Goal: Answer question/provide support

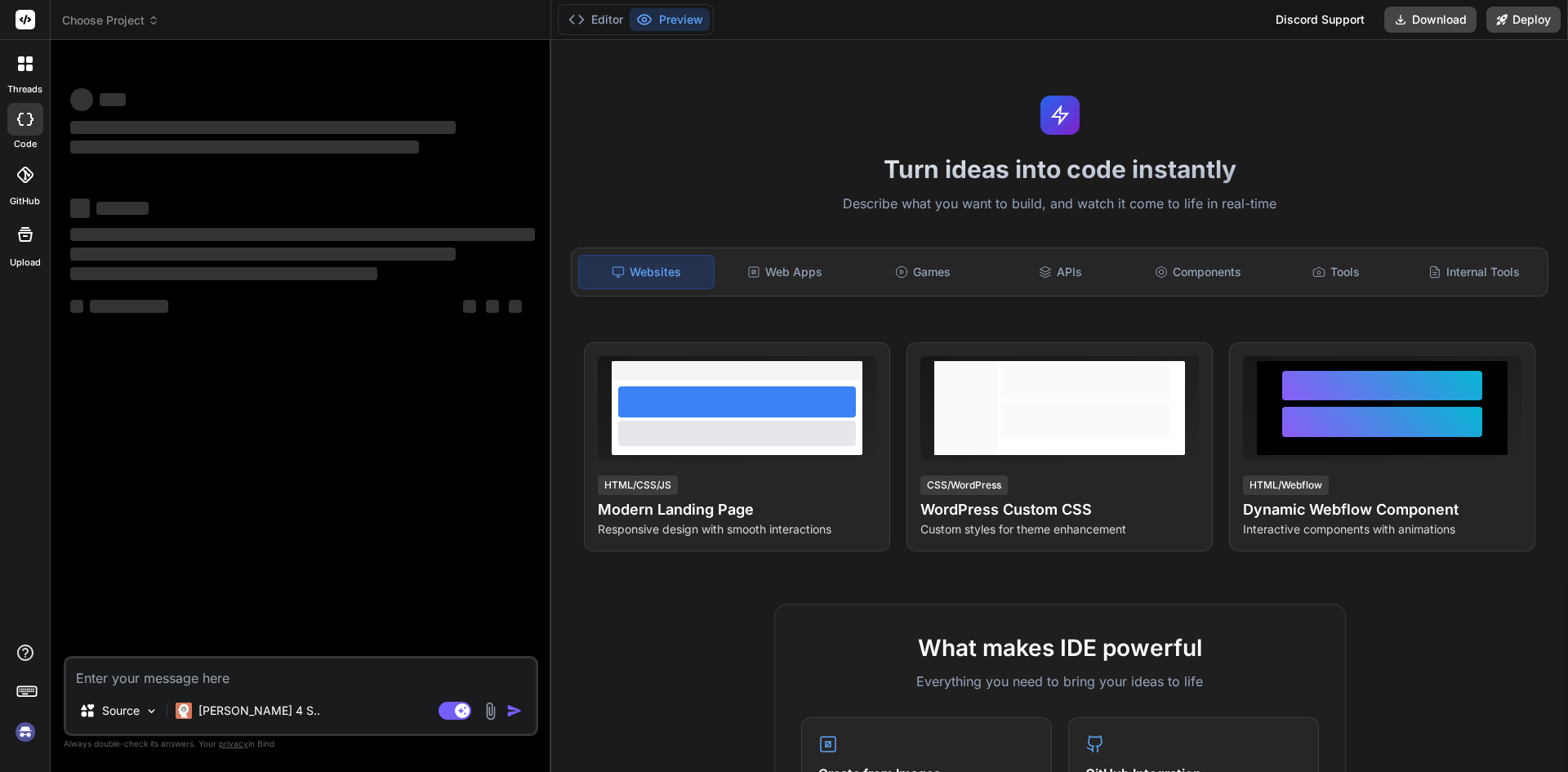
type textarea "x"
type textarea "const editContact = (contact: Contact) => { //contactToEdit.value = { ...contac…"
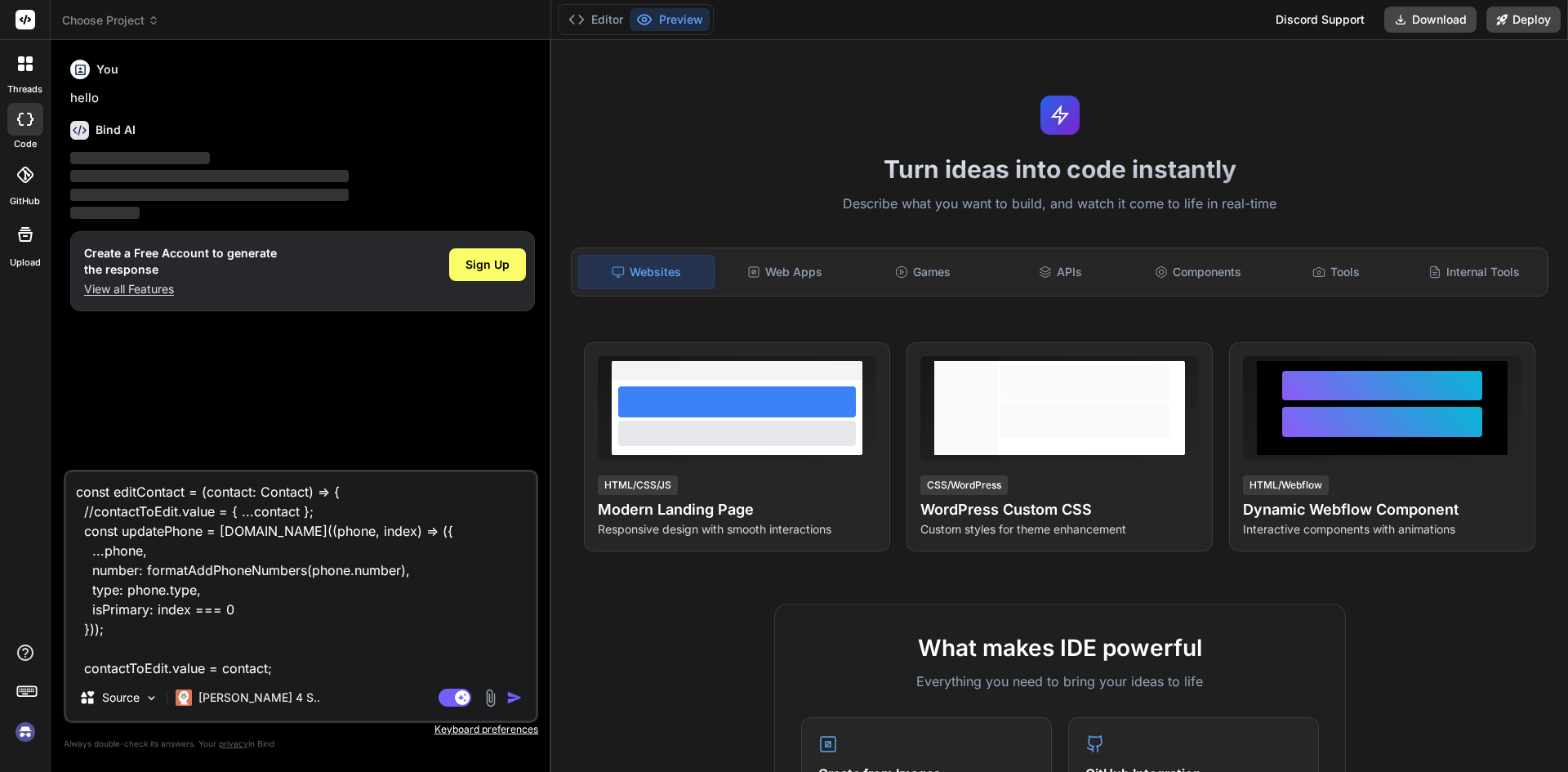
scroll to position [256, 0]
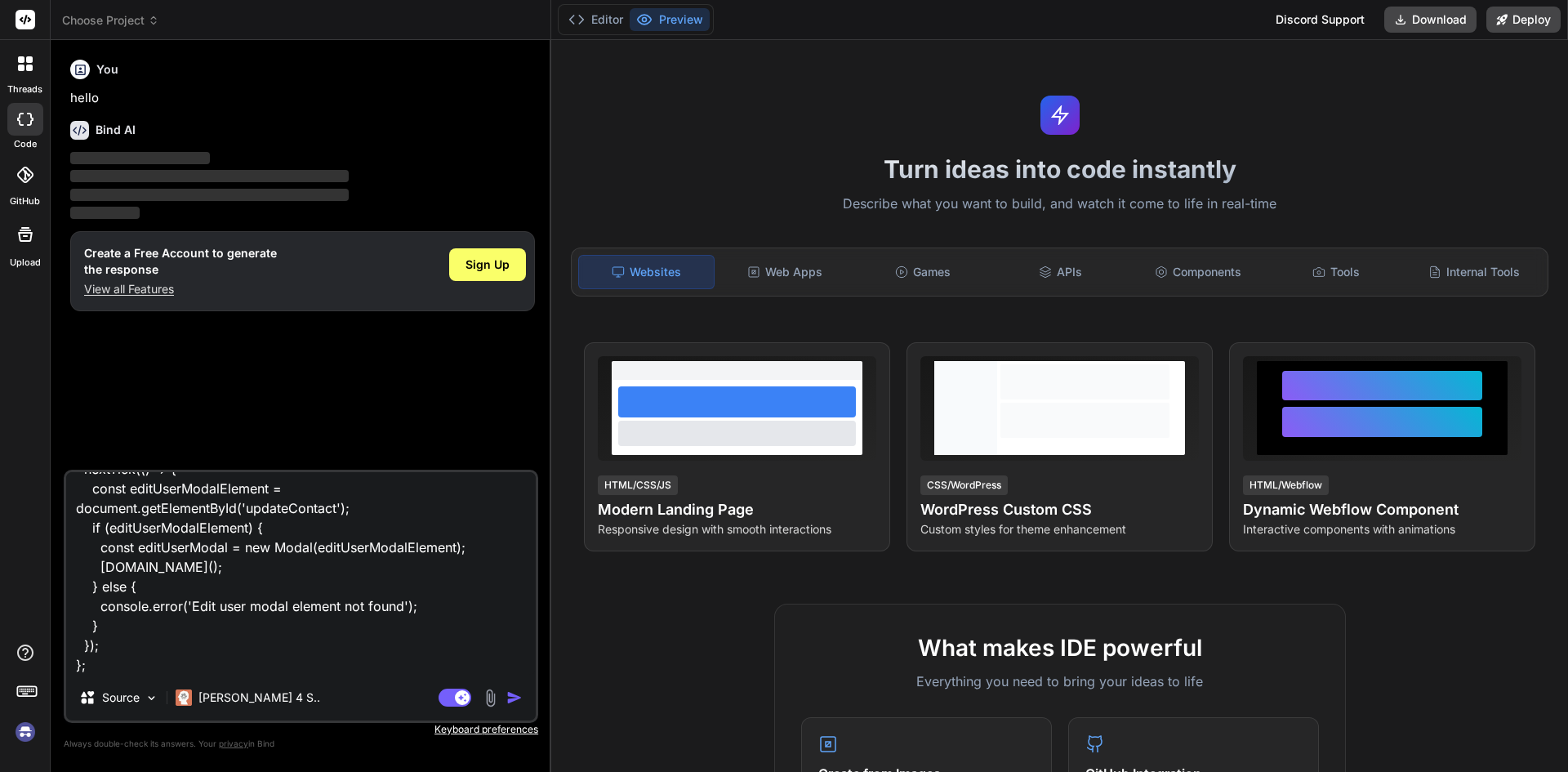
type textarea "x"
type textarea "const editContact = (contact: Contact) => { //contactToEdit.value = { ...contac…"
click at [128, 289] on p "View all Features" at bounding box center [181, 289] width 192 height 16
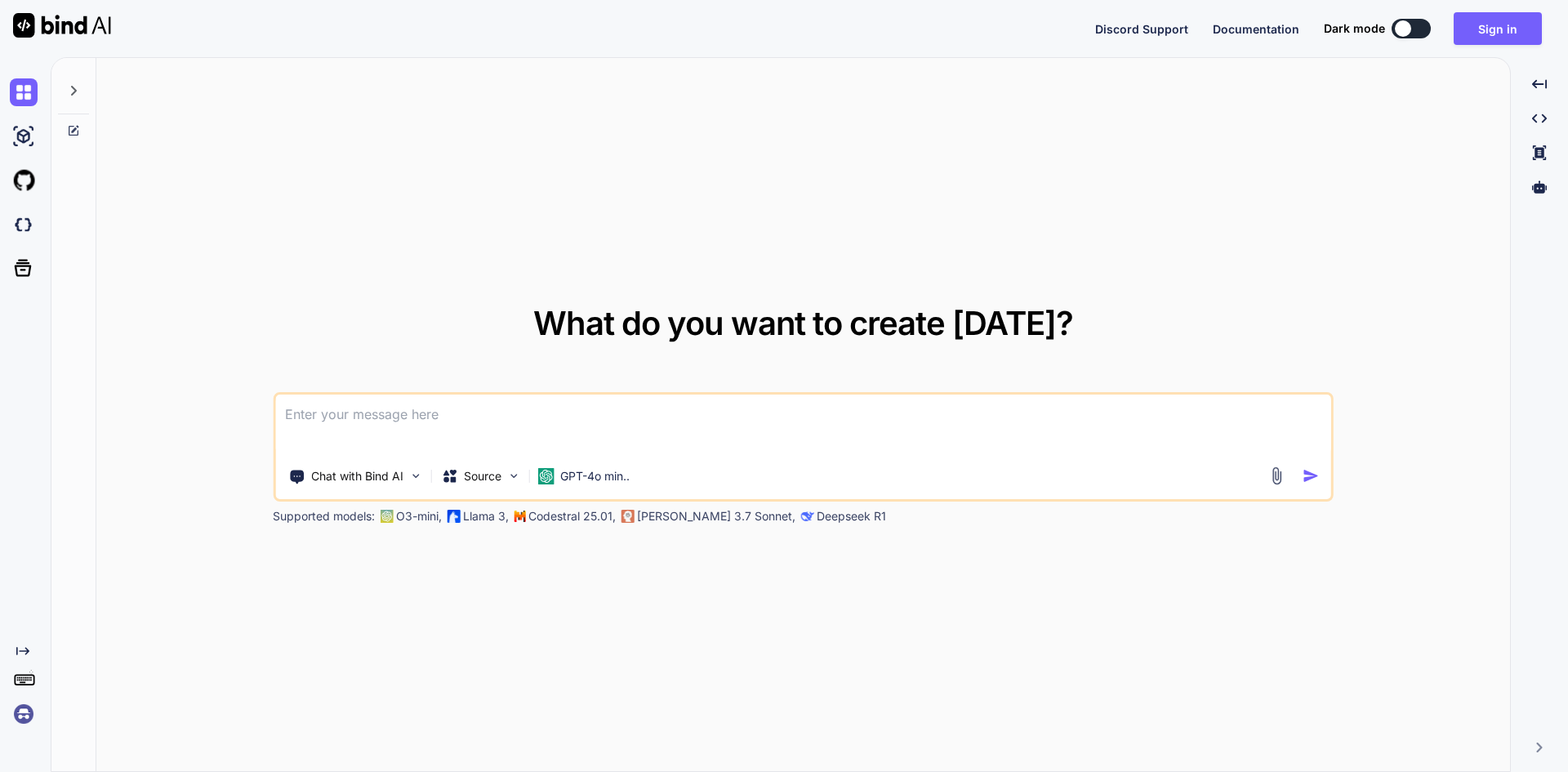
click at [393, 419] on textarea at bounding box center [802, 424] width 1056 height 60
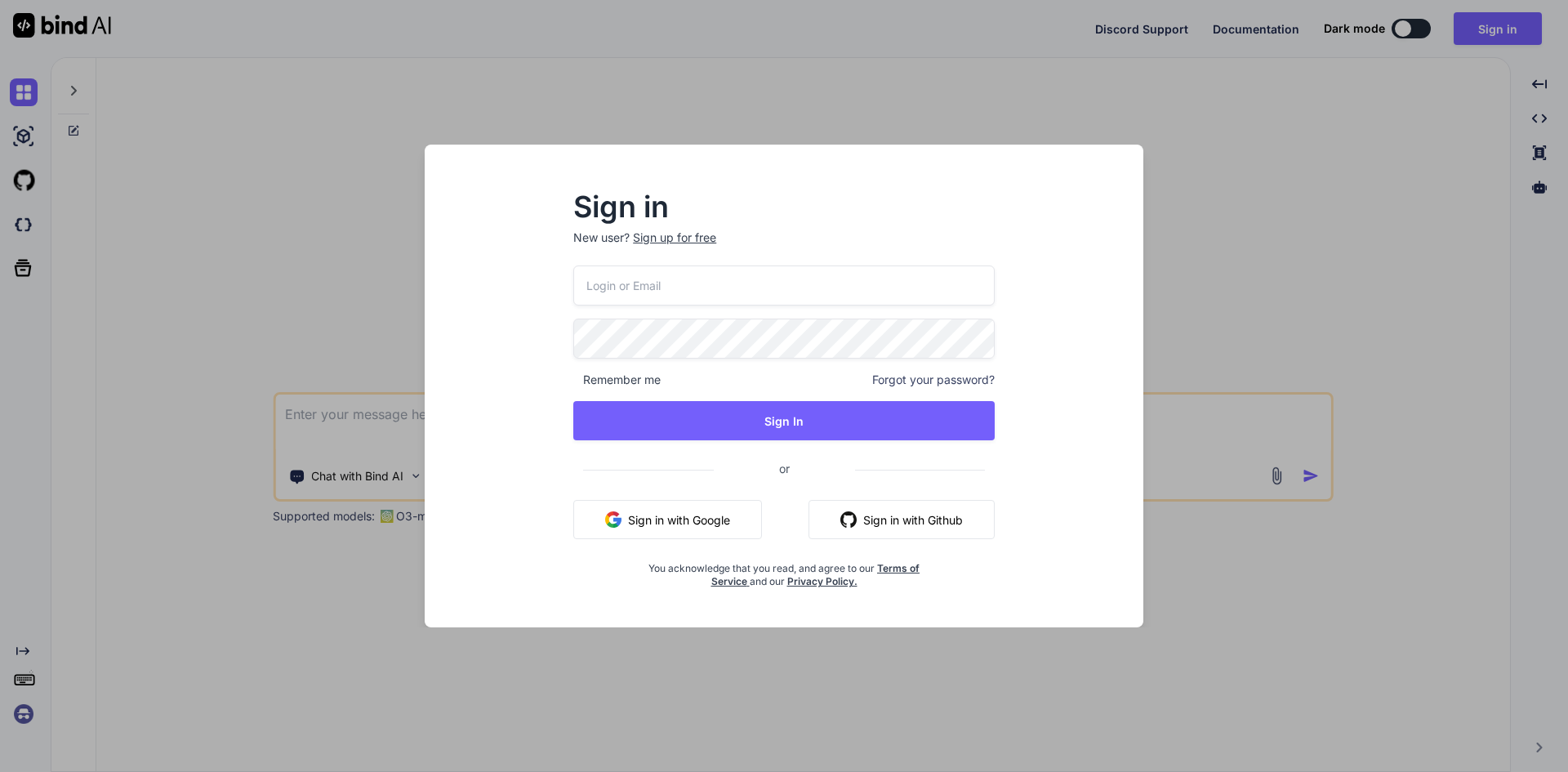
click at [615, 292] on input "email" at bounding box center [784, 285] width 421 height 40
type input "[EMAIL_ADDRESS][DOMAIN_NAME]"
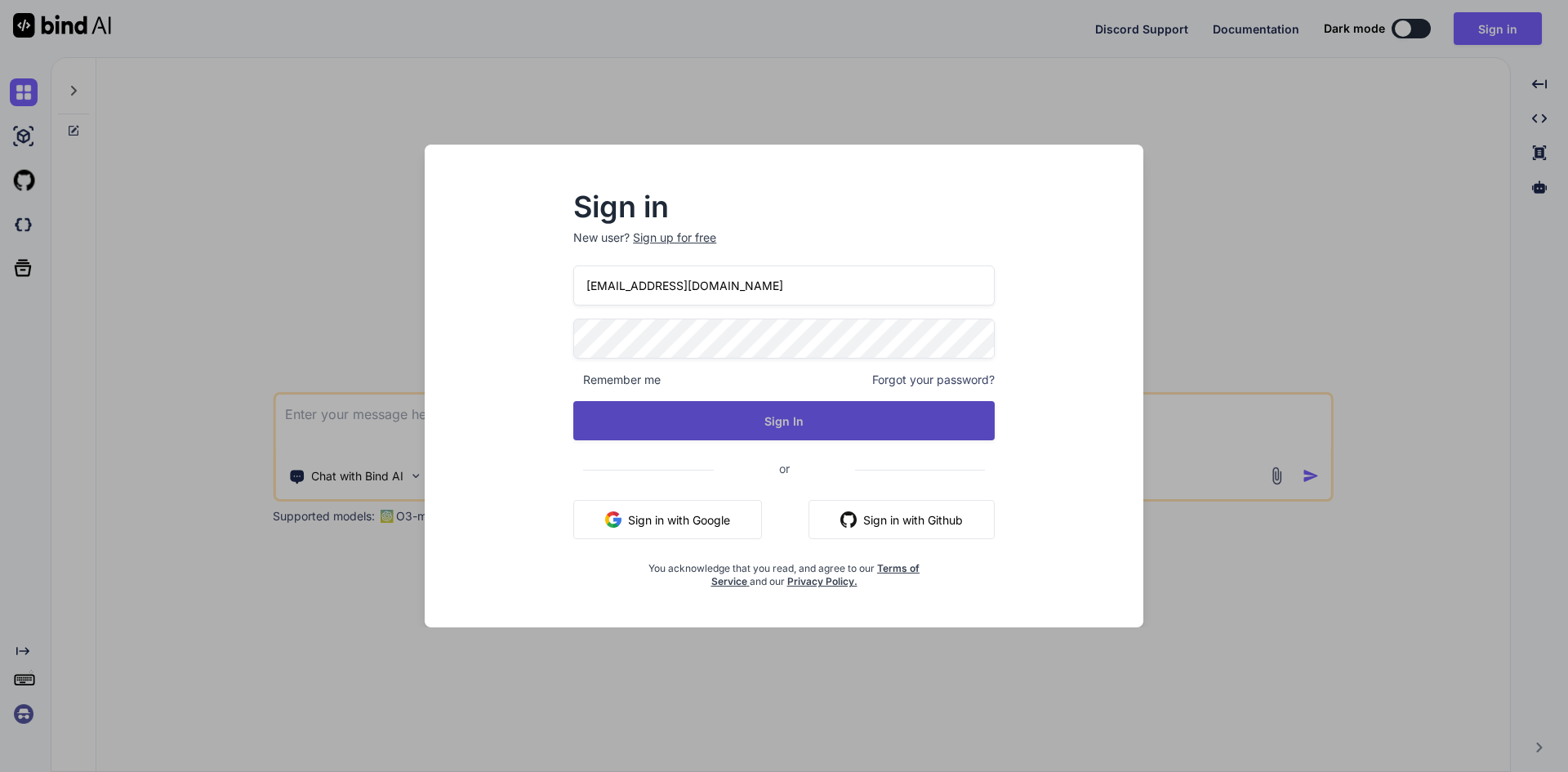
click at [757, 422] on button "Sign In" at bounding box center [784, 421] width 421 height 40
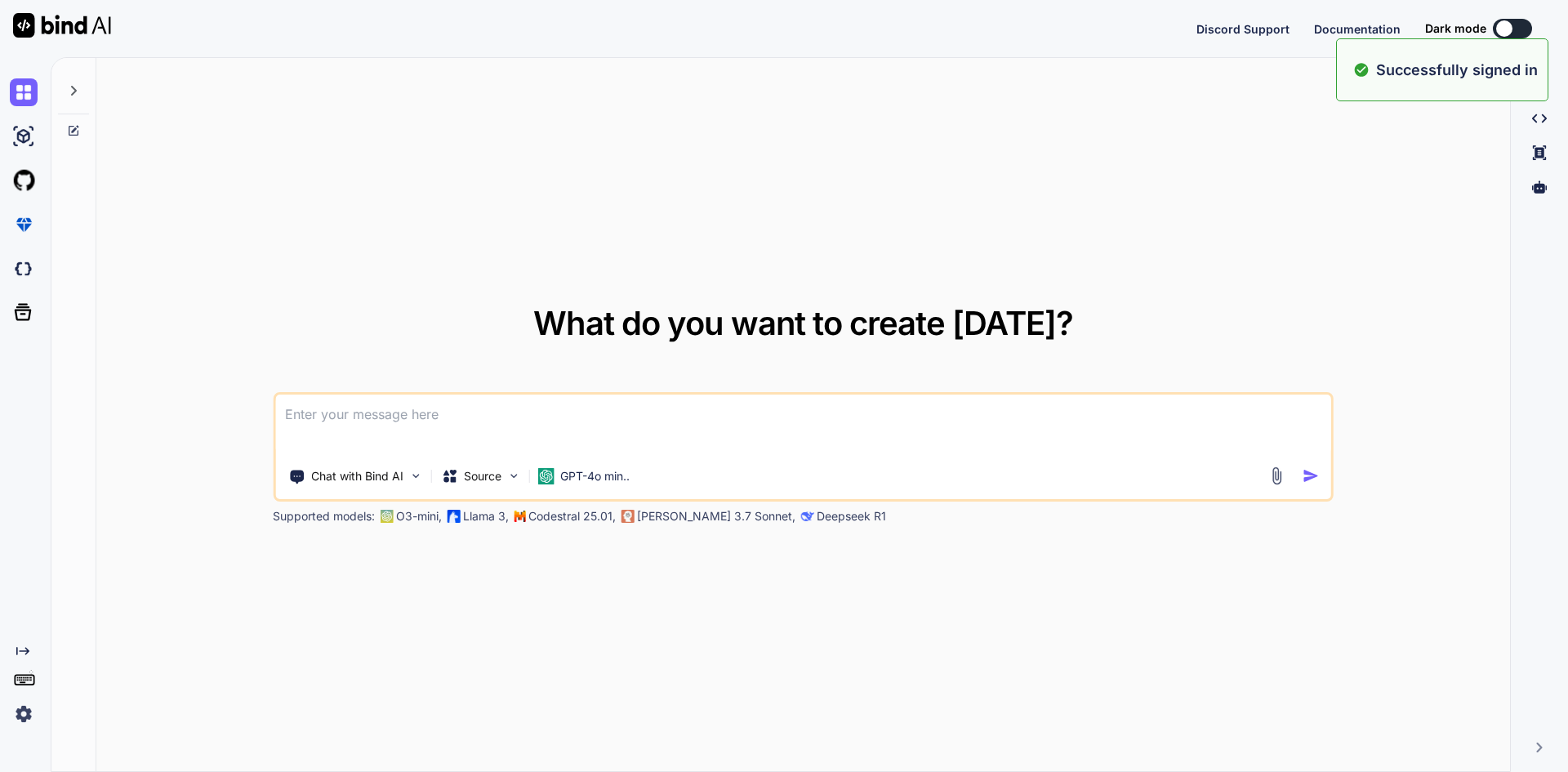
type textarea "x"
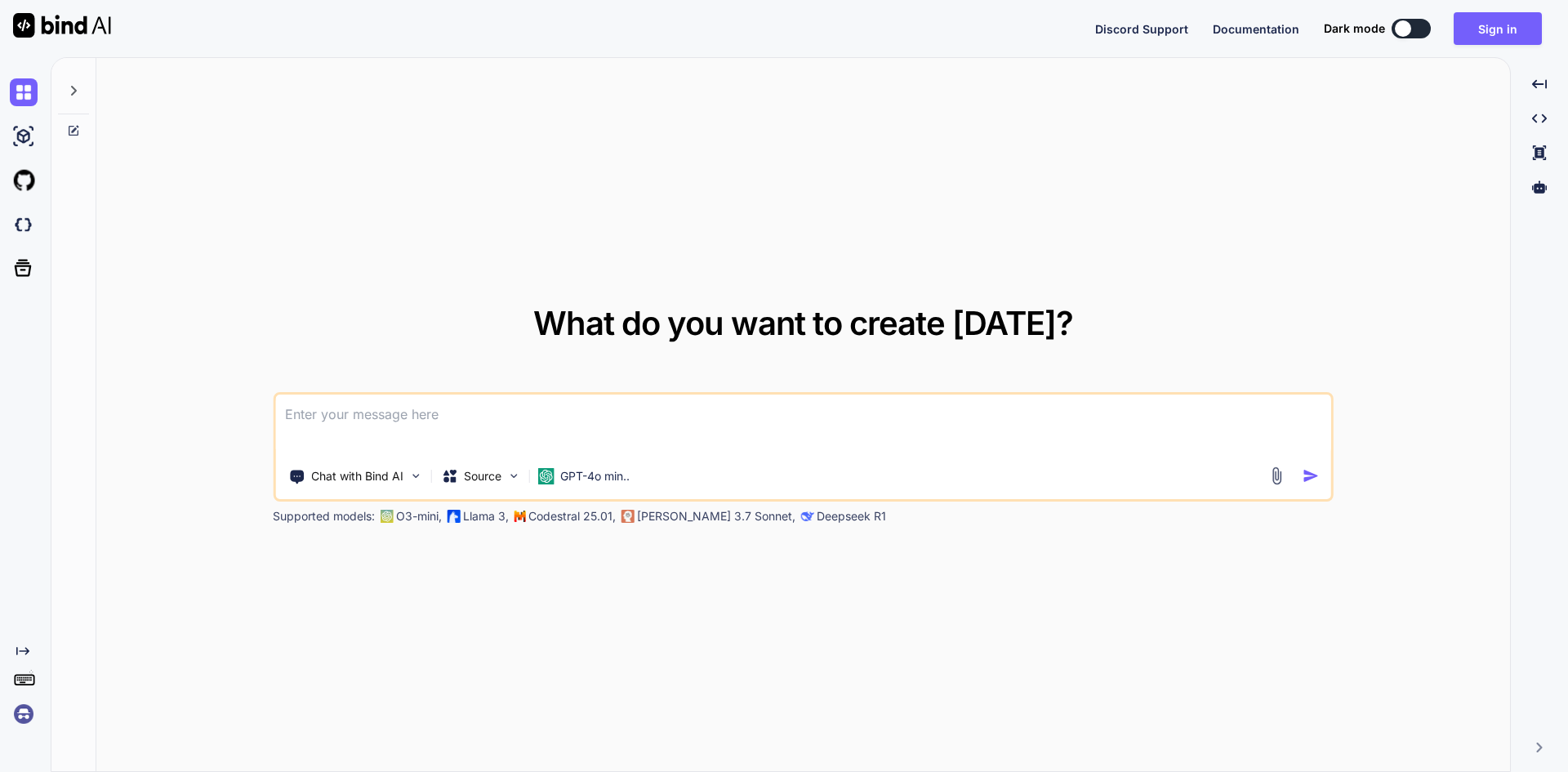
click at [536, 415] on textarea at bounding box center [802, 424] width 1056 height 60
paste textarea
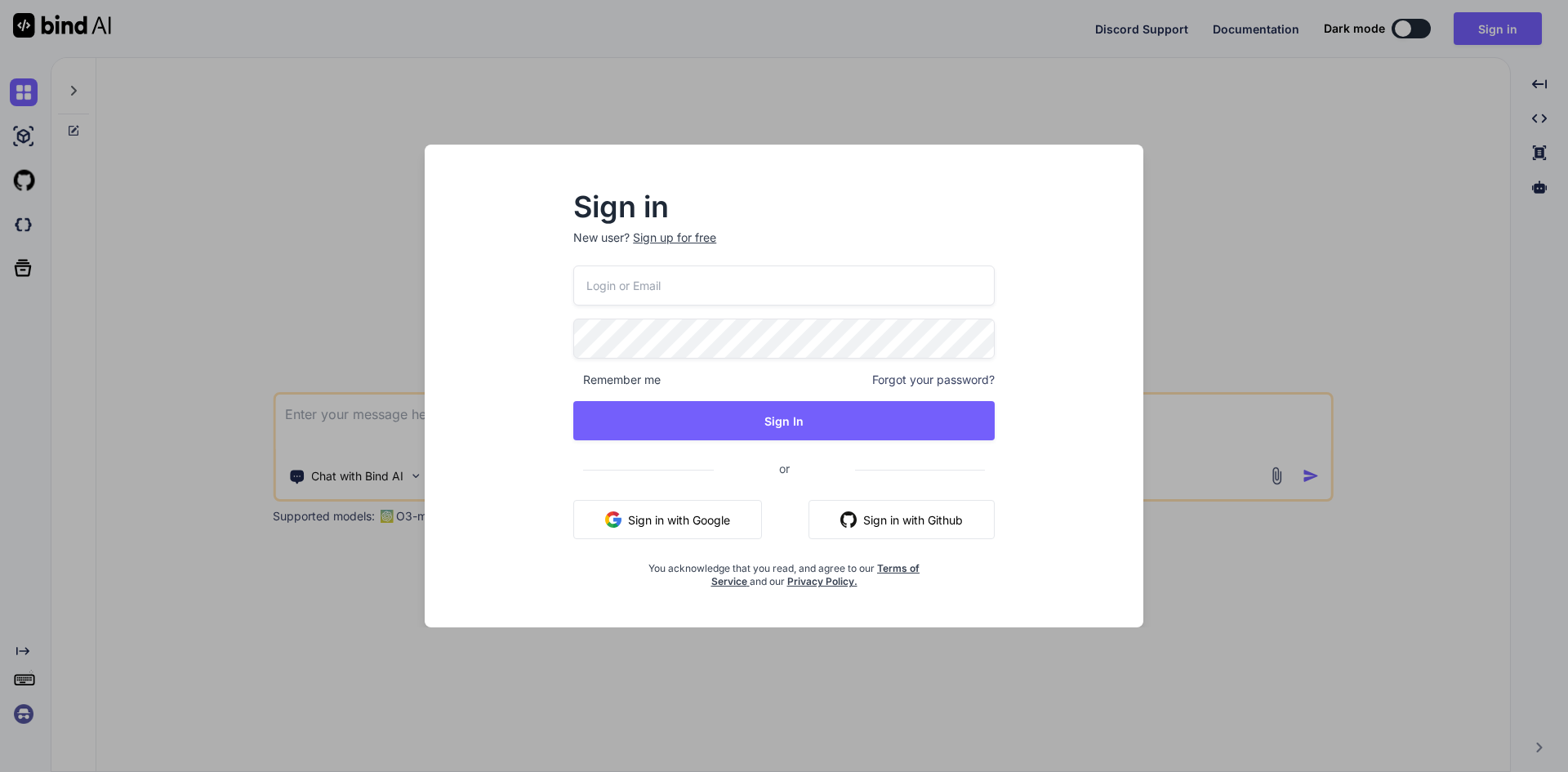
click at [671, 261] on p "New user? Sign up for free" at bounding box center [784, 247] width 421 height 36
click at [676, 304] on input "email" at bounding box center [784, 285] width 421 height 40
type input "[EMAIL_ADDRESS][DOMAIN_NAME]"
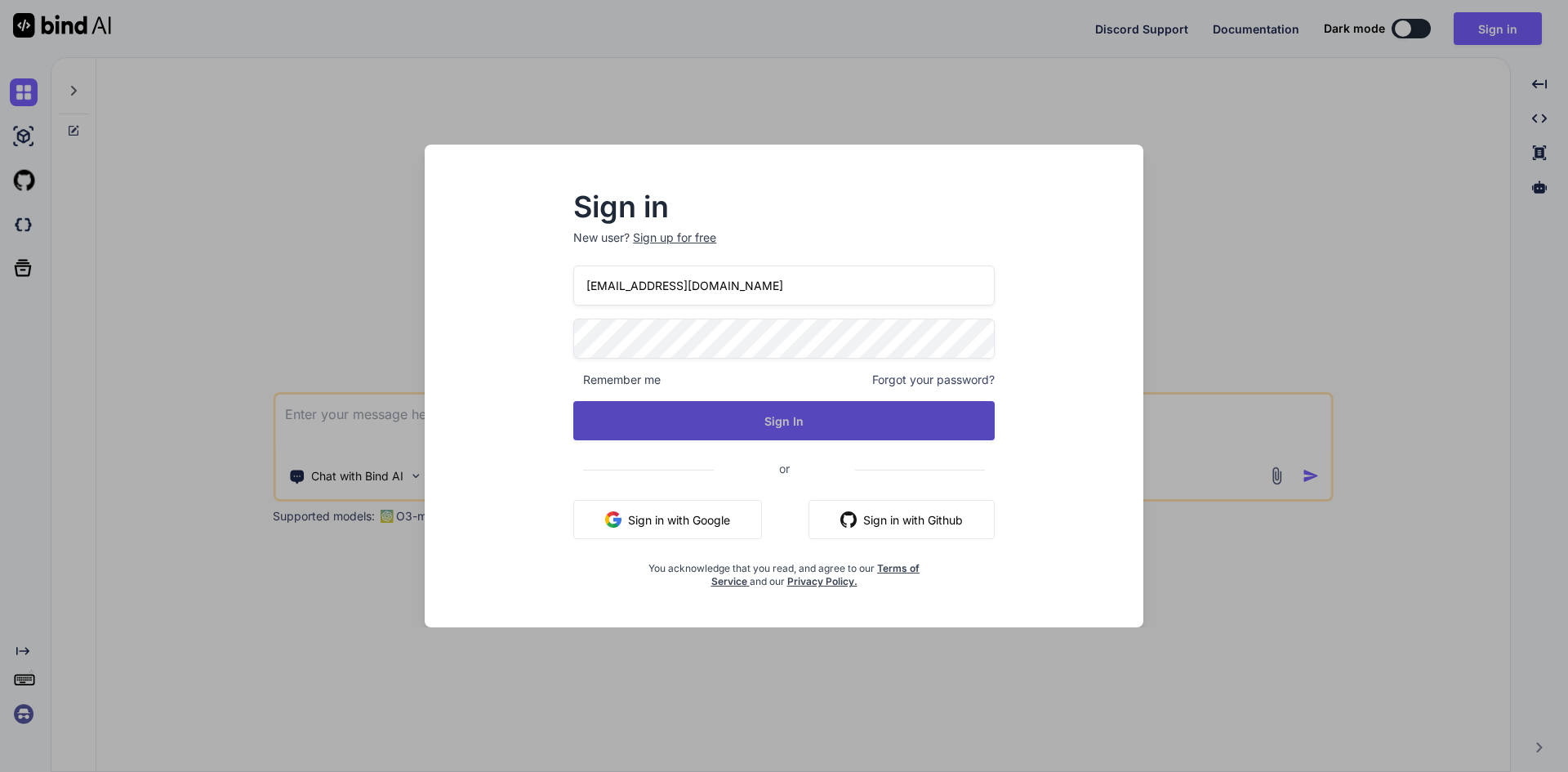
click at [734, 418] on button "Sign In" at bounding box center [784, 421] width 421 height 40
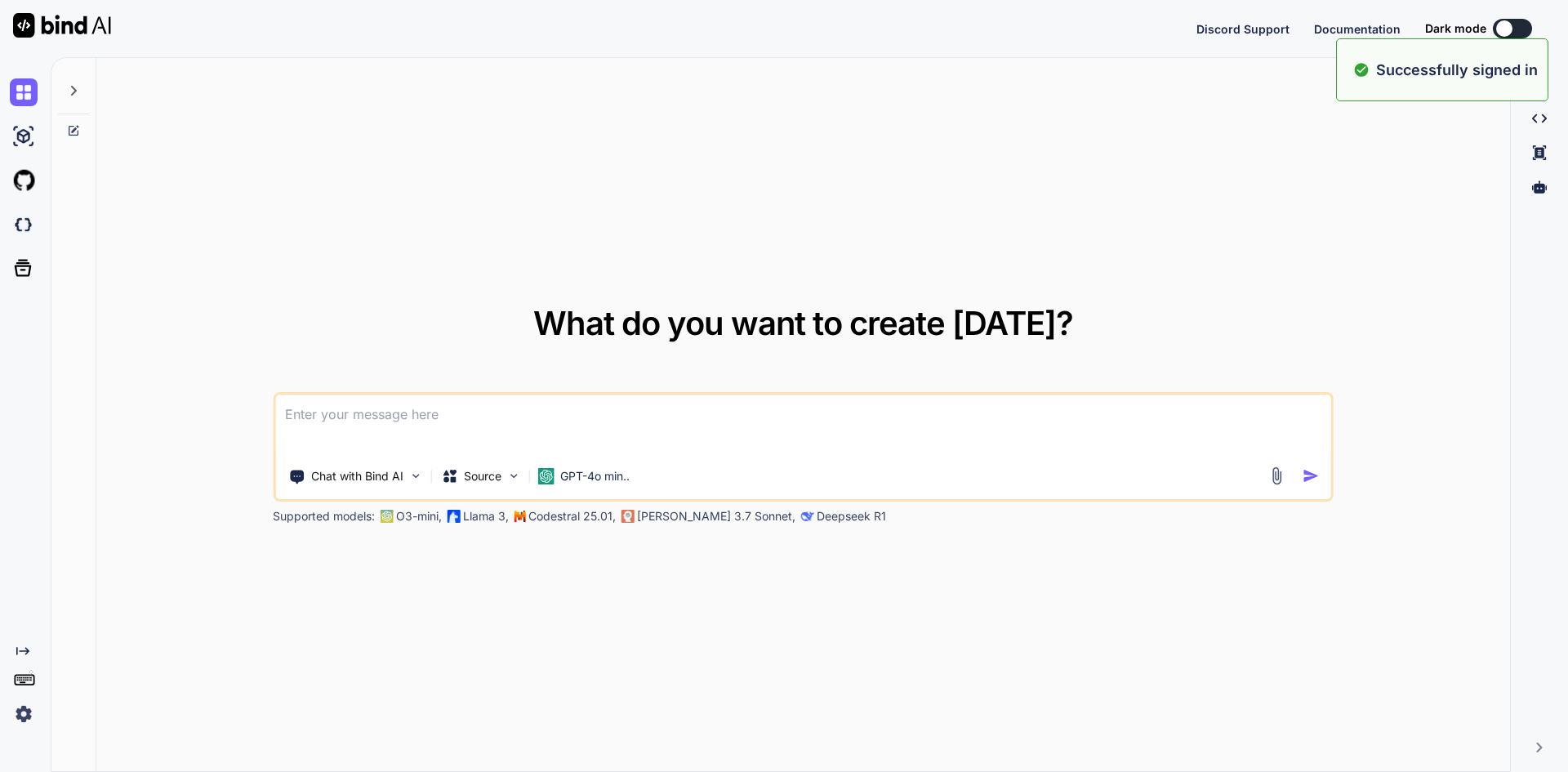
click at [554, 410] on textarea at bounding box center [802, 424] width 1056 height 60
type textarea "x"
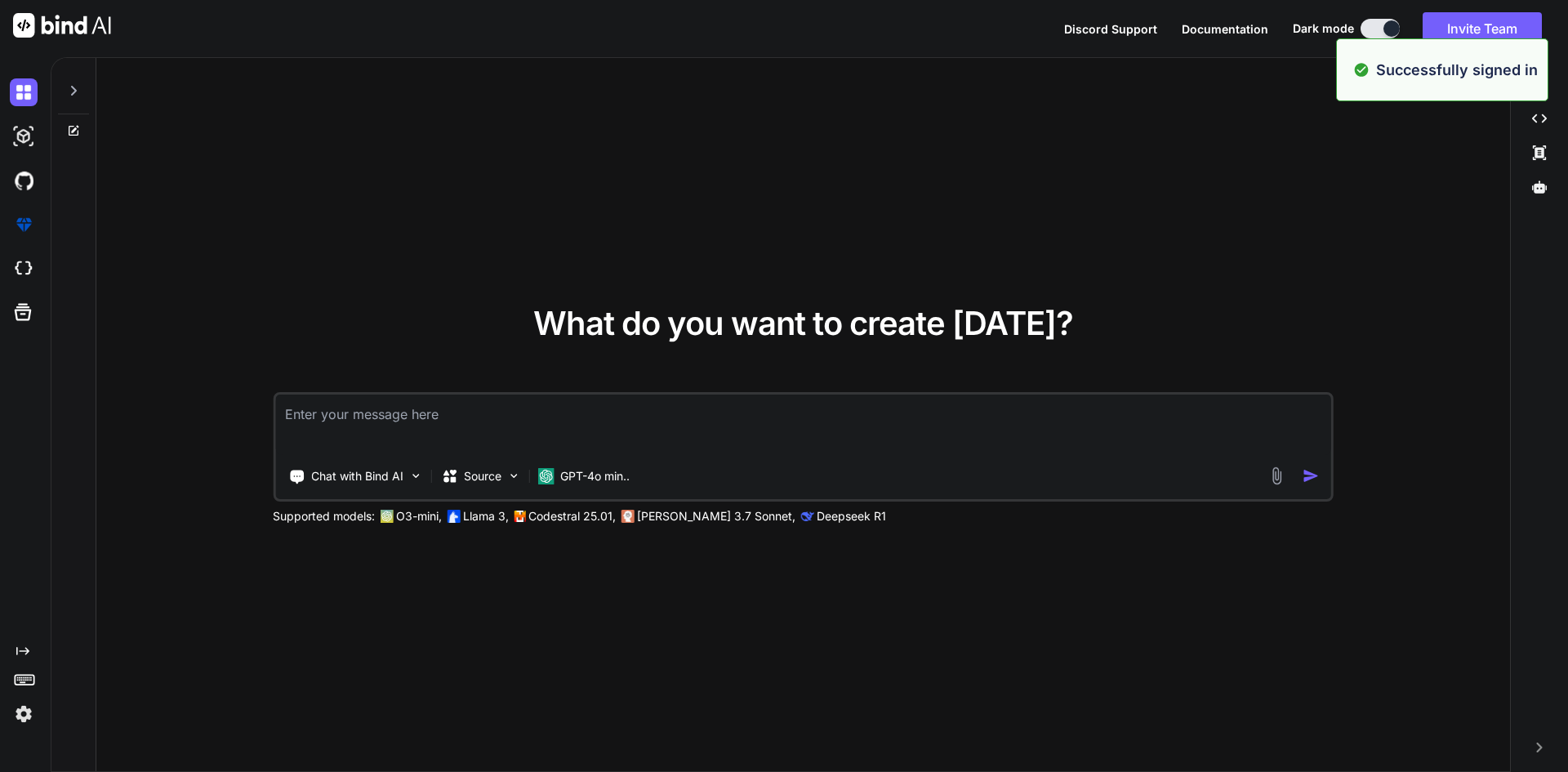
paste textarea "const editContact = (contact: Contact) => { //contactToEdit.value = { ...contac…"
type textarea "const editContact = (contact: Contact) => { //contactToEdit.value = { ...contac…"
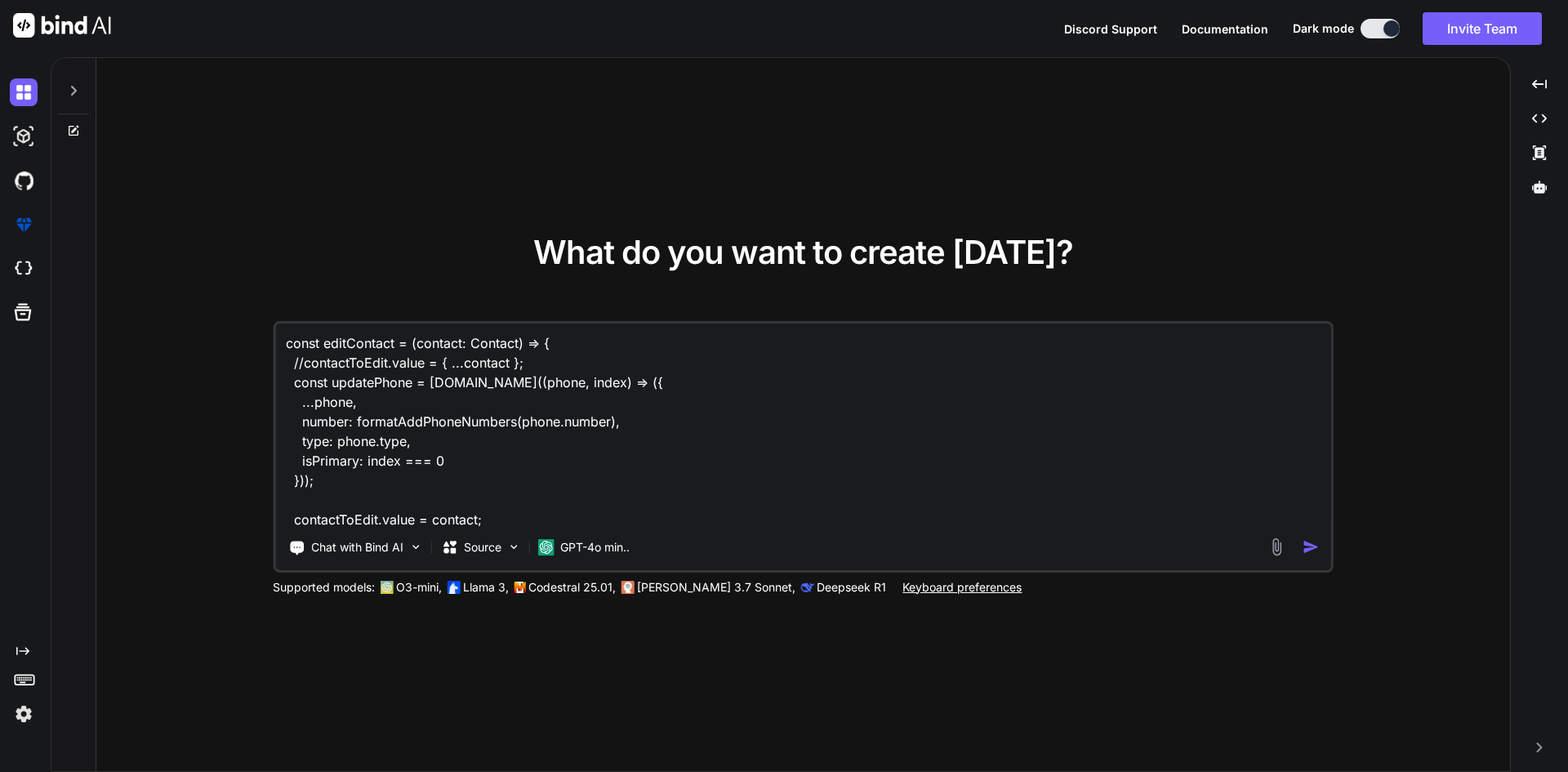
scroll to position [219, 0]
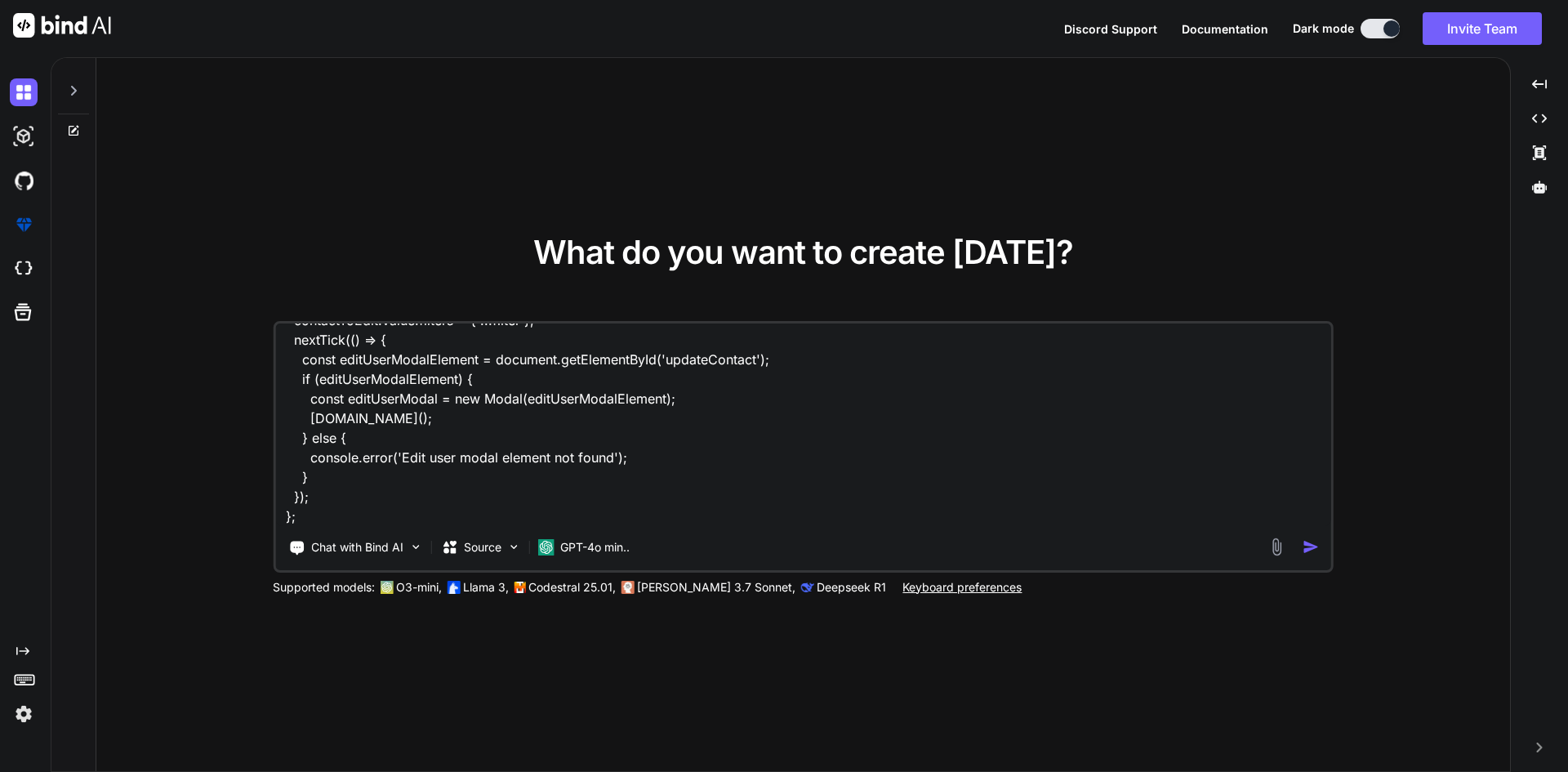
type textarea "x"
type textarea "const editContact = (contact: Contact) => { //contactToEdit.value = { ...contac…"
type textarea "x"
type textarea "const editContact = (contact: Contact) => { //contactToEdit.value = { ...contac…"
click at [390, 501] on textarea "const editContact = (contact: Contact) => { //contactToEdit.value = { ...contac…" at bounding box center [802, 424] width 1056 height 202
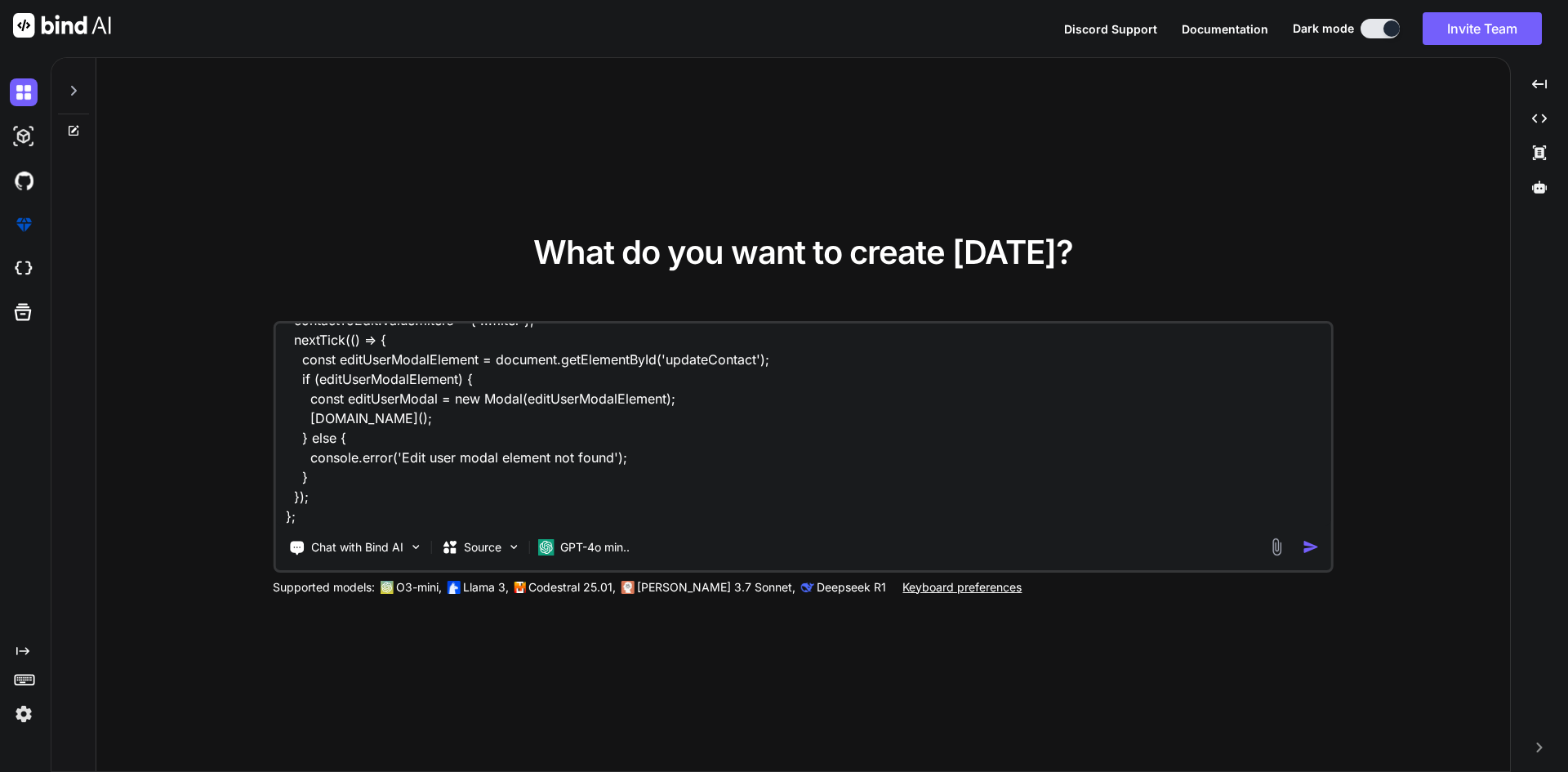
click at [383, 511] on textarea "const editContact = (contact: Contact) => { //contactToEdit.value = { ...contac…" at bounding box center [802, 424] width 1056 height 202
type textarea "x"
type textarea "const editContact = (contact: Contact) => { //contactToEdit.value = { ...contac…"
type textarea "x"
type textarea "const editContact = (contact: Contact) => { //contactToEdit.value = { ...contac…"
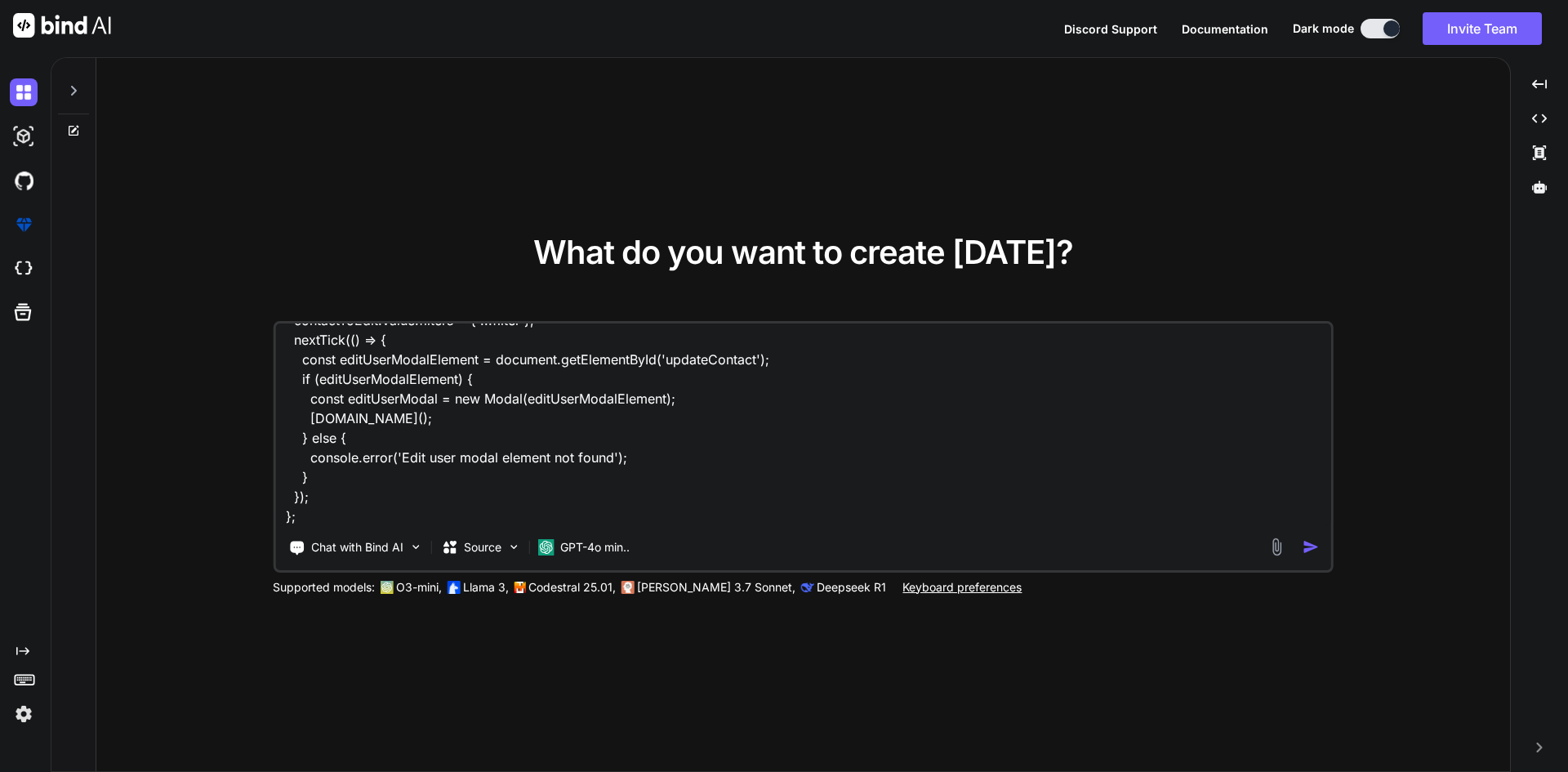
type textarea "x"
type textarea "const editContact = (contact: Contact) => { //contactToEdit.value = { ...contac…"
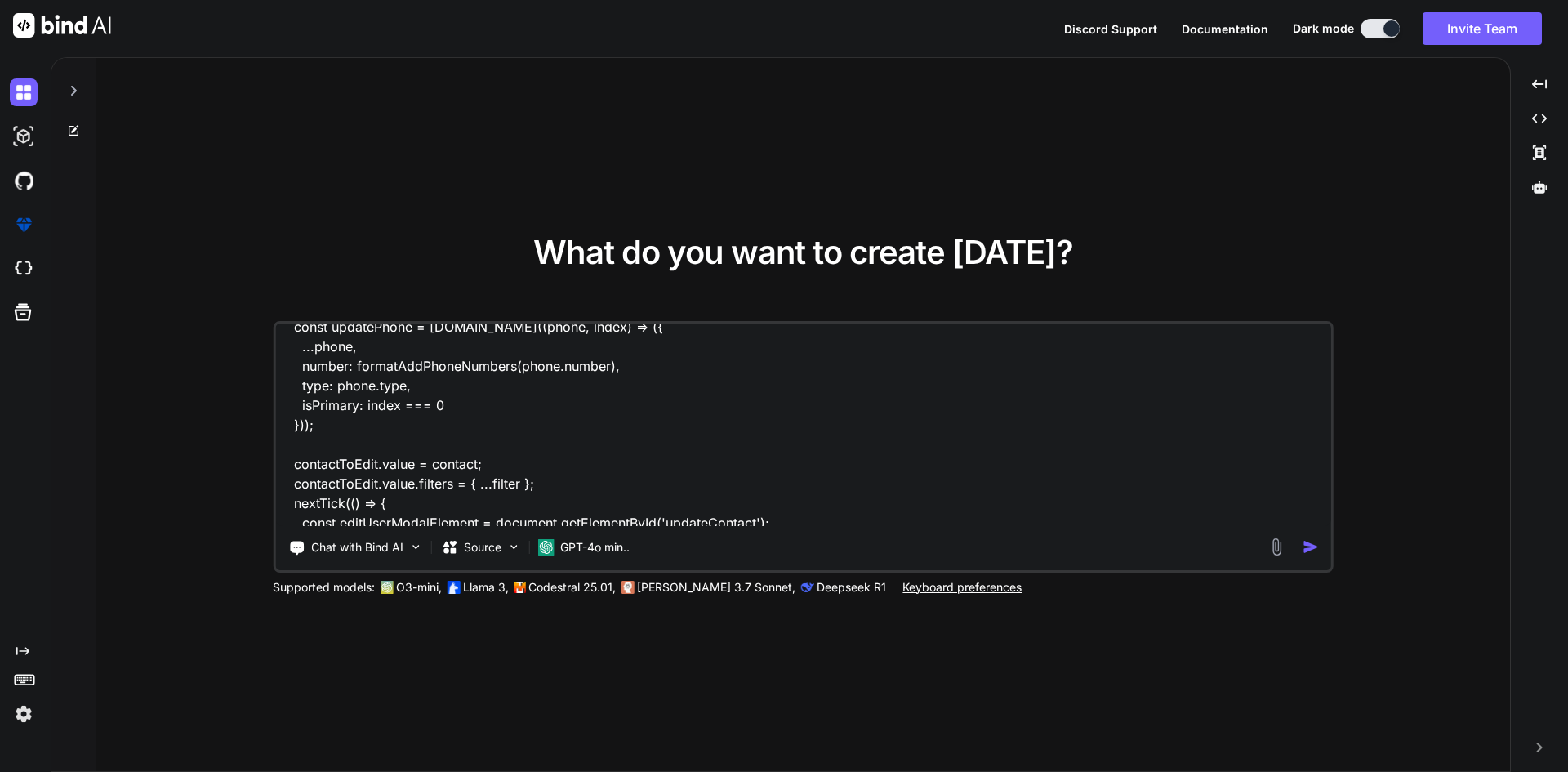
scroll to position [0, 0]
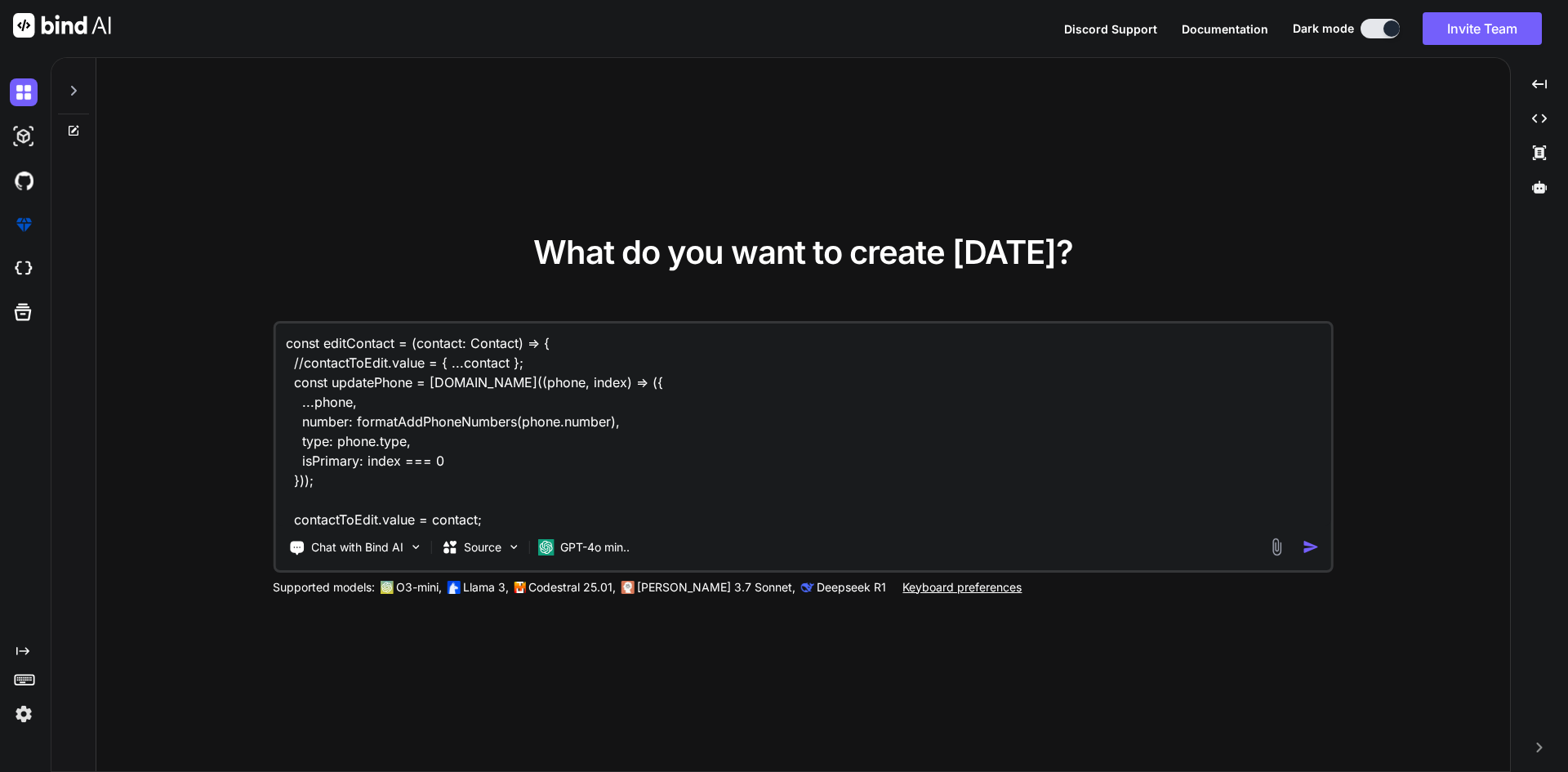
click at [285, 349] on textarea "const editContact = (contact: Contact) => { //contactToEdit.value = { ...contac…" at bounding box center [802, 424] width 1056 height 202
type textarea "x"
type textarea "const editContact = (contact: Contact) => { //contactToEdit.value = { ...contac…"
type textarea "x"
click at [292, 353] on textarea "const editContact = (contact: Contact) => { //contactToEdit.value = { ...contac…" at bounding box center [802, 424] width 1056 height 202
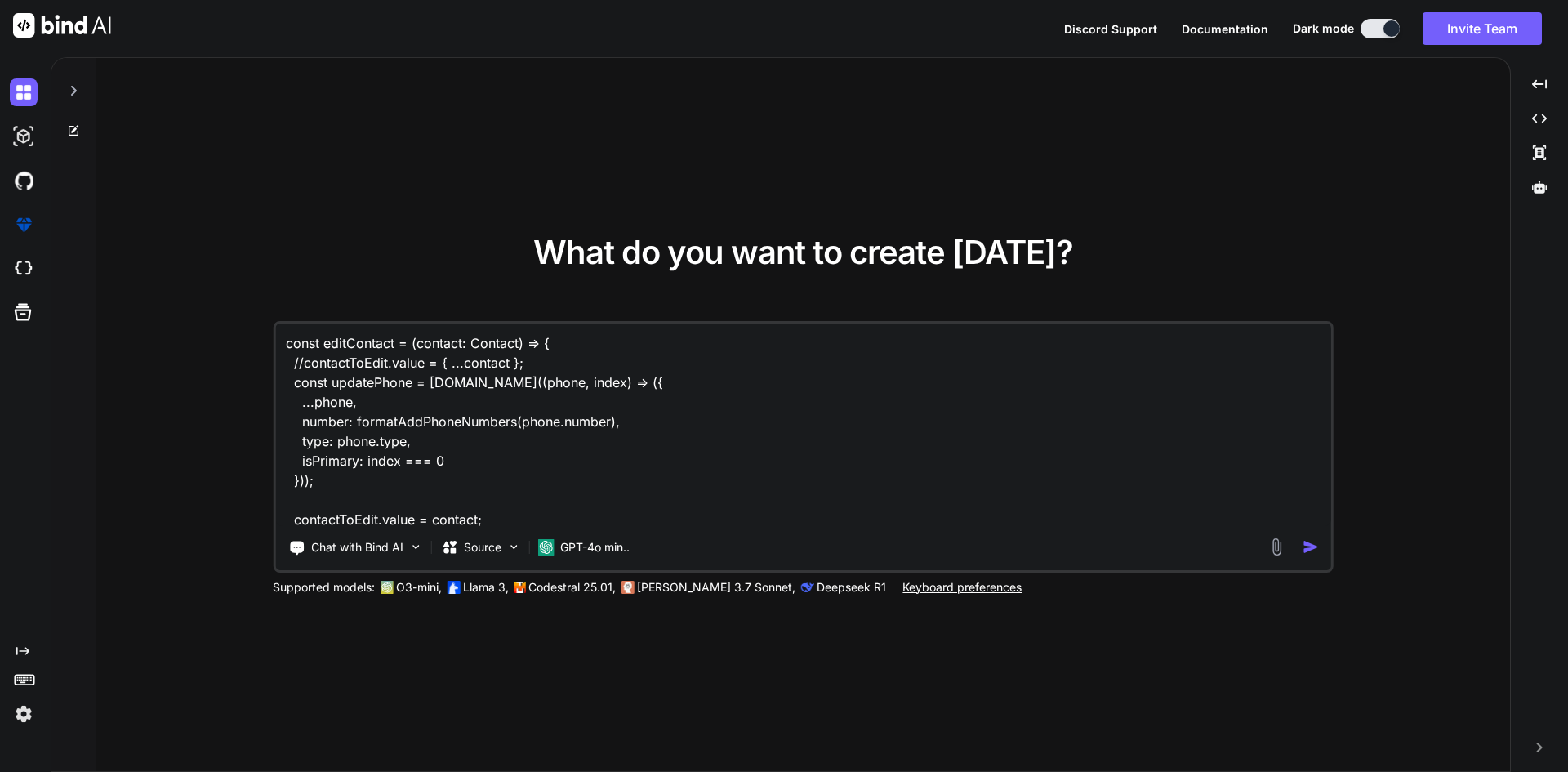
type textarea "B const editContact = (contact: Contact) => { //contactToEdit.value = { ...cont…"
type textarea "x"
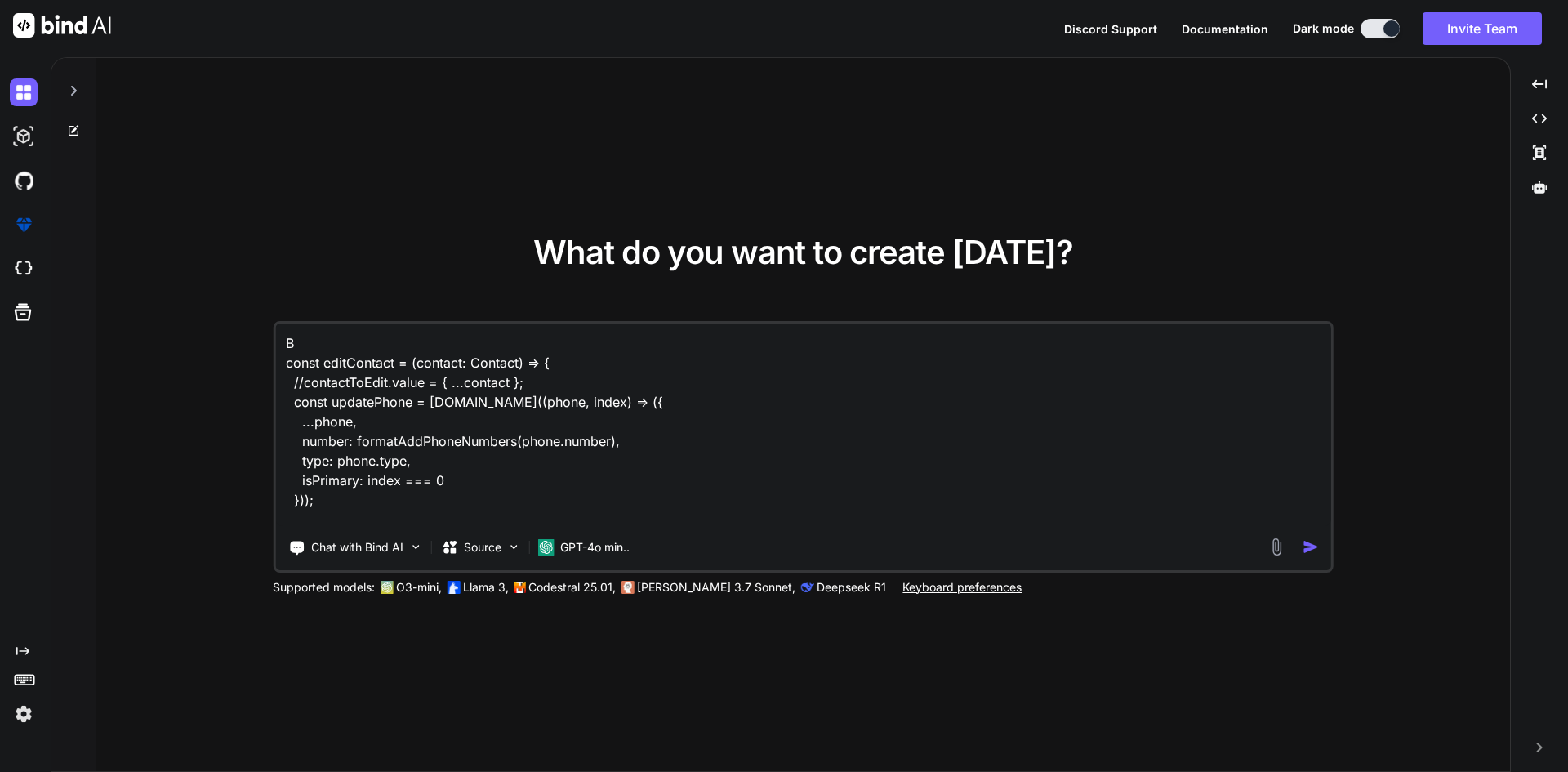
type textarea "Be const editContact = (contact: Contact) => { //contactToEdit.value = { ...con…"
type textarea "x"
type textarea "Bel const editContact = (contact: Contact) => { //contactToEdit.value = { ...co…"
type textarea "x"
type textarea "Belo const editContact = (contact: Contact) => { //contactToEdit.value = { ...c…"
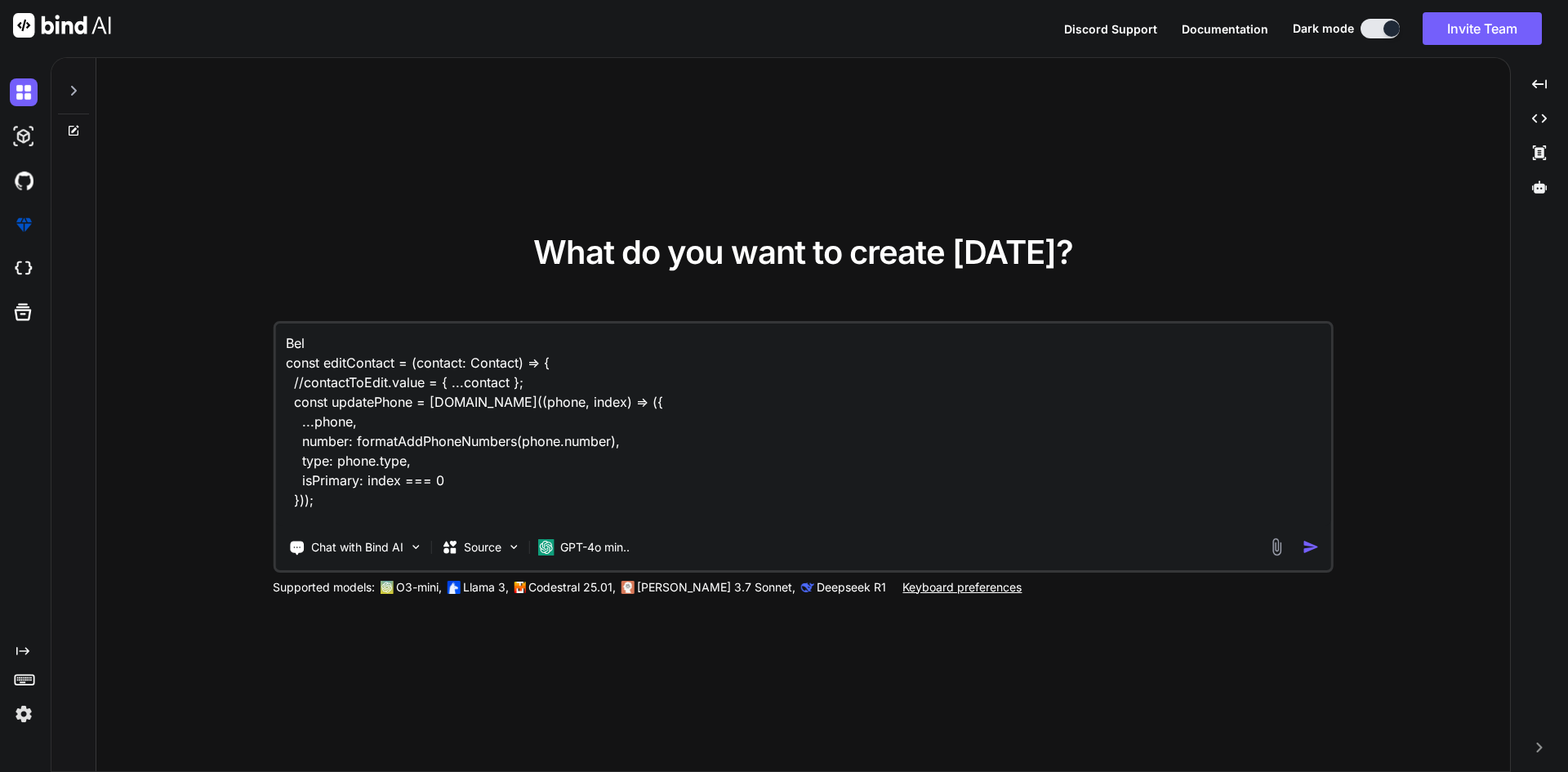
type textarea "x"
type textarea "Below const editContact = (contact: Contact) => { //contactToEdit.value = { ...…"
type textarea "x"
type textarea "Below const editContact = (contact: Contact) => { //contactToEdit.value = { ...…"
type textarea "x"
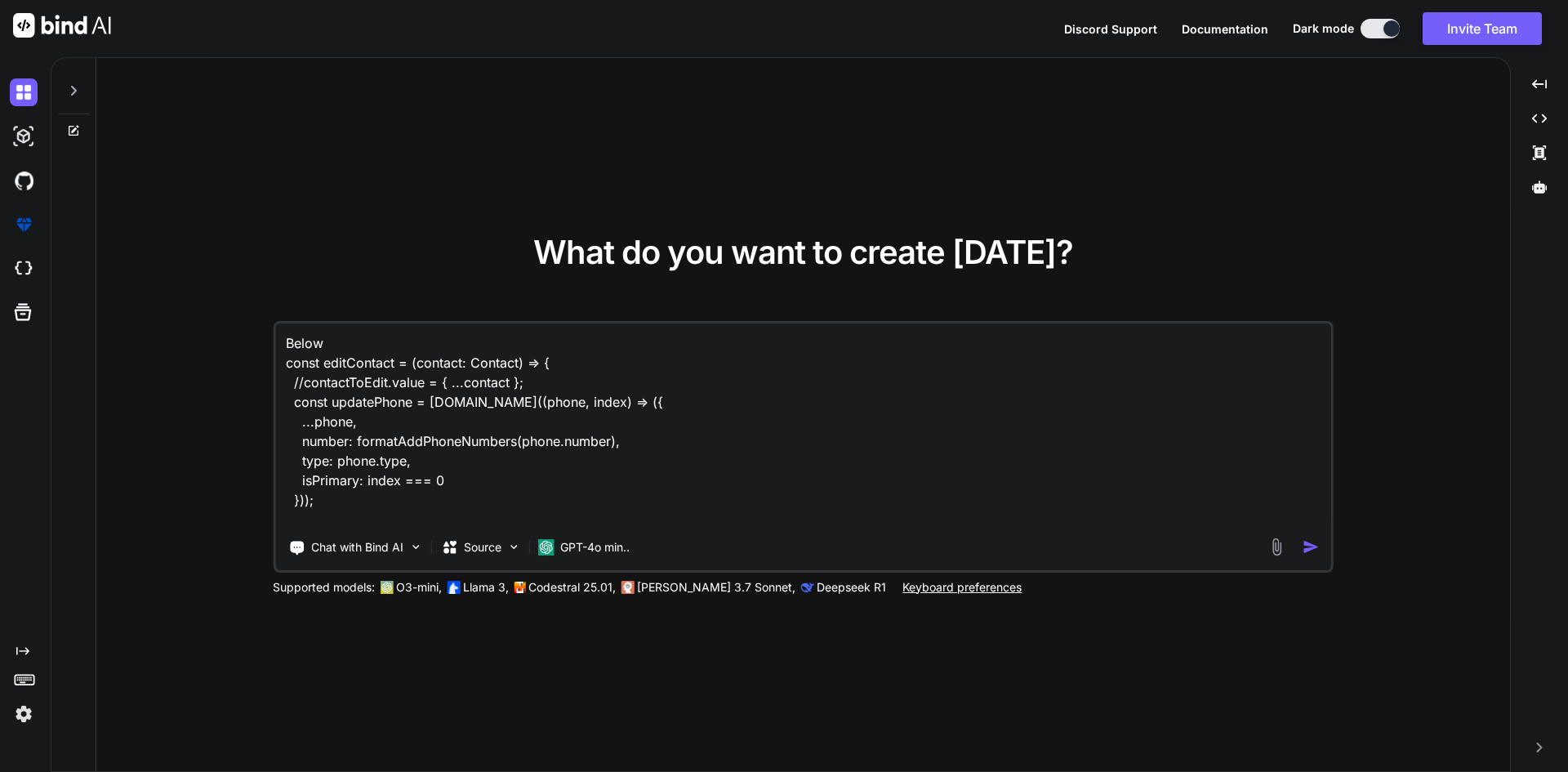
type textarea "Below f const editContact = (contact: Contact) => { //contactToEdit.value = { .…"
type textarea "x"
type textarea "Below fu const editContact = (contact: Contact) => { //contactToEdit.value = { …"
type textarea "x"
type textarea "Below fun const editContact = (contact: Contact) => { //contactToEdit.value = {…"
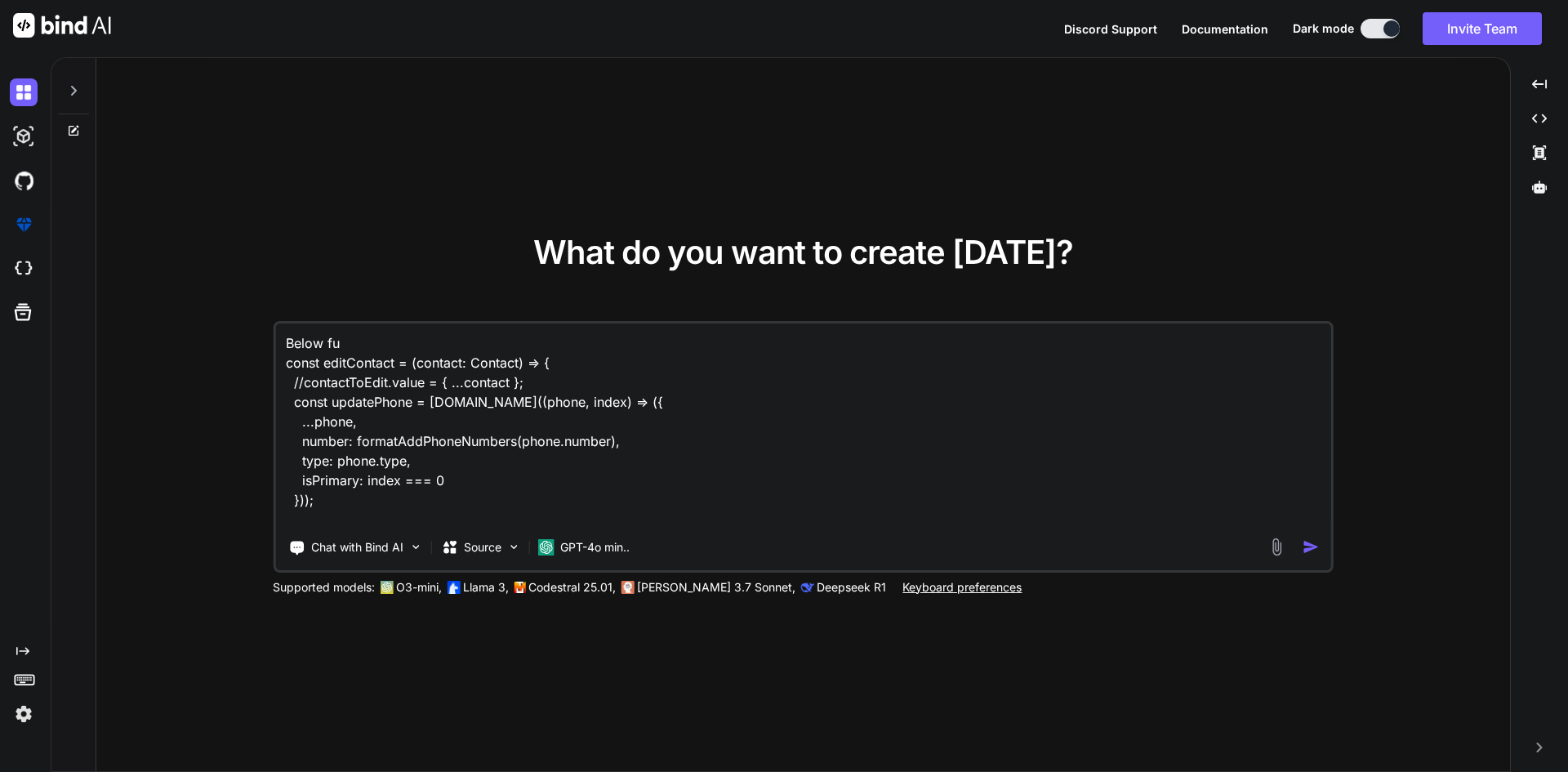
type textarea "x"
type textarea "Below func const editContact = (contact: Contact) => { //contactToEdit.value = …"
type textarea "x"
type textarea "Below funct const editContact = (contact: Contact) => { //contactToEdit.value =…"
type textarea "x"
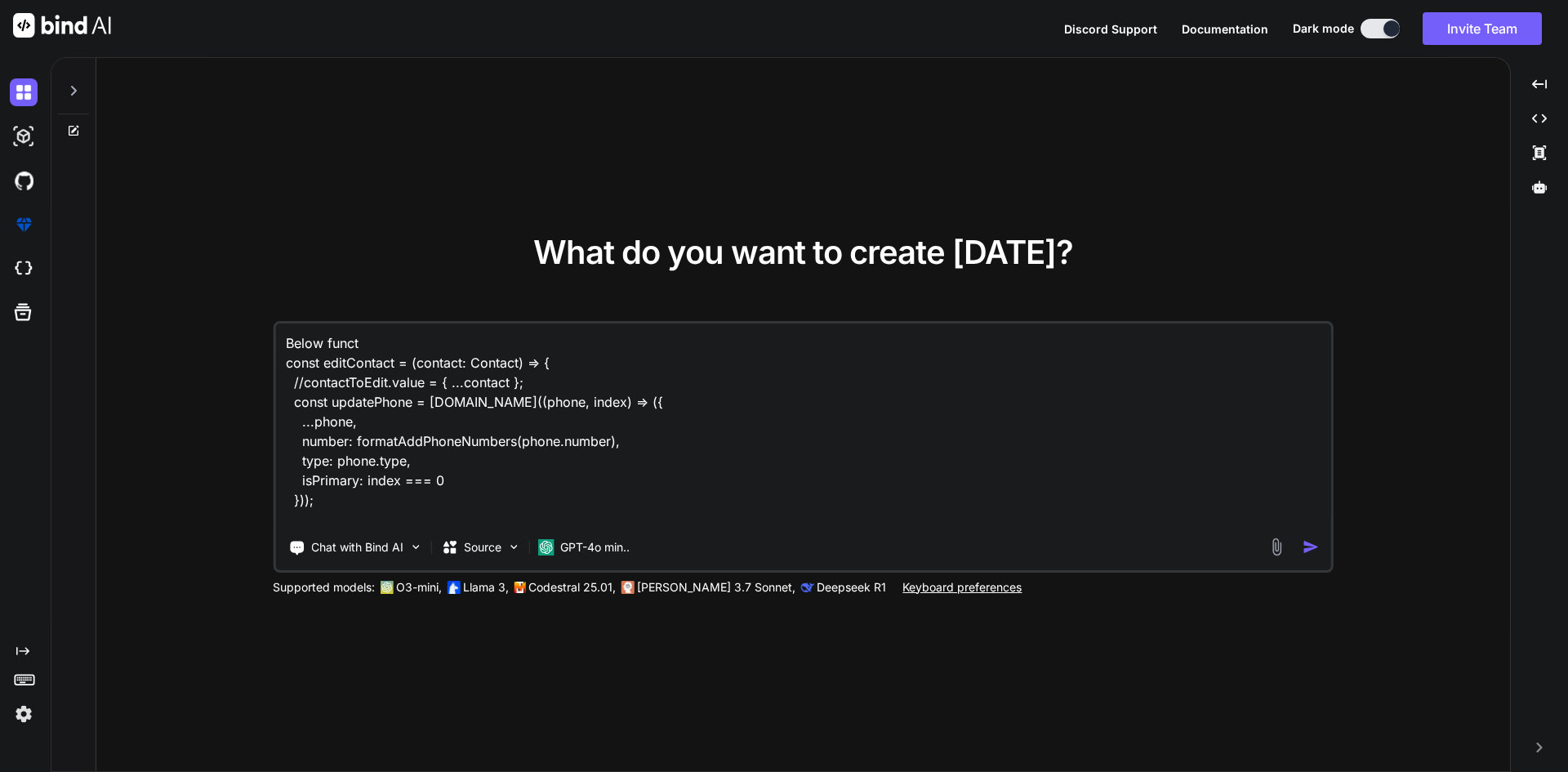
type textarea "Below functi const editContact = (contact: Contact) => { //contactToEdit.value …"
type textarea "x"
type textarea "Below functio const editContact = (contact: Contact) => { //contactToEdit.value…"
type textarea "x"
type textarea "Below function const editContact = (contact: Contact) => { //contactToEdit.valu…"
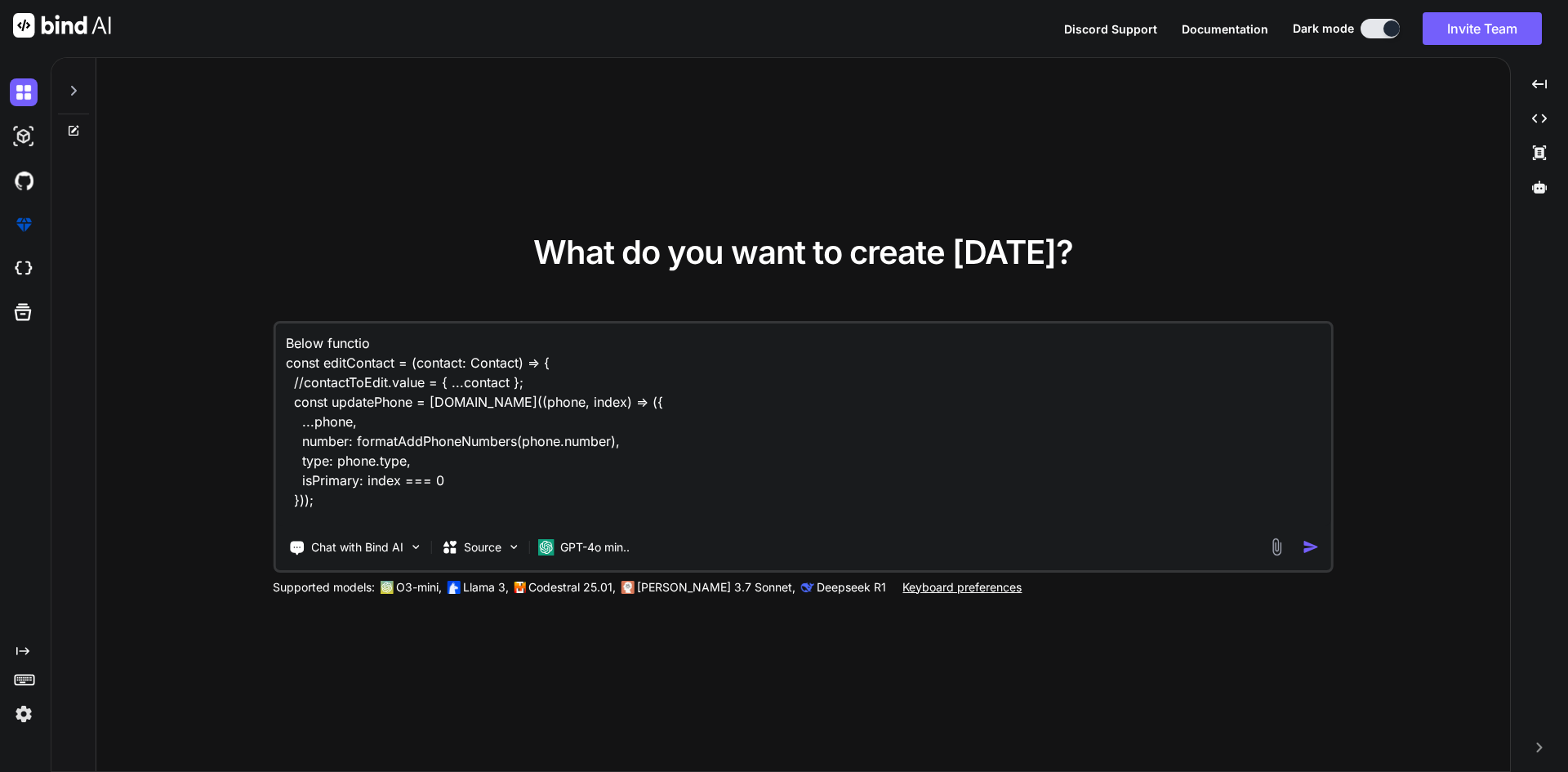
type textarea "x"
type textarea "Below function const editContact = (contact: Contact) => { //contactToEdit.valu…"
type textarea "x"
type textarea "Below function n const editContact = (contact: Contact) => { //contactToEdit.va…"
type textarea "x"
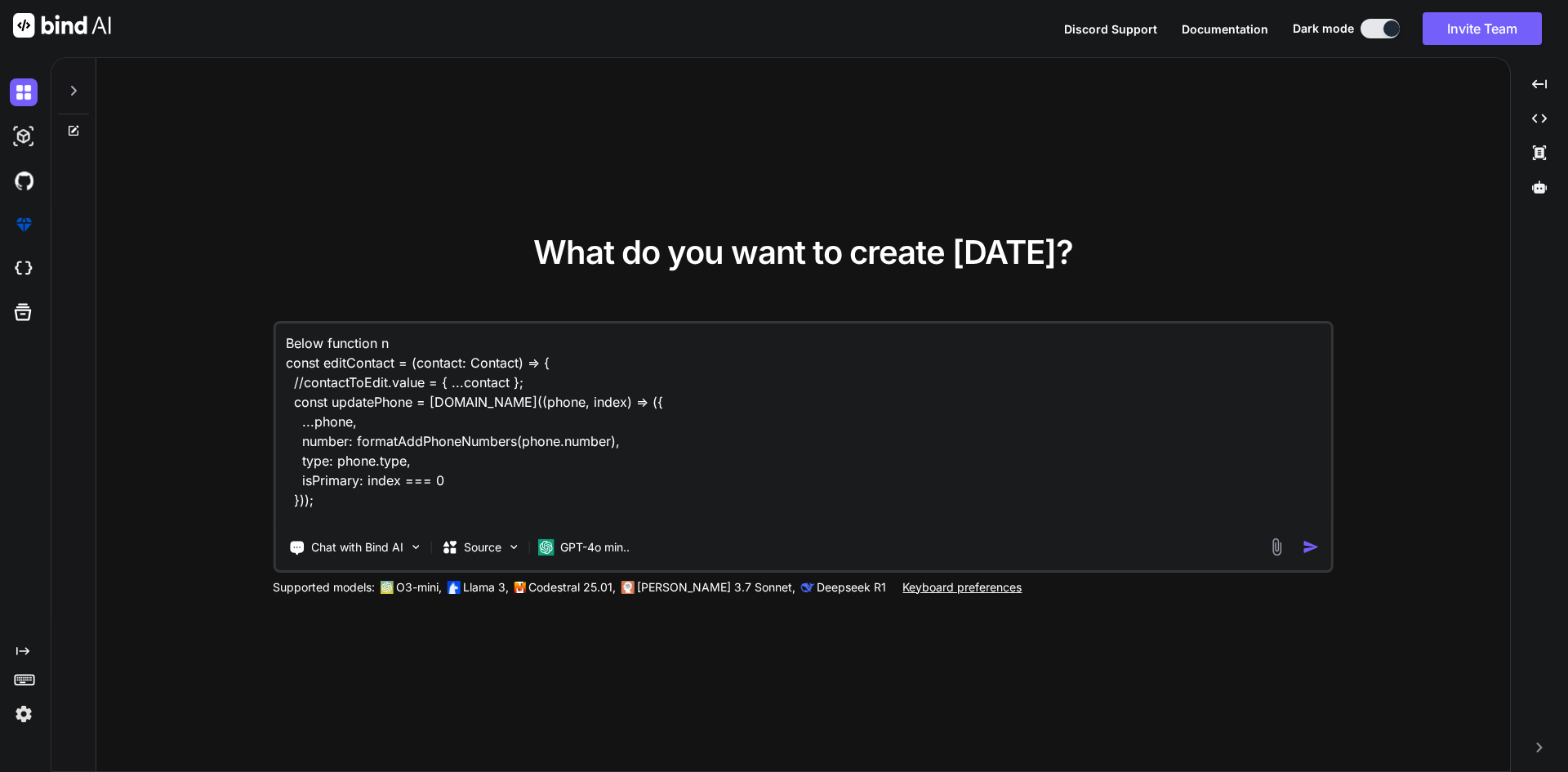
type textarea "Below function no const editContact = (contact: Contact) => { //contactToEdit.v…"
type textarea "x"
type textarea "Below function not const editContact = (contact: Contact) => { //contactToEdit.…"
type textarea "x"
type textarea "Below function not const editContact = (contact: Contact) => { //contactToEdit.…"
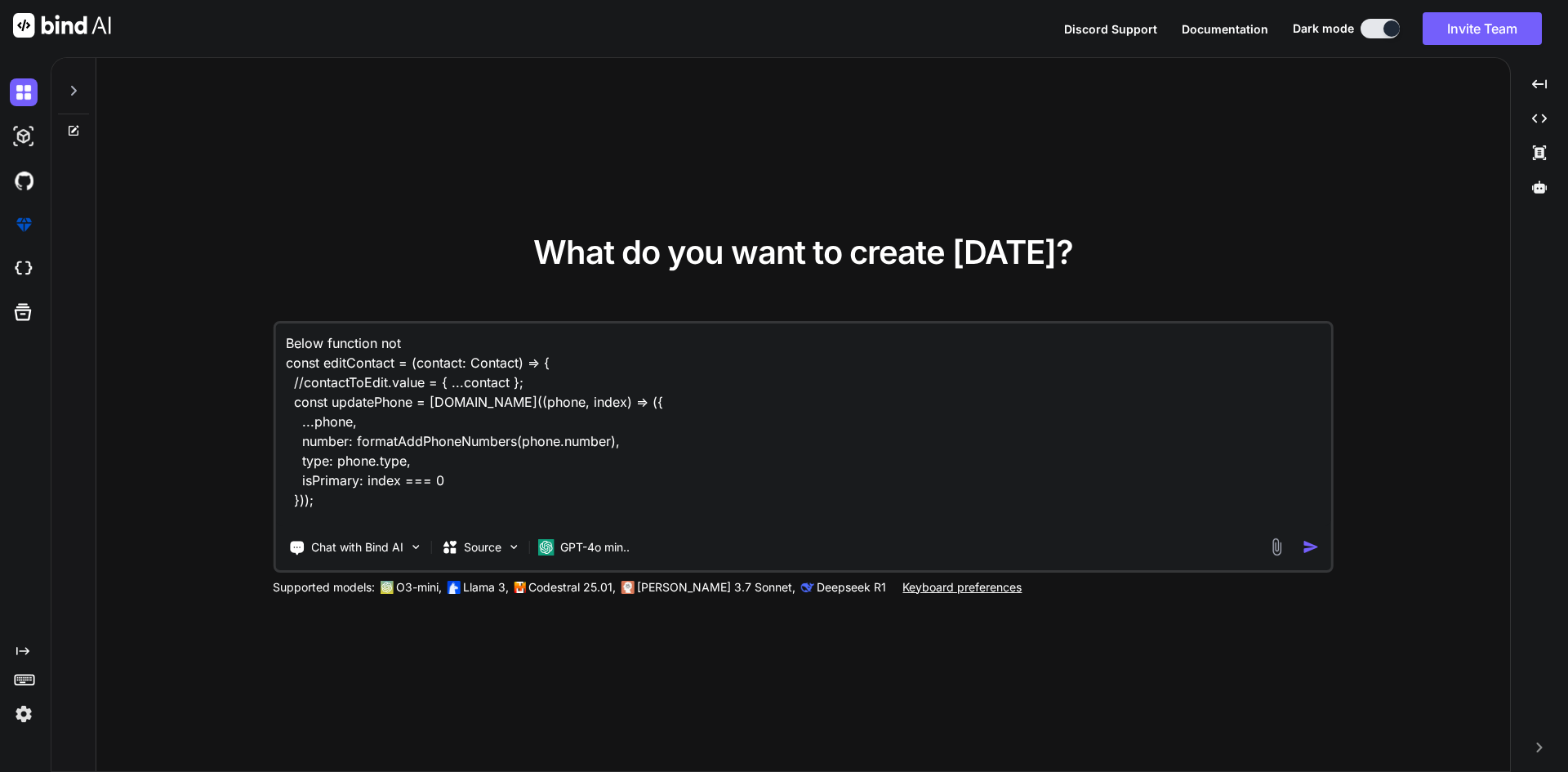
type textarea "x"
type textarea "Below function not r const editContact = (contact: Contact) => { //contactToEdi…"
type textarea "x"
type textarea "Below function not re const editContact = (contact: Contact) => { //contactToEd…"
type textarea "x"
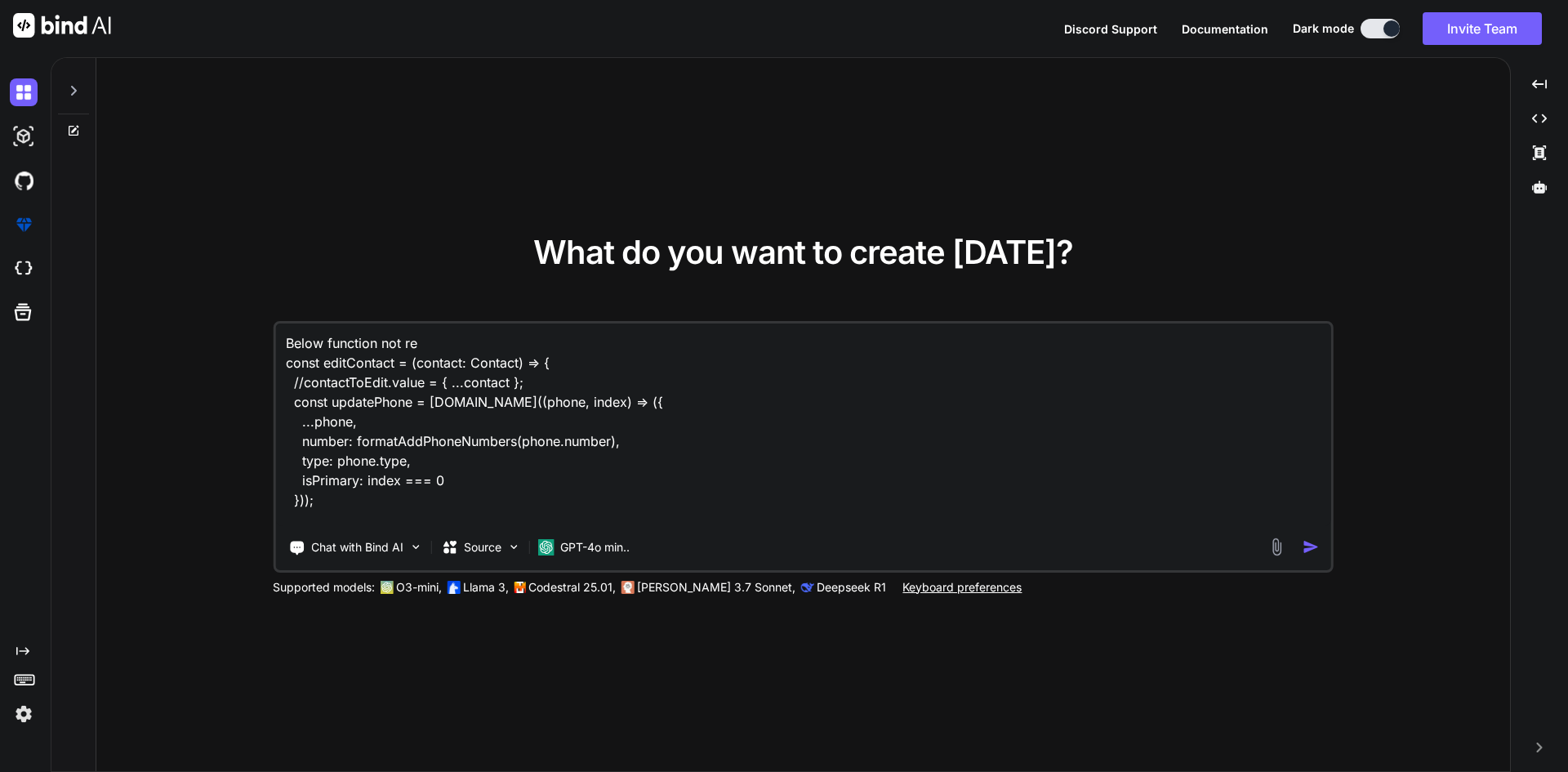
type textarea "Below function not ret const editContact = (contact: Contact) => { //contactToE…"
type textarea "x"
type textarea "Below function not retu const editContact = (contact: Contact) => { //contactTo…"
type textarea "x"
type textarea "Below function not retur const editContact = (contact: Contact) => { //contactT…"
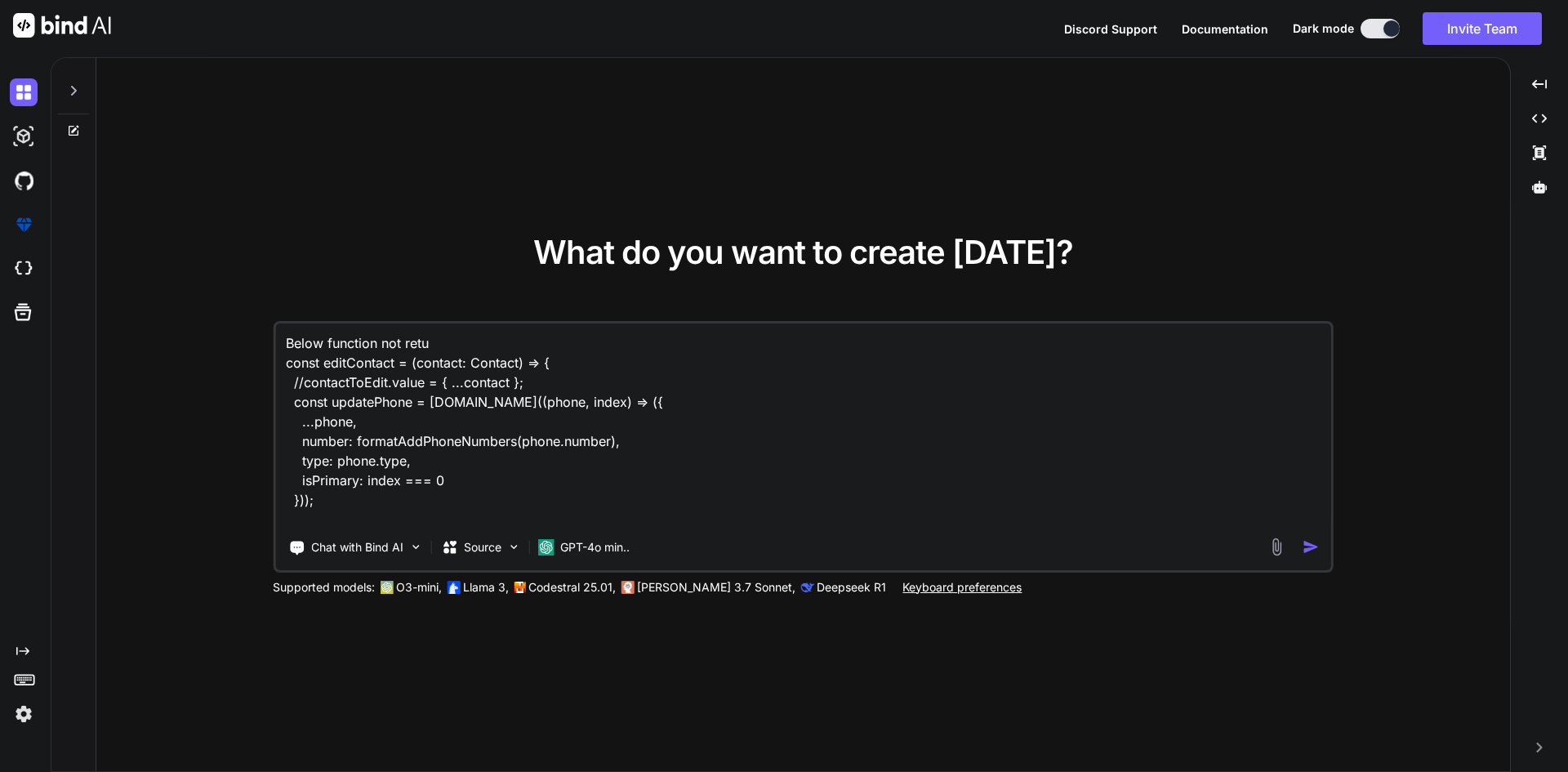
type textarea "x"
type textarea "Below function not return const editContact = (contact: Contact) => { //contact…"
type textarea "x"
type textarea "Below function not return const editContact = (contact: Contact) => { //contact…"
type textarea "x"
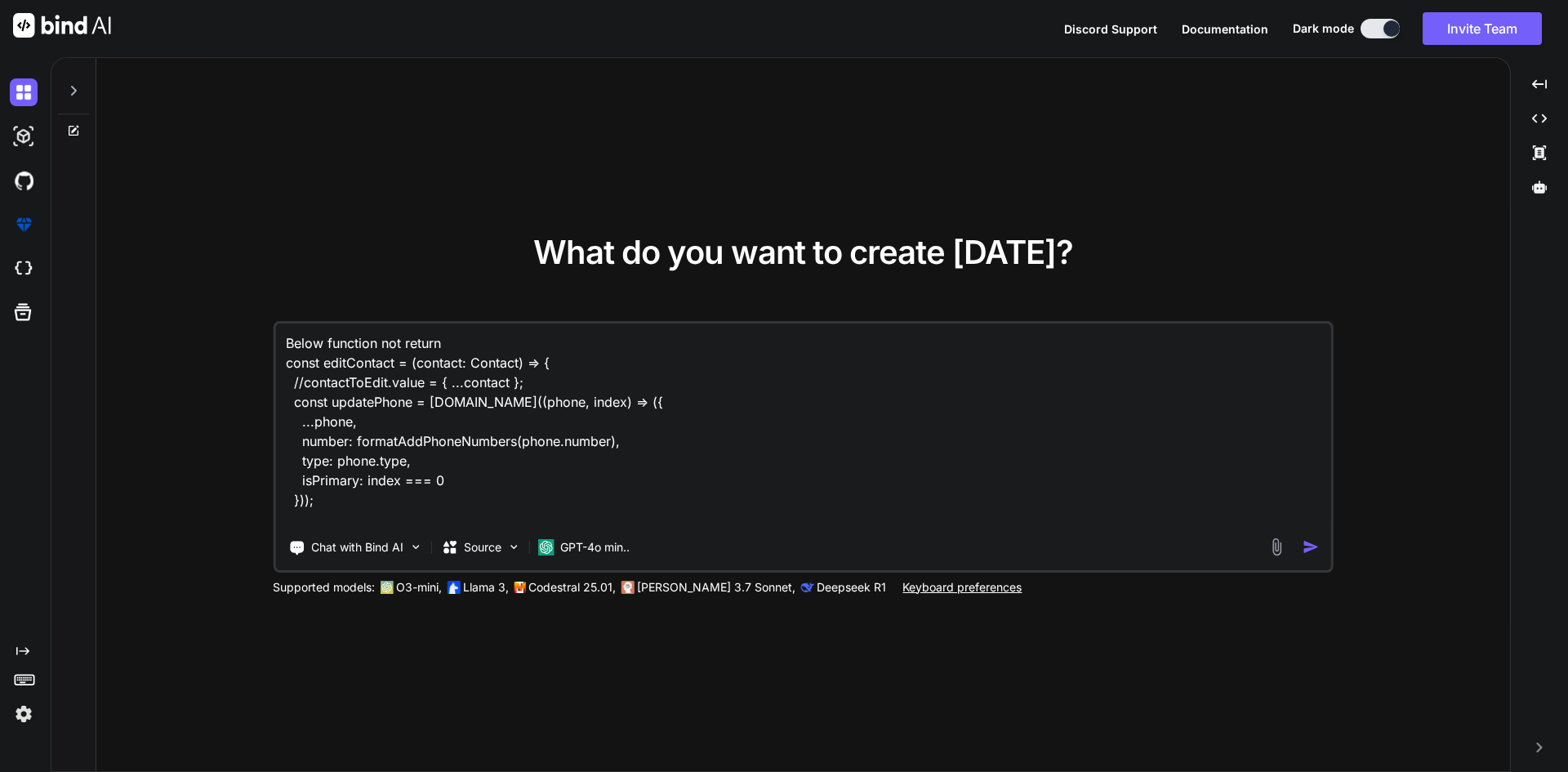
type textarea "Below function not return f const editContact = (contact: Contact) => { //conta…"
type textarea "x"
type textarea "Below function not return fo const editContact = (contact: Contact) => { //cont…"
type textarea "x"
type textarea "Below function not return for const editContact = (contact: Contact) => { //con…"
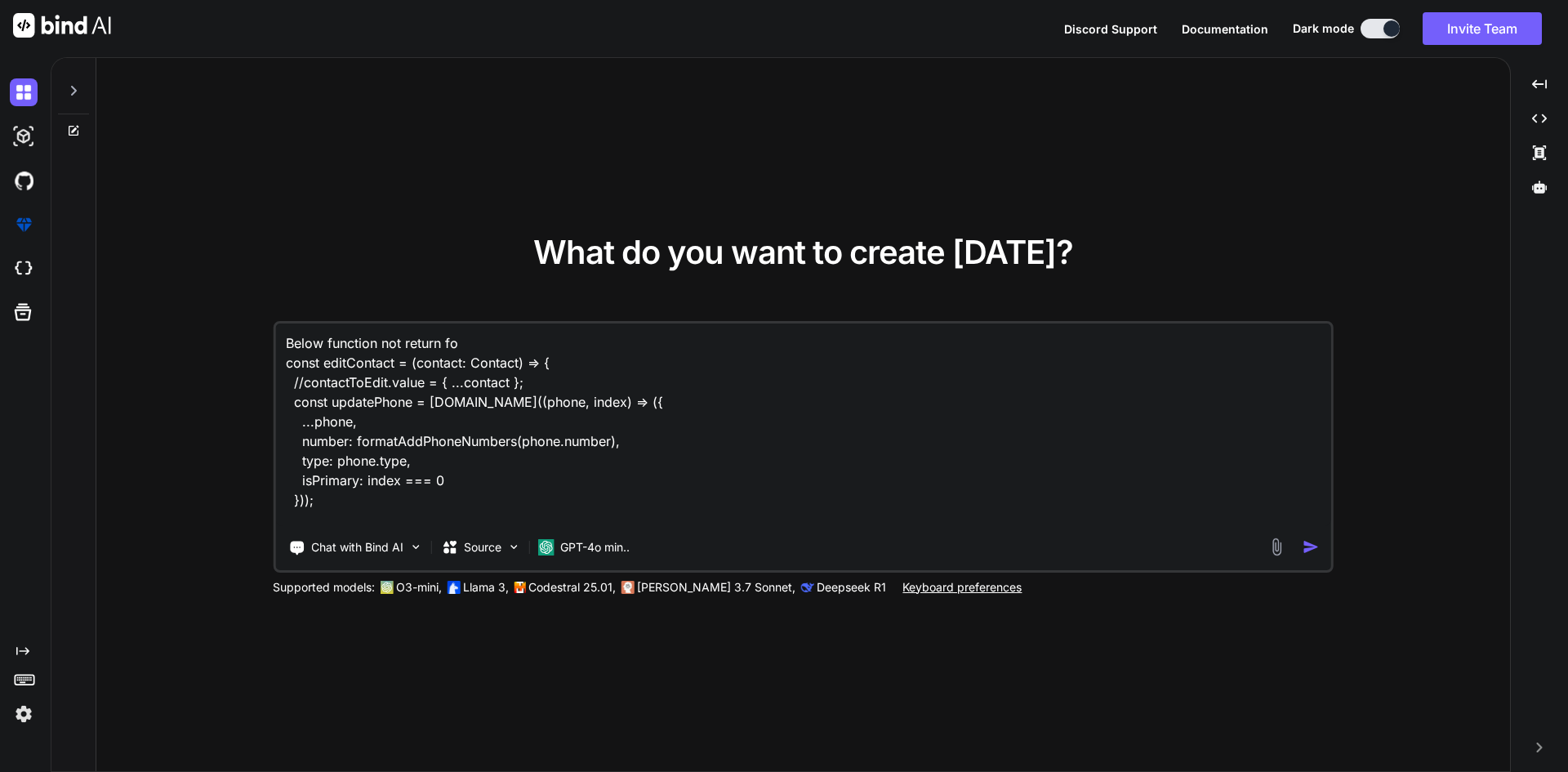
type textarea "x"
type textarea "Below function not return form const editContact = (contact: Contact) => { //co…"
type textarea "x"
type textarea "Below function not return forma const editContact = (contact: Contact) => { //c…"
type textarea "x"
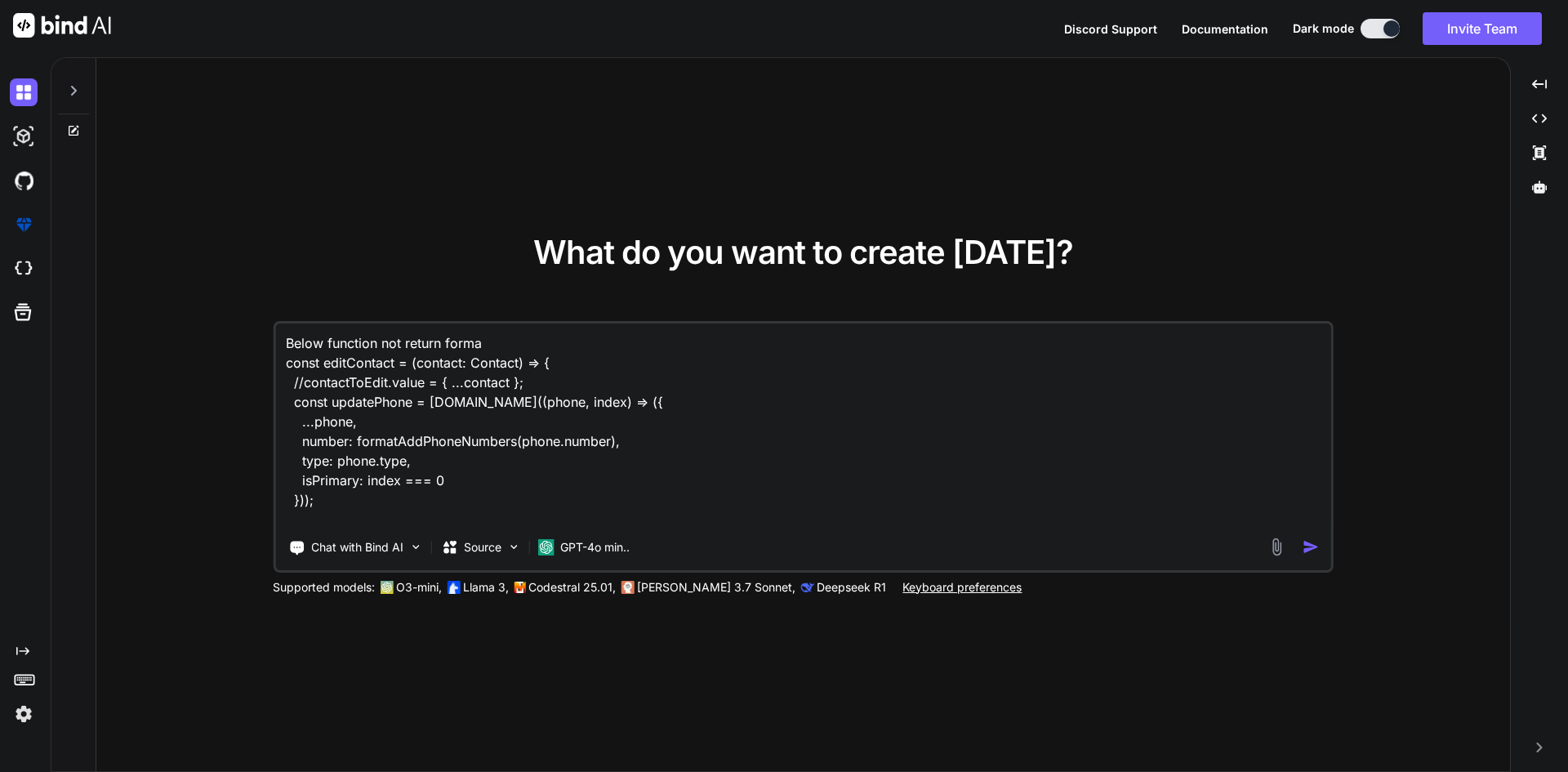
type textarea "Below function not return format const editContact = (contact: Contact) => { //…"
type textarea "x"
type textarea "Below function not return formate const editContact = (contact: Contact) => { /…"
type textarea "x"
type textarea "Below function not return formated const editContact = (contact: Contact) => { …"
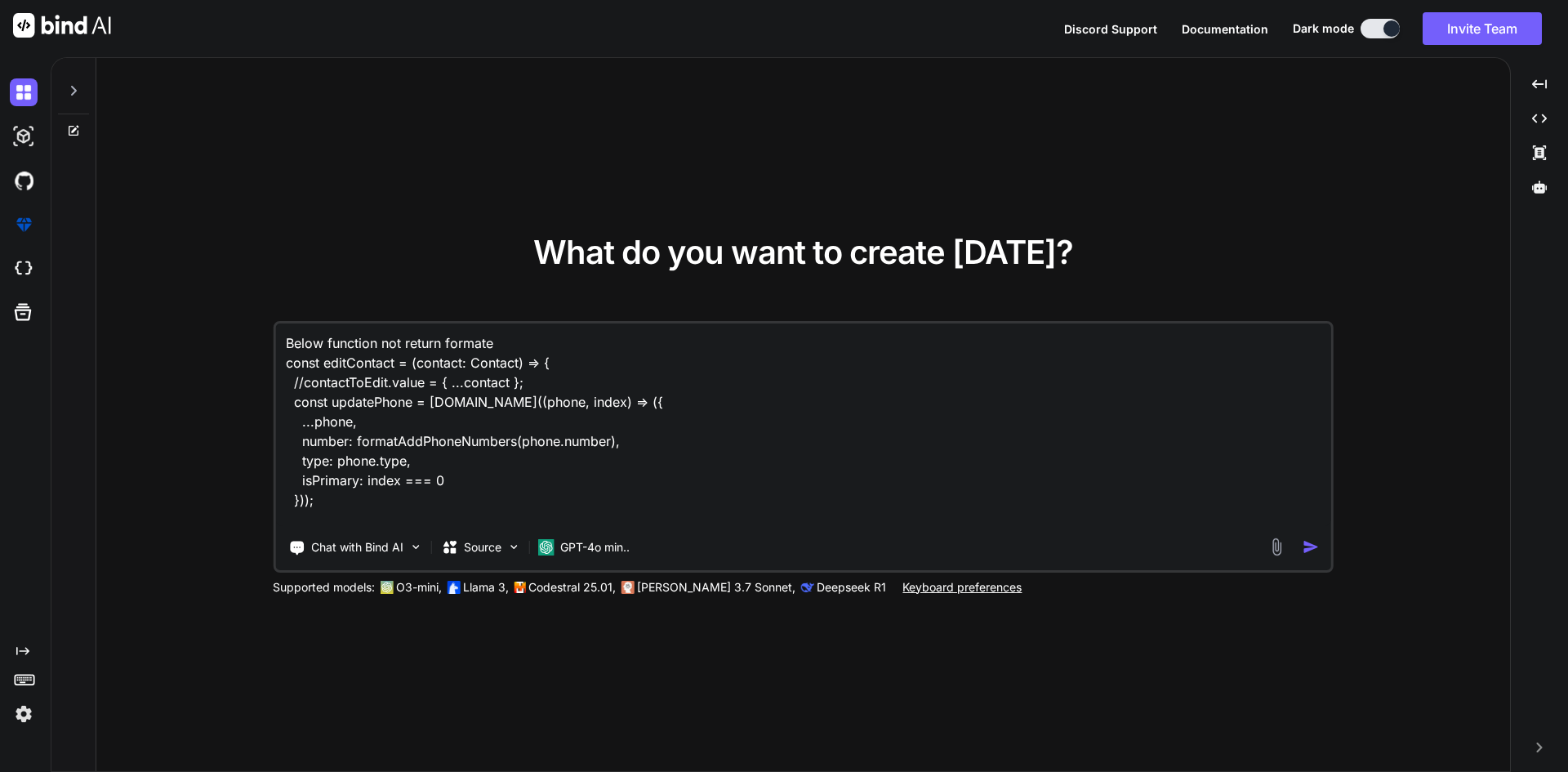
type textarea "x"
type textarea "Below function not return formated const editContact = (contact: Contact) => { …"
type textarea "x"
type textarea "Below function not return formated p const editContact = (contact: Contact) => …"
type textarea "x"
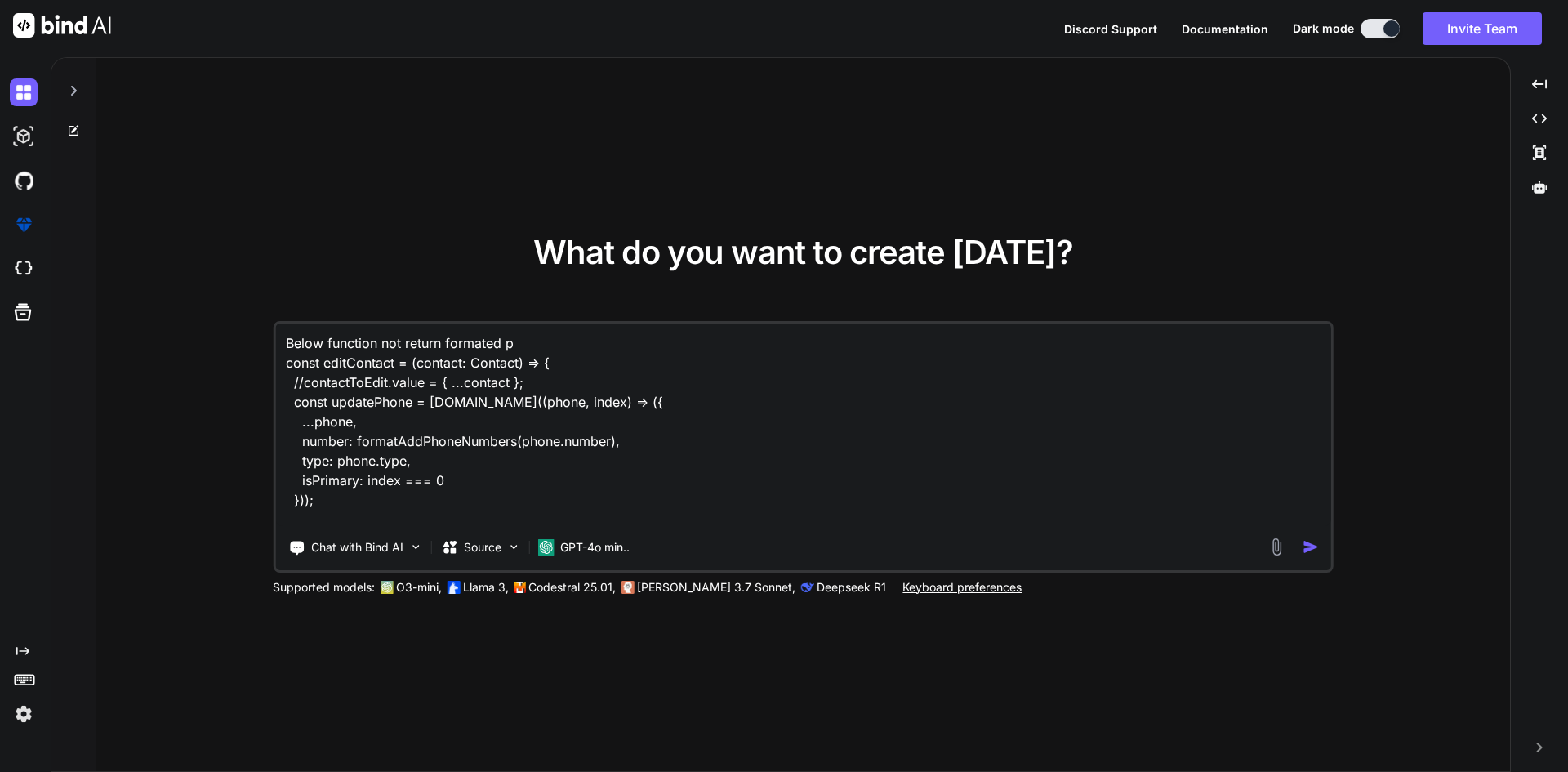
type textarea "Below function not return formated ph const editContact = (contact: Contact) =>…"
type textarea "x"
type textarea "Below function not return formated pho const editContact = (contact: Contact) =…"
type textarea "x"
type textarea "Below function not return formated phon const editContact = (contact: Contact) …"
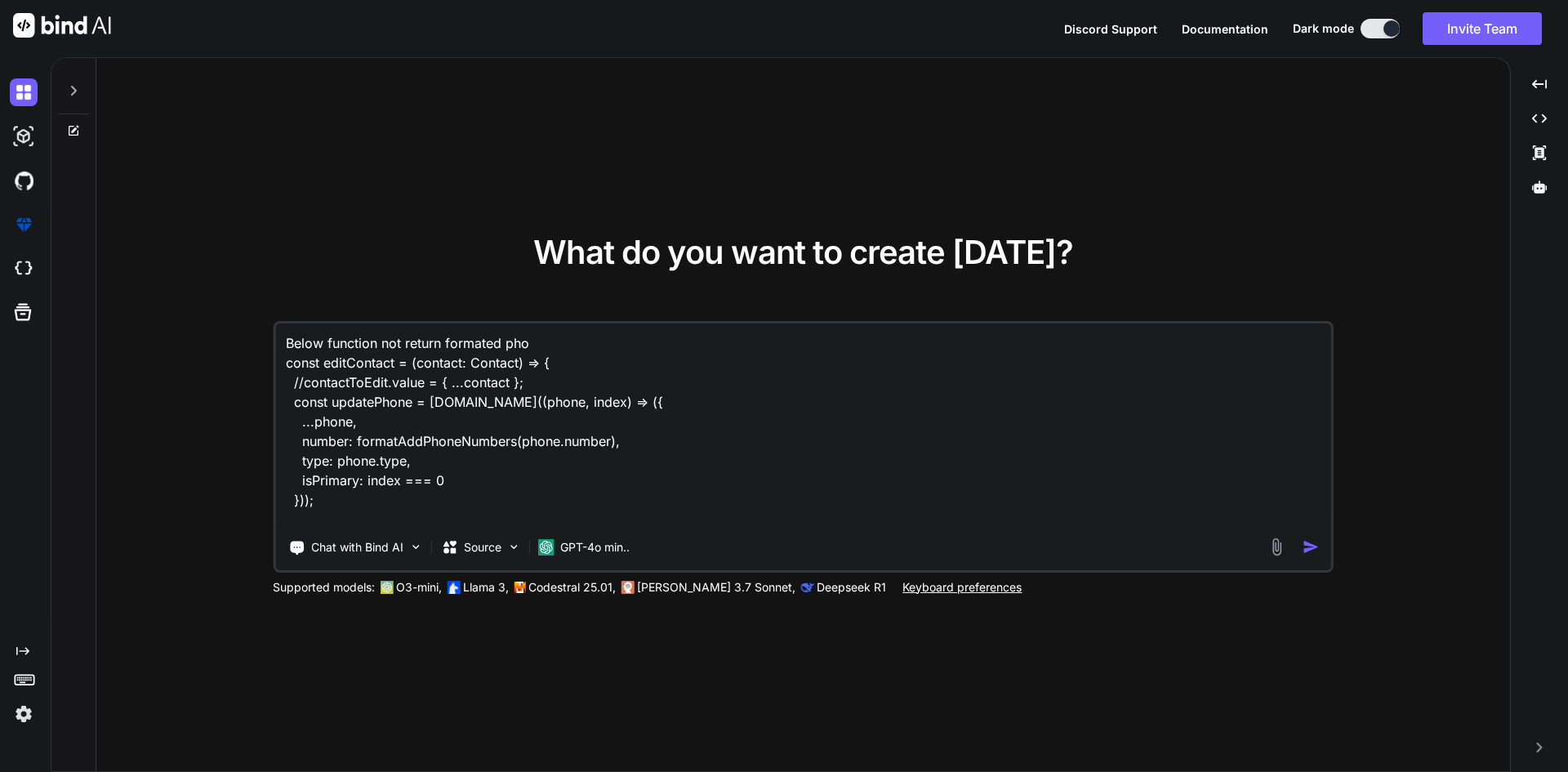
type textarea "x"
type textarea "Below function not return formated phone const editContact = (contact: Contact)…"
type textarea "x"
type textarea "Below function not return formated phone const editContact = (contact: Contact)…"
type textarea "x"
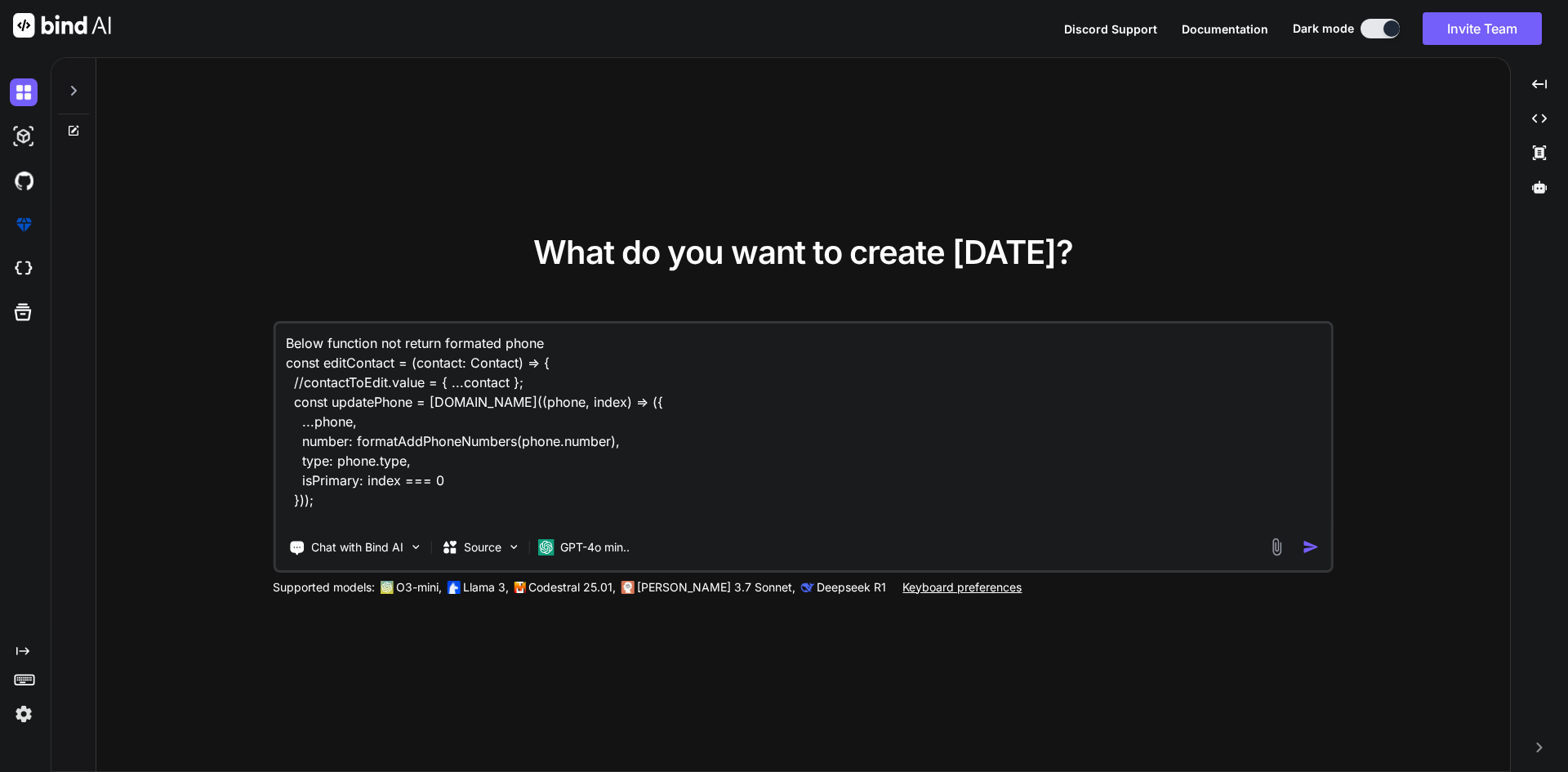
type textarea "Below function not return formated phone n const editContact = (contact: Contac…"
type textarea "x"
type textarea "Below function not return formated phone nu const editContact = (contact: Conta…"
type textarea "x"
type textarea "Below function not return formated phone num const editContact = (contact: Cont…"
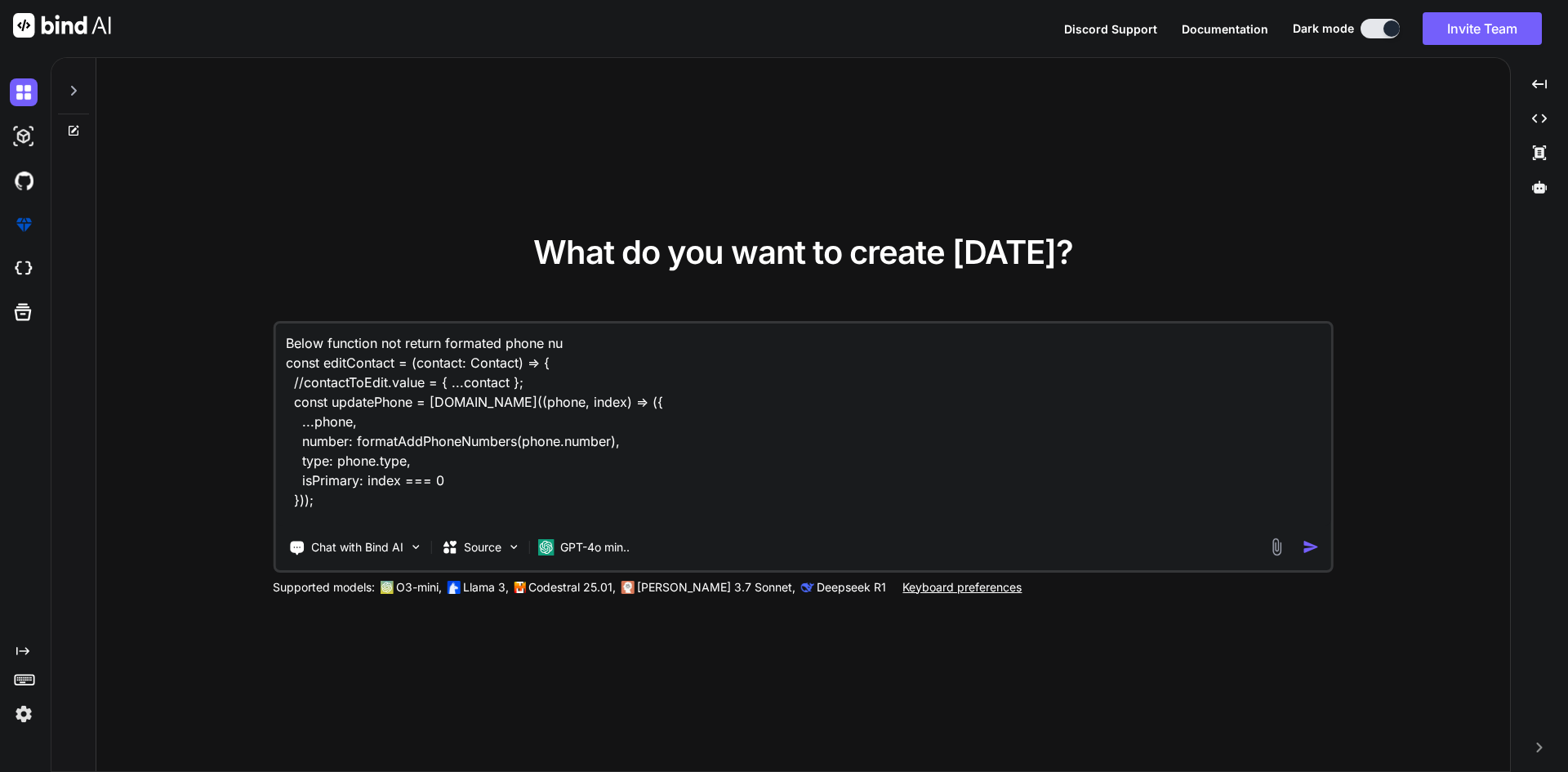
type textarea "x"
type textarea "Below function not return formated phone numb const editContact = (contact: Con…"
type textarea "x"
type textarea "Below function not return formated phone numbe const editContact = (contact: Co…"
type textarea "x"
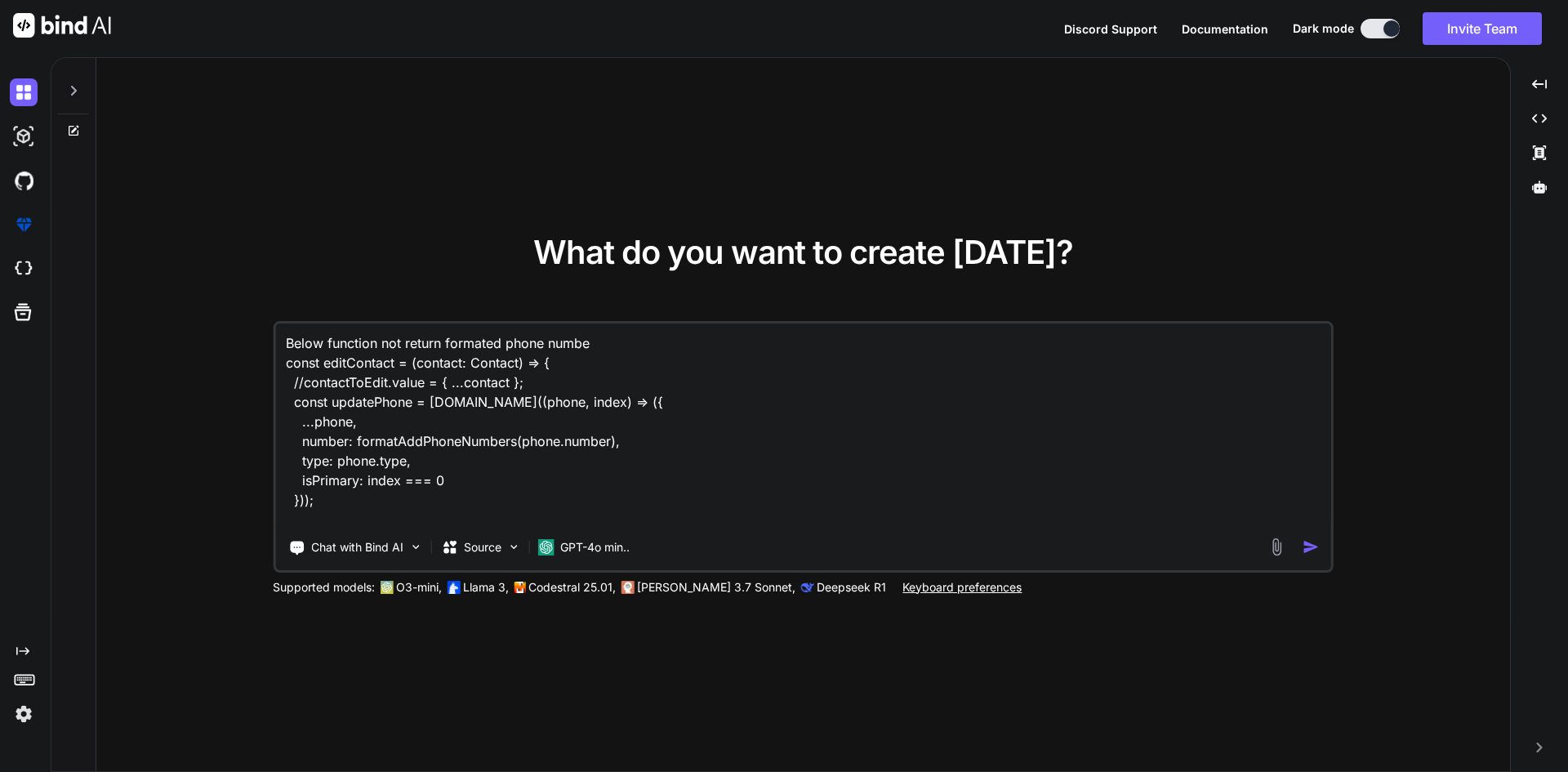
type textarea "Below function not return formated phone number const editContact = (contact: C…"
type textarea "x"
type textarea "Below function not return formated phone numbers const editContact = (contact: …"
type textarea "x"
type textarea "Below function not return formated phone numbers const editContact = (contact: …"
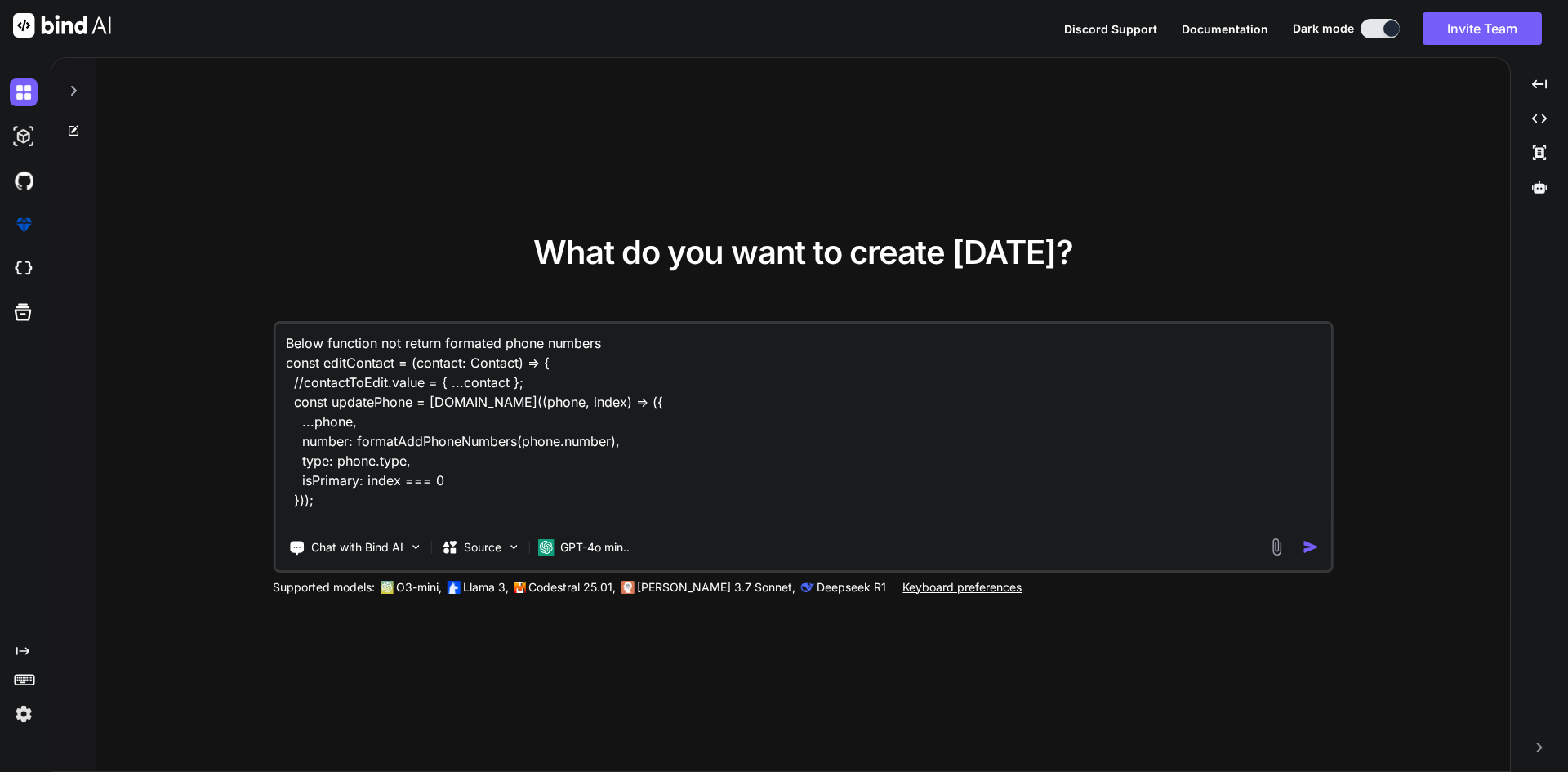
click at [630, 359] on textarea "Below function not return formated phone numbers const editContact = (contact: …" at bounding box center [802, 424] width 1056 height 202
type textarea "x"
type textarea "Below function not return formated phone numbers const editContact = (contact: …"
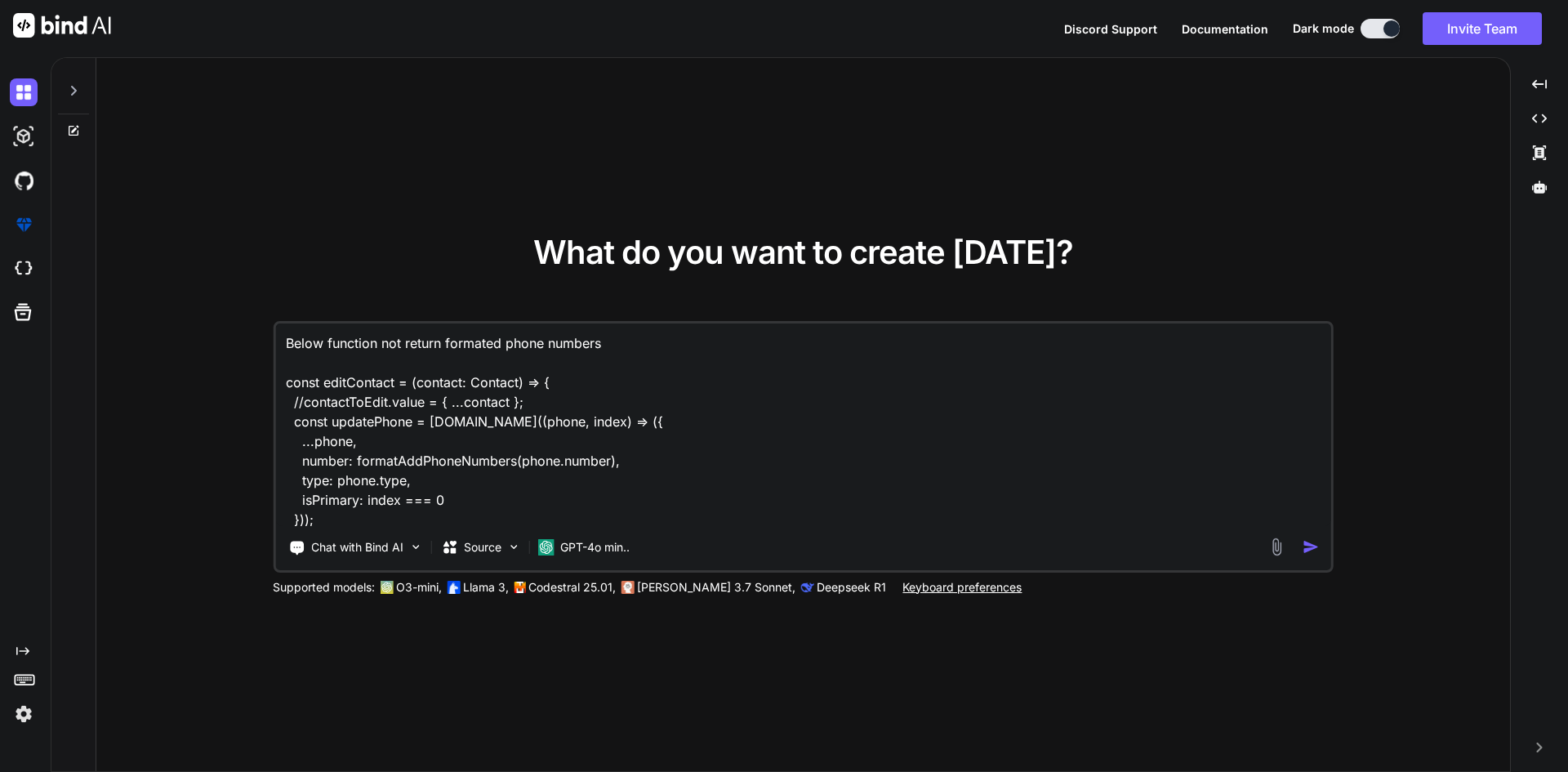
type textarea "x"
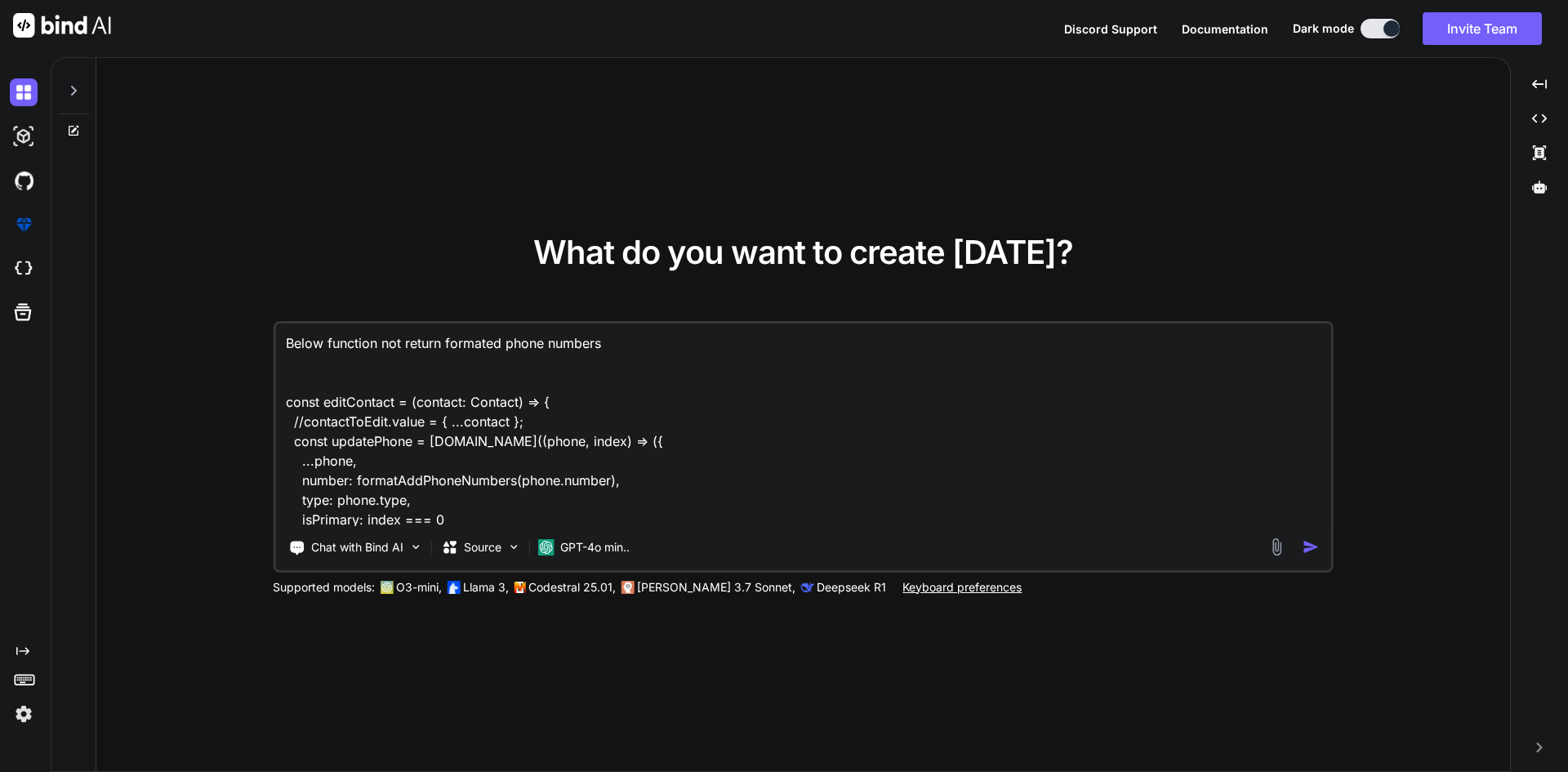
click at [623, 371] on textarea "Below function not return formated phone numbers const editContact = (contact: …" at bounding box center [802, 424] width 1056 height 202
type textarea "Below function not return formated phone numbers f const editContact = (contact…"
type textarea "x"
type textarea "Below function not return formated phone numbers fi const editContact = (contac…"
type textarea "x"
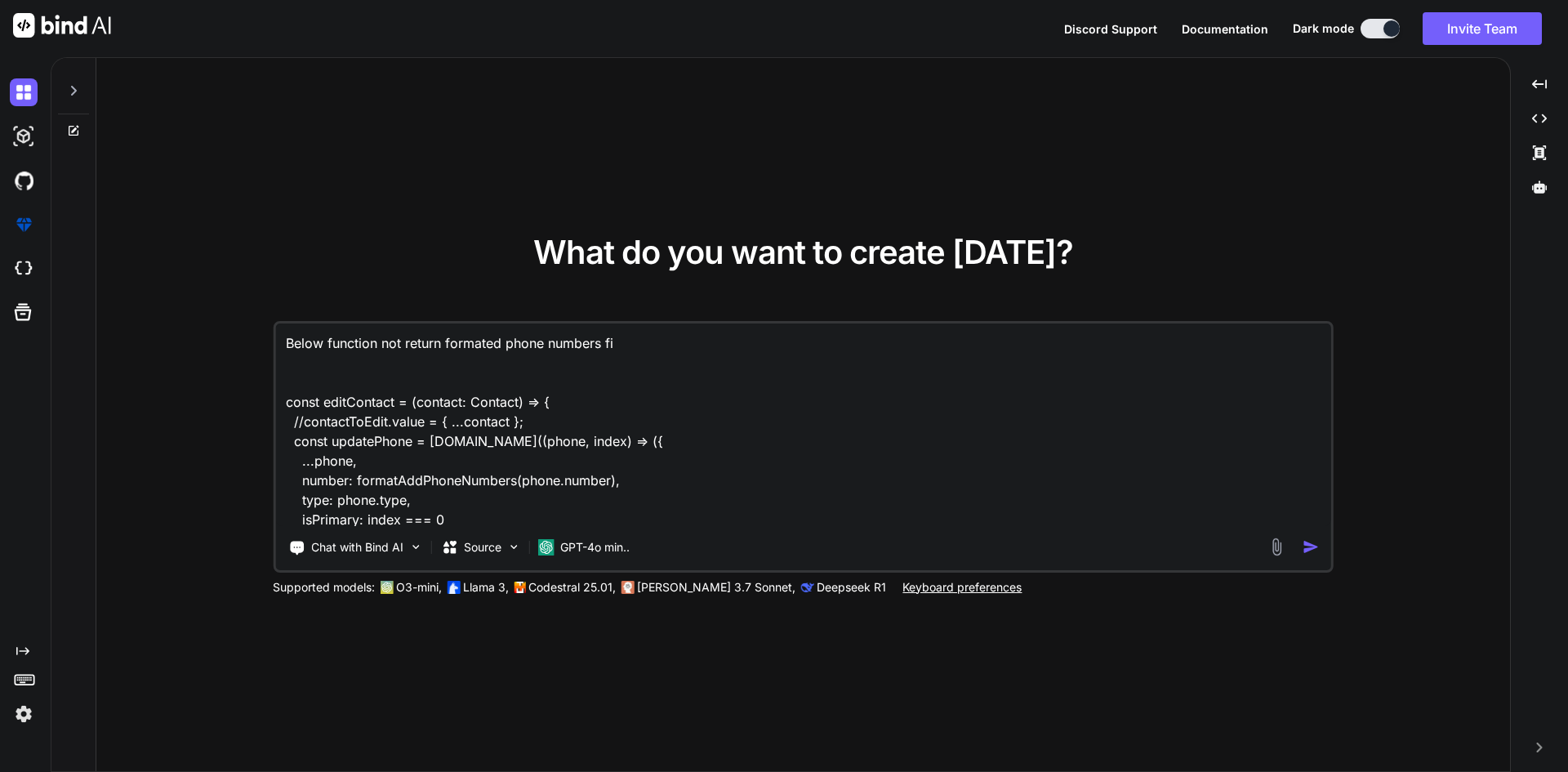
type textarea "Below function not return formated phone numbers fic const editContact = (conta…"
type textarea "x"
type textarea "Below function not return formated phone numbers ficx const editContact = (cont…"
type textarea "x"
type textarea "Below function not return formated phone numbers fic const editContact = (conta…"
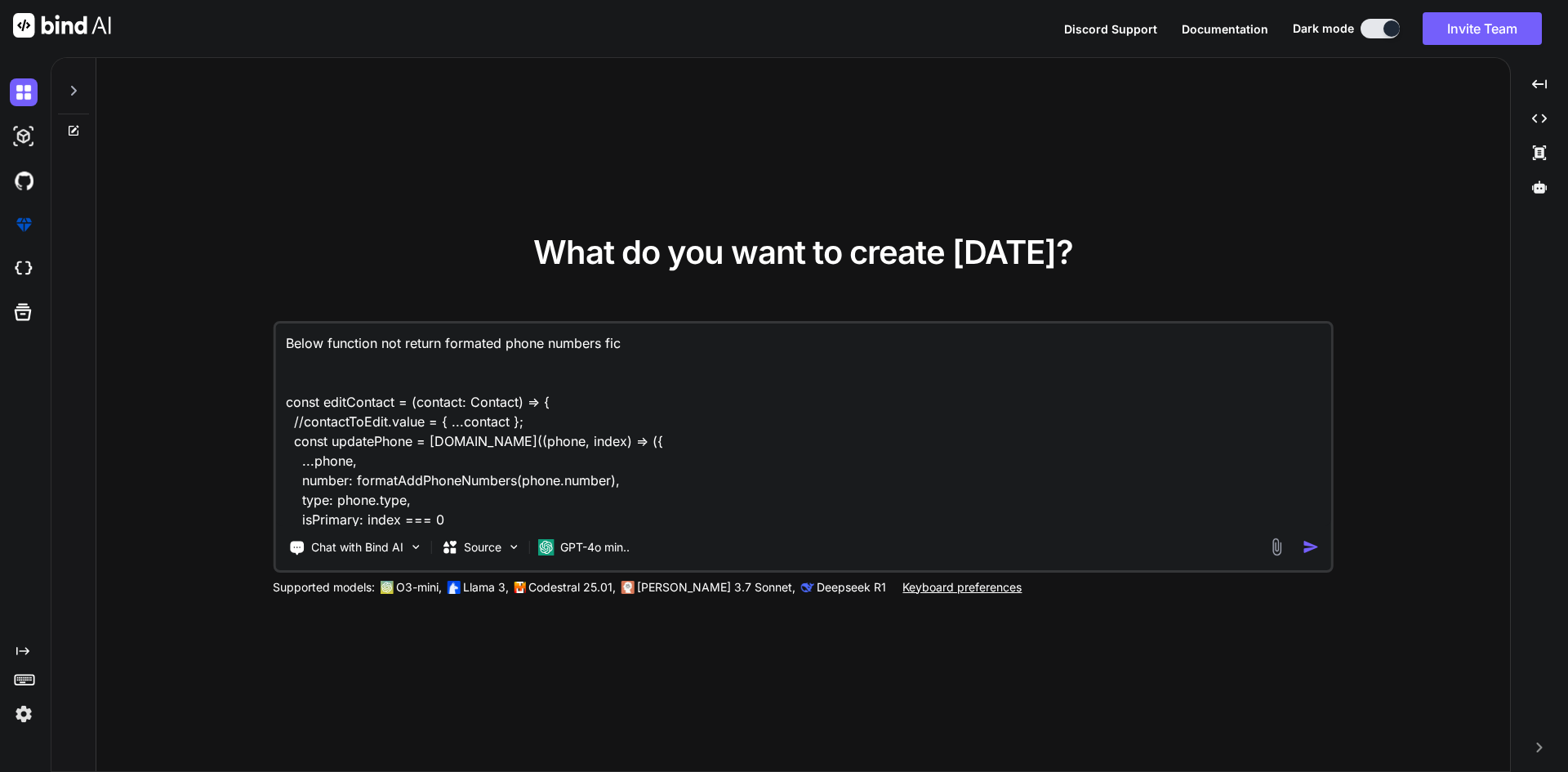
type textarea "x"
type textarea "Below function not return formated phone numbers fi const editContact = (contac…"
type textarea "x"
type textarea "Below function not return formated phone numbers fix const editContact = (conta…"
type textarea "x"
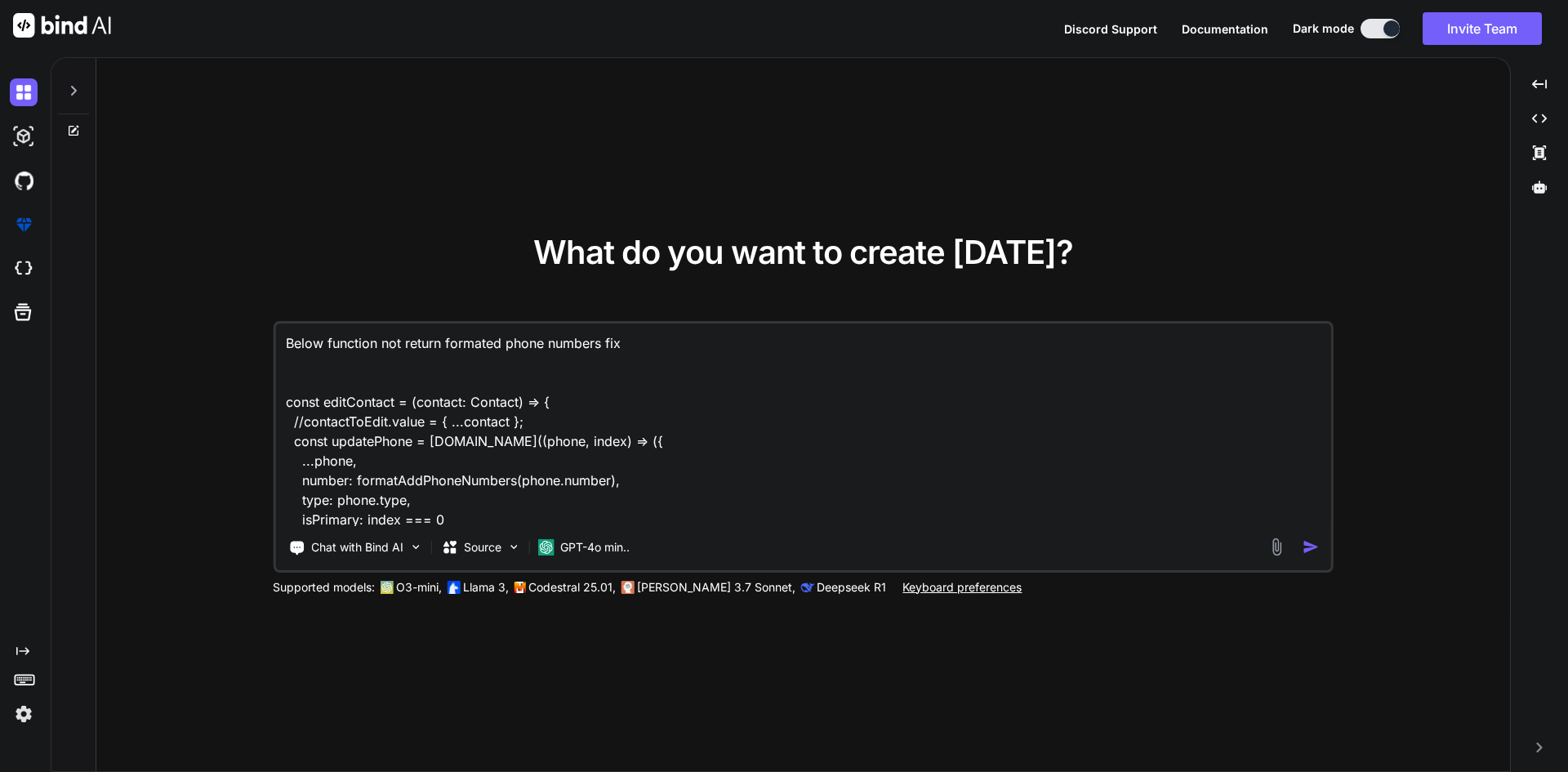
type textarea "Below function not return formated phone numbers fix const editContact = (conta…"
type textarea "x"
type textarea "Below function not return formated phone numbers fix i const editContact = (con…"
type textarea "x"
type textarea "Below function not return formated phone numbers fix is const editContact = (co…"
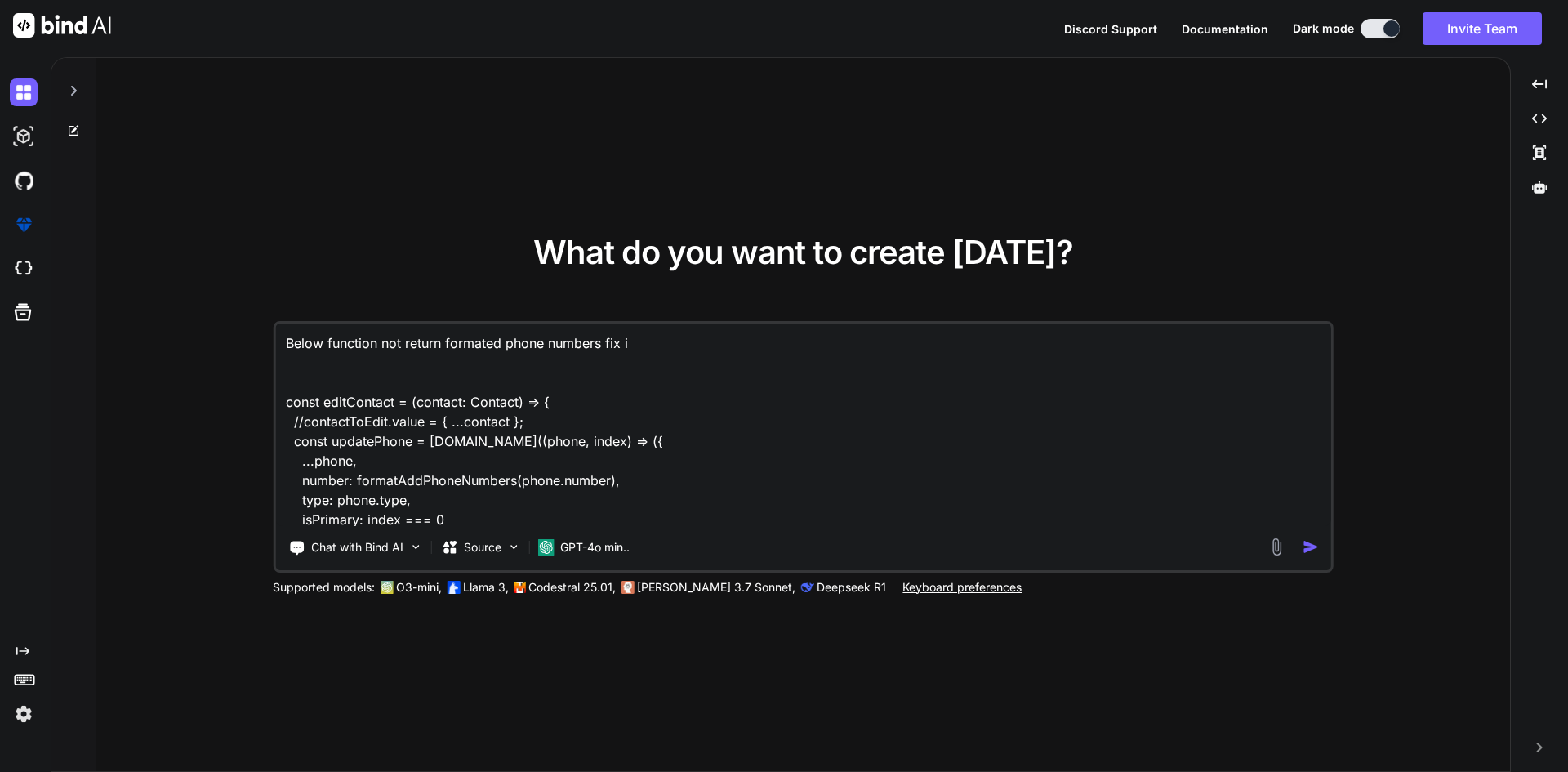
type textarea "x"
type textarea "Below function not return formated phone numbers fix iss const editContact = (c…"
type textarea "x"
type textarea "Below function not return formated phone numbers fix issu const editContact = (…"
type textarea "x"
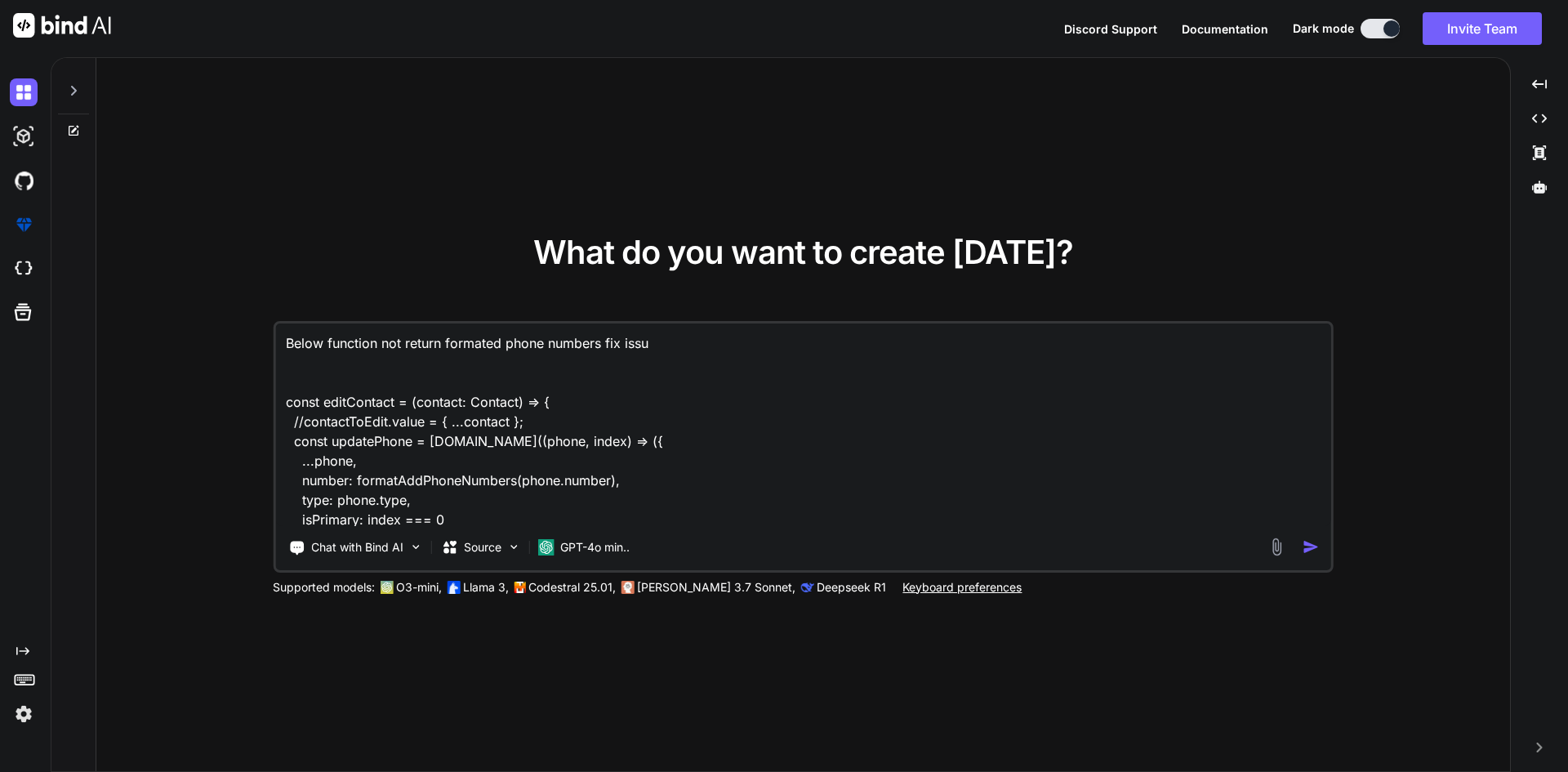
type textarea "Below function not return formated phone numbers fix issue const editContact = …"
type textarea "x"
type textarea "Below function not return formated phone numbers fix issue const editContact = …"
click at [1310, 546] on img "button" at bounding box center [1310, 546] width 17 height 17
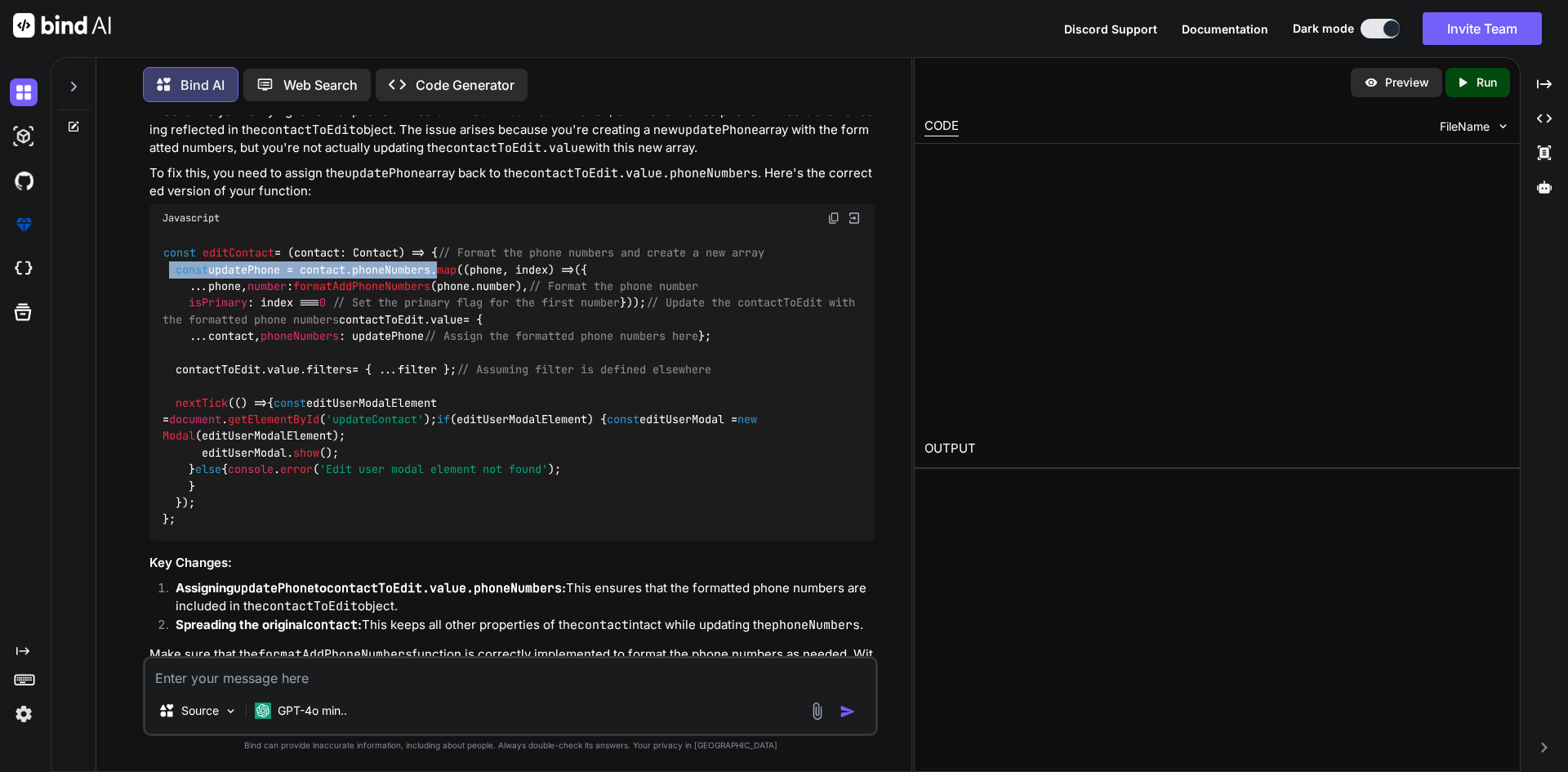
scroll to position [222, 0]
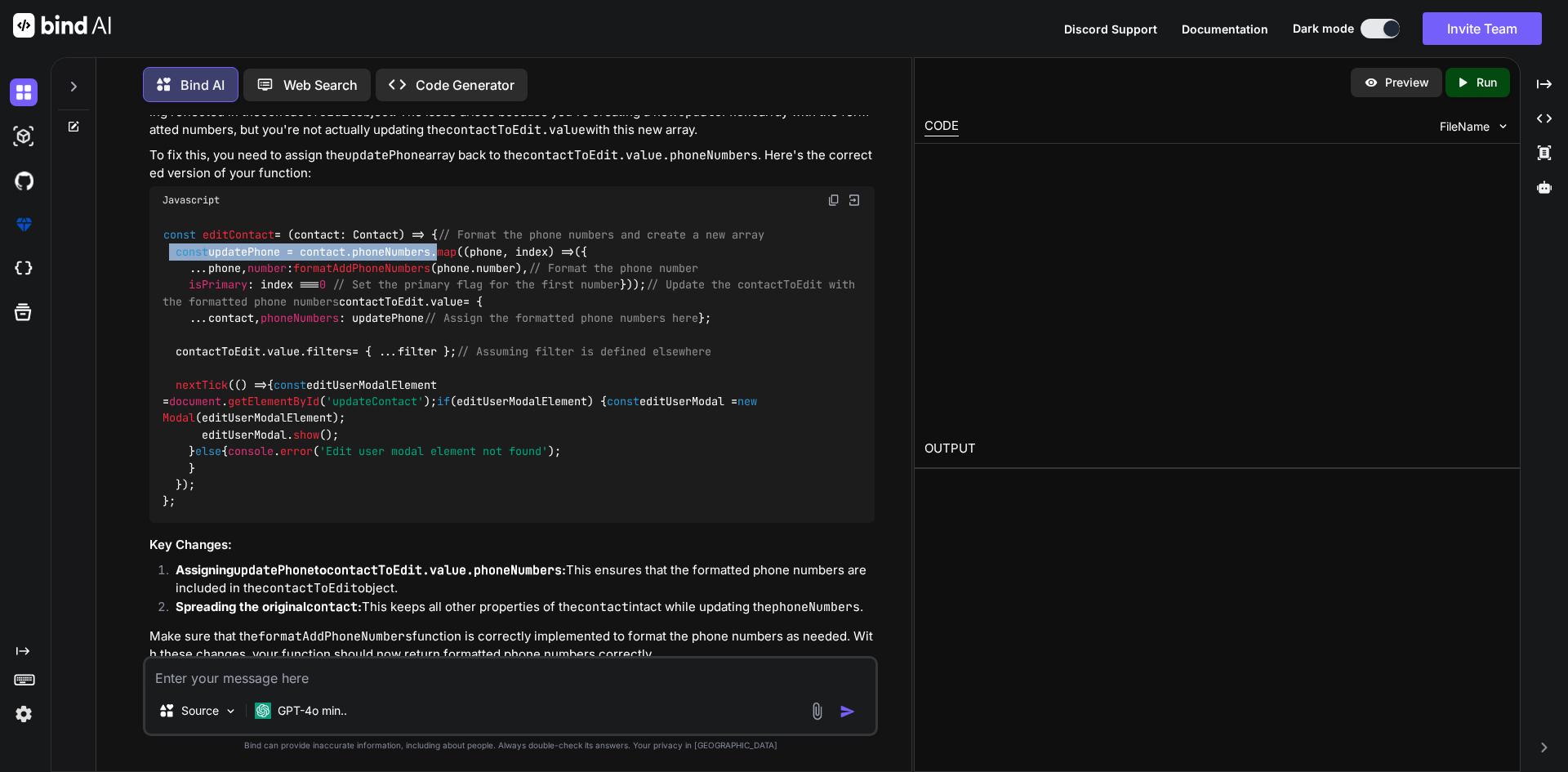
drag, startPoint x: 439, startPoint y: 267, endPoint x: 456, endPoint y: 280, distance: 21.4
click at [456, 280] on div "const editContact = ( contact: Contact ) => { // Format the phone numbers and c…" at bounding box center [511, 368] width 725 height 309
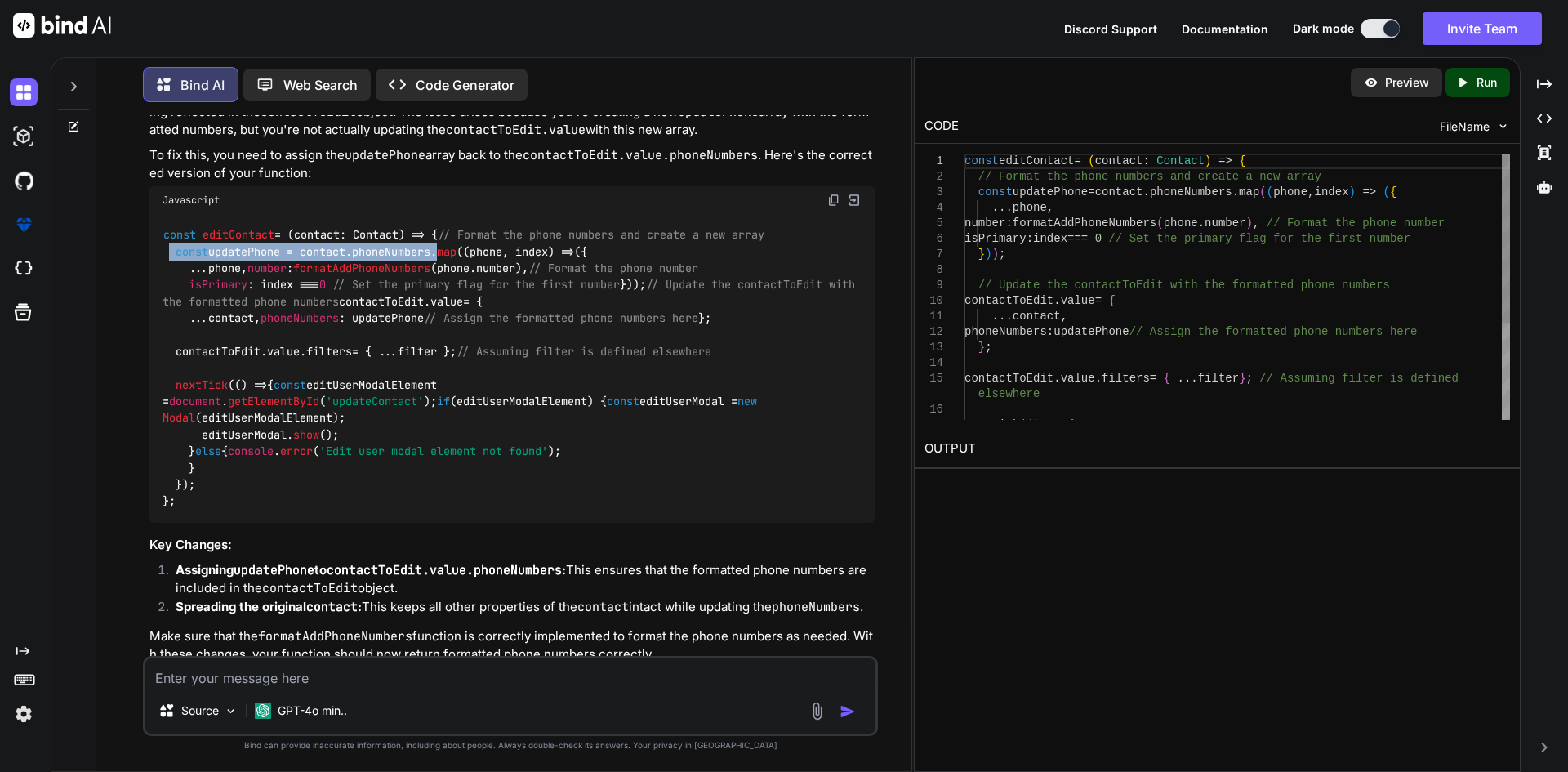
type textarea "x"
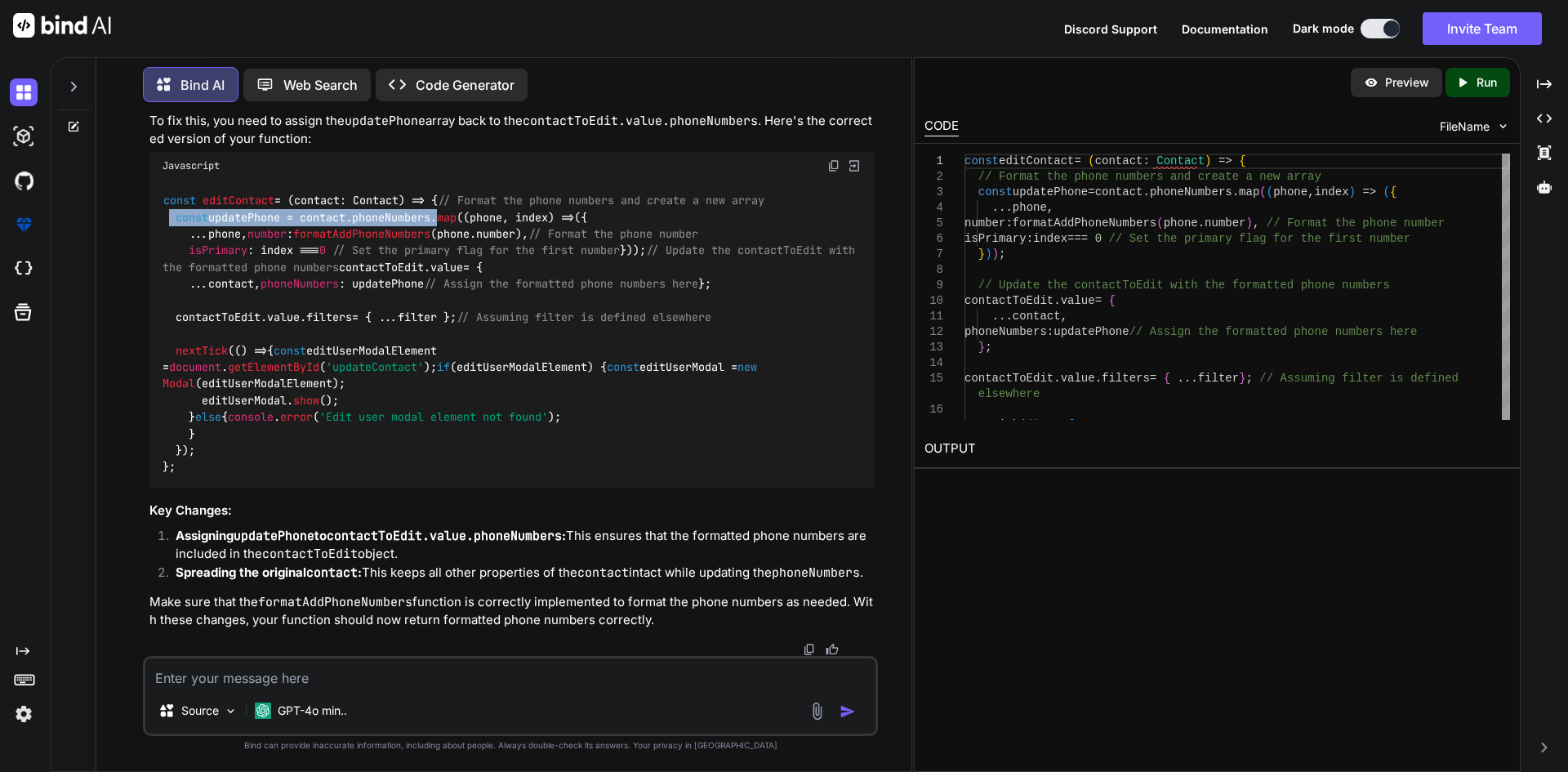
scroll to position [174, 0]
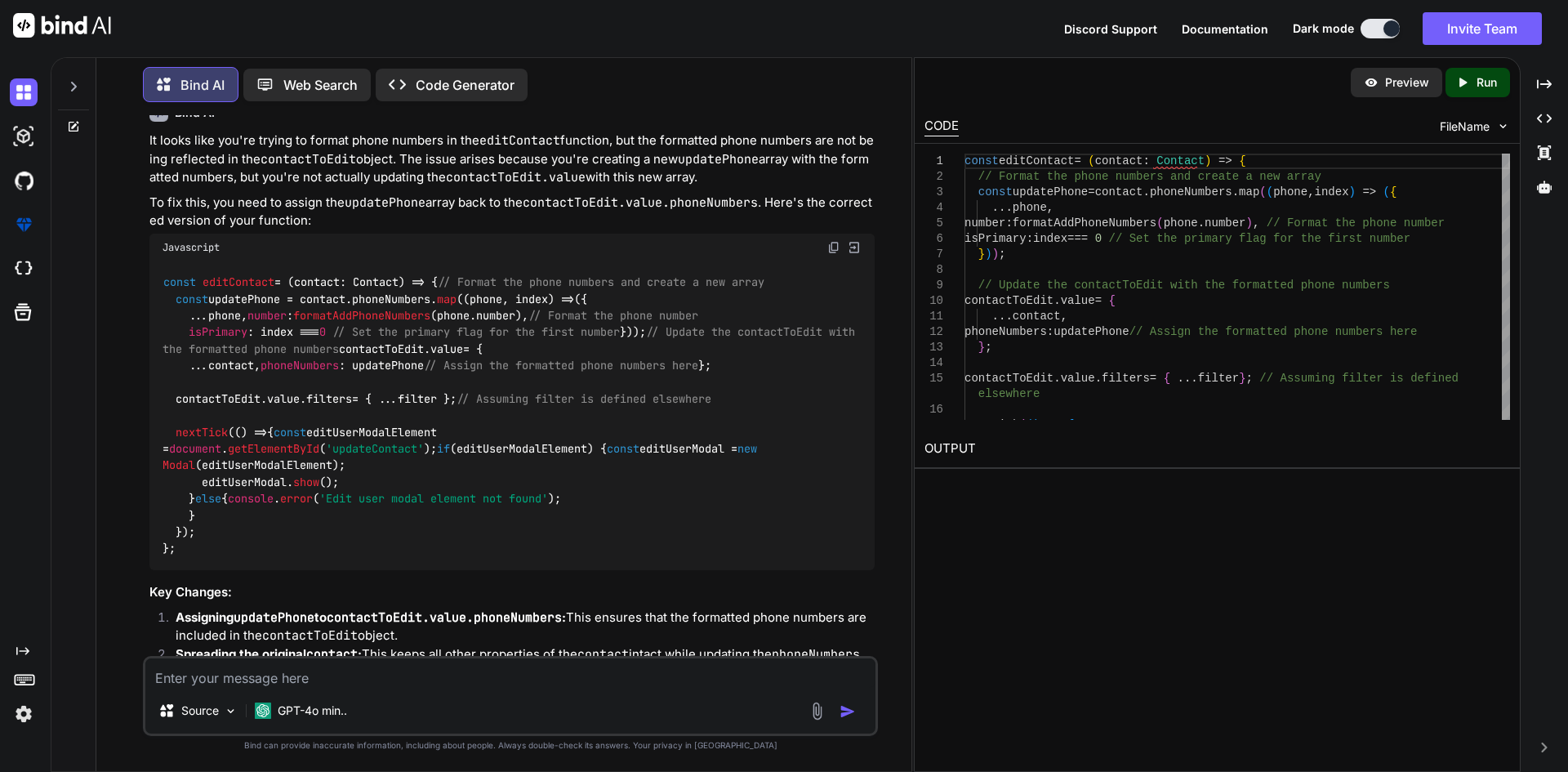
click at [256, 279] on span "editContact" at bounding box center [238, 282] width 72 height 14
click at [255, 280] on span "editContact" at bounding box center [238, 282] width 72 height 14
click at [218, 327] on code "const editContact = ( contact: Contact ) => { // Format the phone numbers and c…" at bounding box center [512, 414] width 699 height 283
click at [236, 315] on code "const editContact = ( contact: Contact ) => { // Format the phone numbers and c…" at bounding box center [512, 414] width 699 height 283
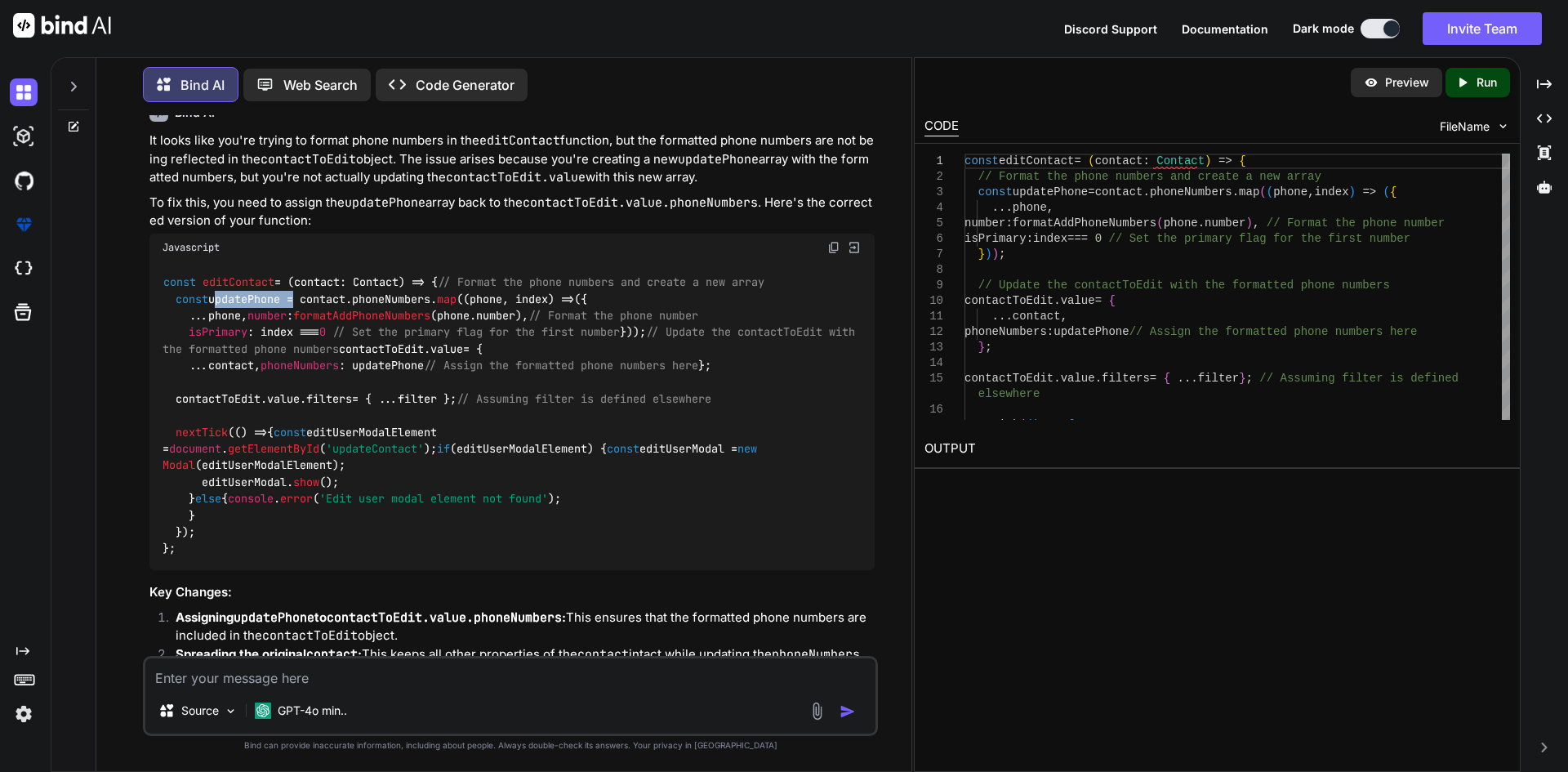
click at [236, 315] on code "const editContact = ( contact: Contact ) => { // Format the phone numbers and c…" at bounding box center [512, 414] width 699 height 283
click at [215, 331] on code "const editContact = ( contact: Contact ) => { // Format the phone numbers and c…" at bounding box center [512, 414] width 699 height 283
drag, startPoint x: 206, startPoint y: 376, endPoint x: 167, endPoint y: 317, distance: 70.7
click at [167, 317] on div "const editContact = ( contact: Contact ) => { // Format the phone numbers and c…" at bounding box center [511, 416] width 725 height 309
copy code "const updatePhone = contact. phoneNumbers . map ( ( phone, index ) => ({ ...pho…"
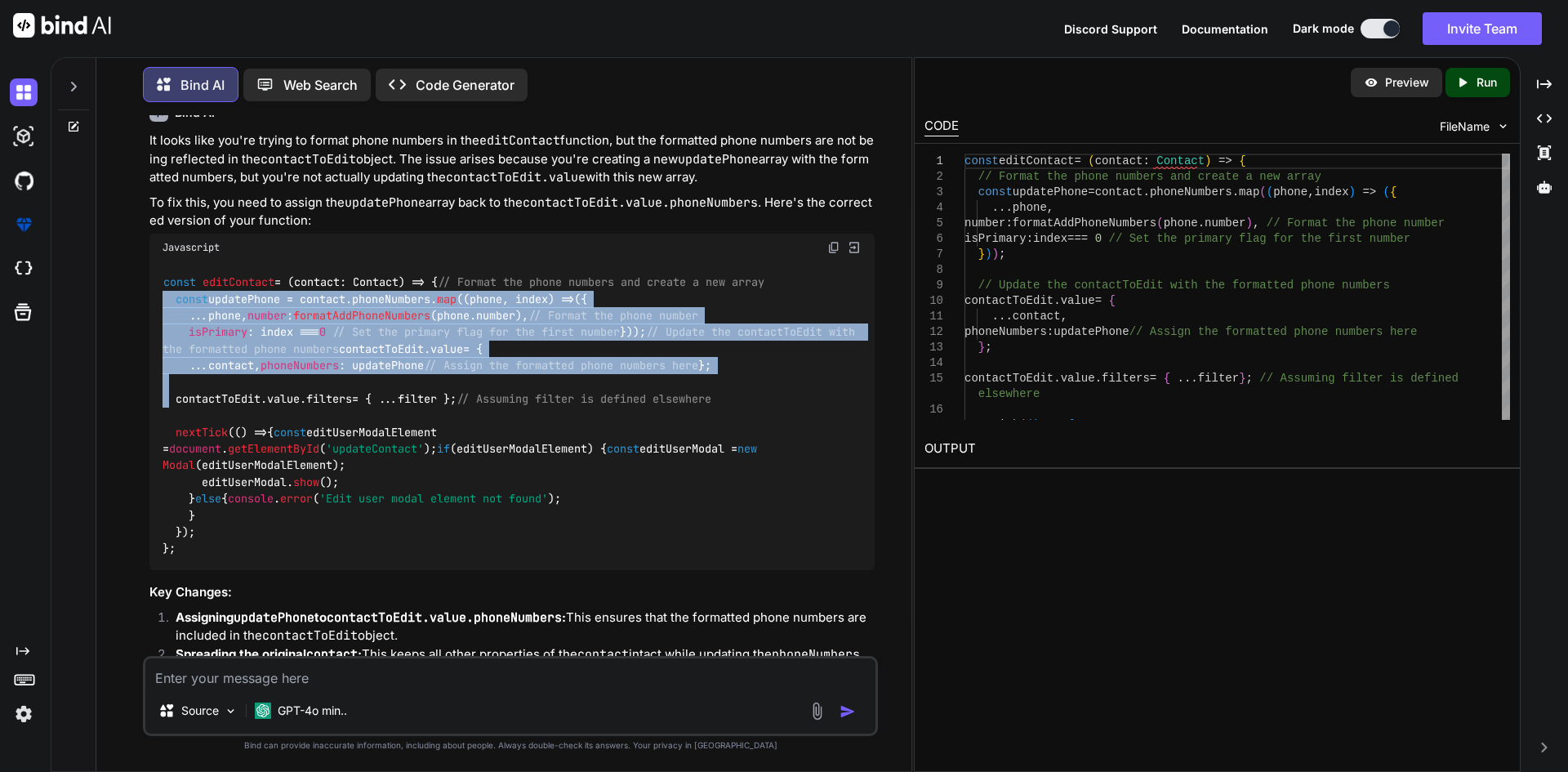
drag, startPoint x: 202, startPoint y: 478, endPoint x: 163, endPoint y: 321, distance: 161.8
click at [163, 321] on div "const editContact = ( contact: Contact ) => { // Format the phone numbers and c…" at bounding box center [511, 416] width 725 height 309
copy code "const updatePhone = contact. phoneNumbers . map ( ( phone, index ) => ({ ...pho…"
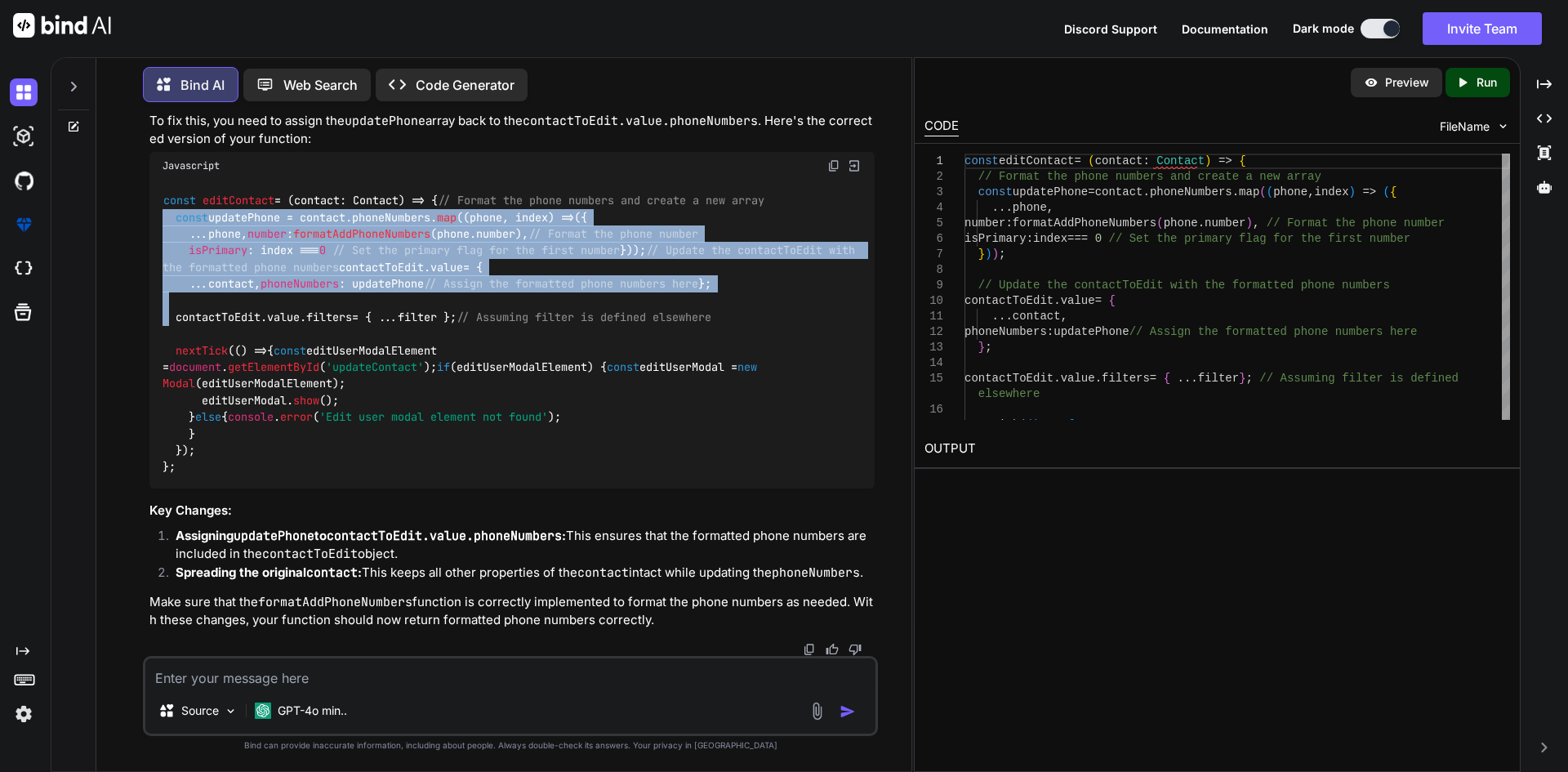
scroll to position [256, 0]
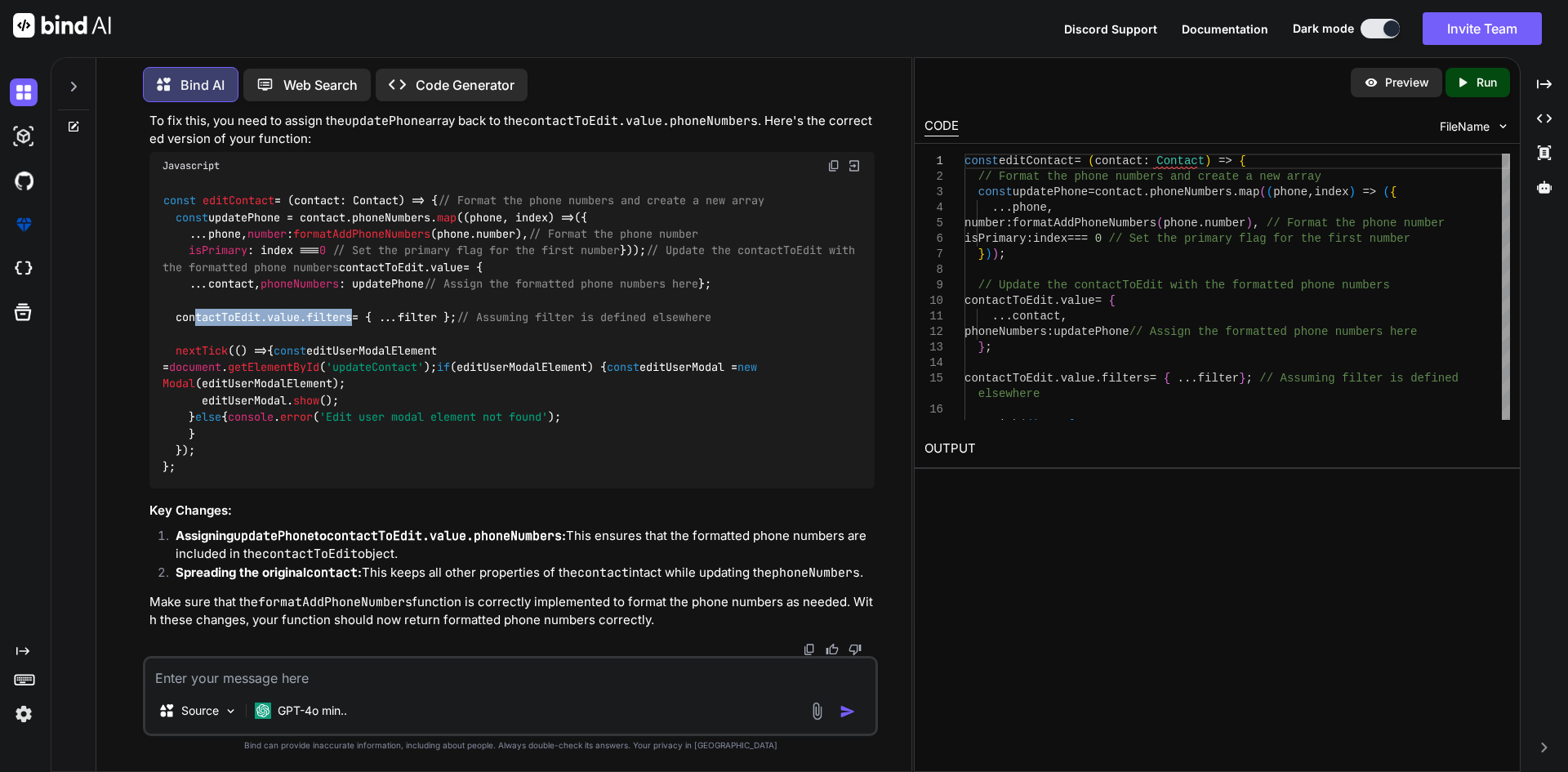
drag, startPoint x: 177, startPoint y: 434, endPoint x: 355, endPoint y: 432, distance: 178.0
click at [355, 432] on code "const editContact = ( contact: Contact ) => { // Format the phone numbers and c…" at bounding box center [512, 333] width 699 height 283
copy code "contactToEdit. value . filters"
click at [291, 656] on div "Source GPT-4o min.." at bounding box center [510, 696] width 735 height 80
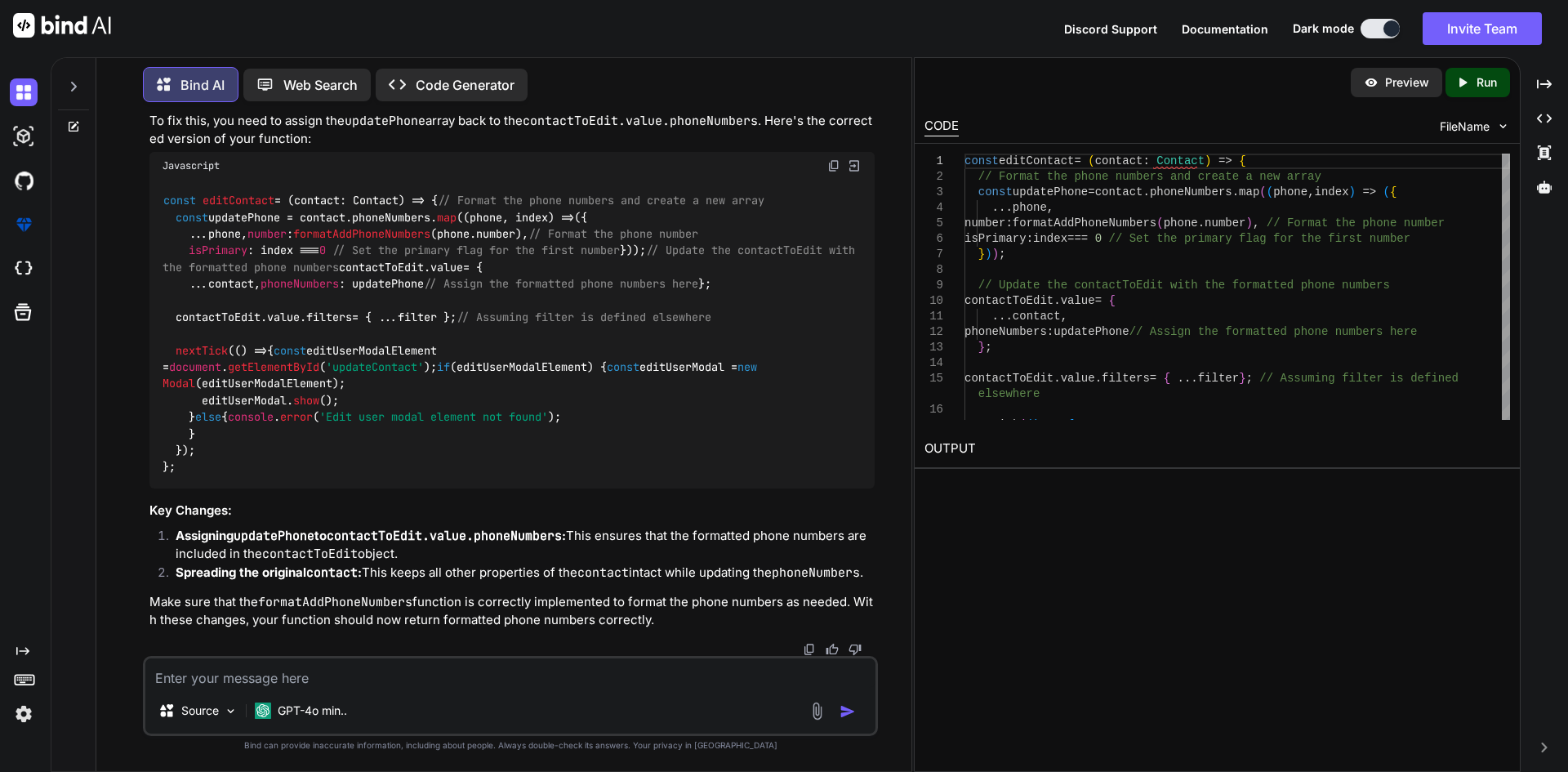
click at [294, 665] on textarea at bounding box center [510, 672] width 730 height 30
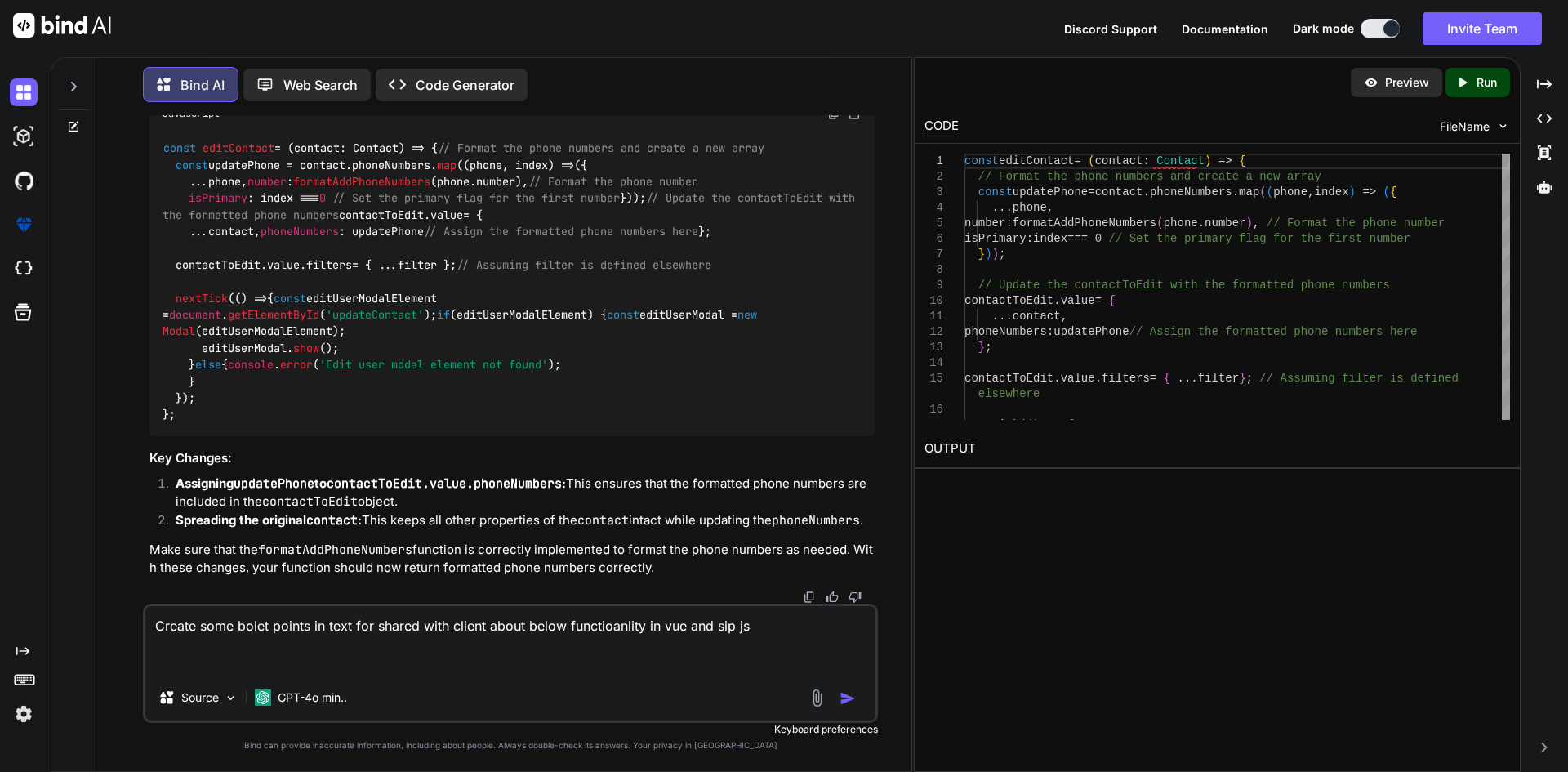
paste textarea " Working on to Optimized user experience by instantly terminating the local se…"
type textarea "Create some bolet points in text for shared with client about below functioanli…"
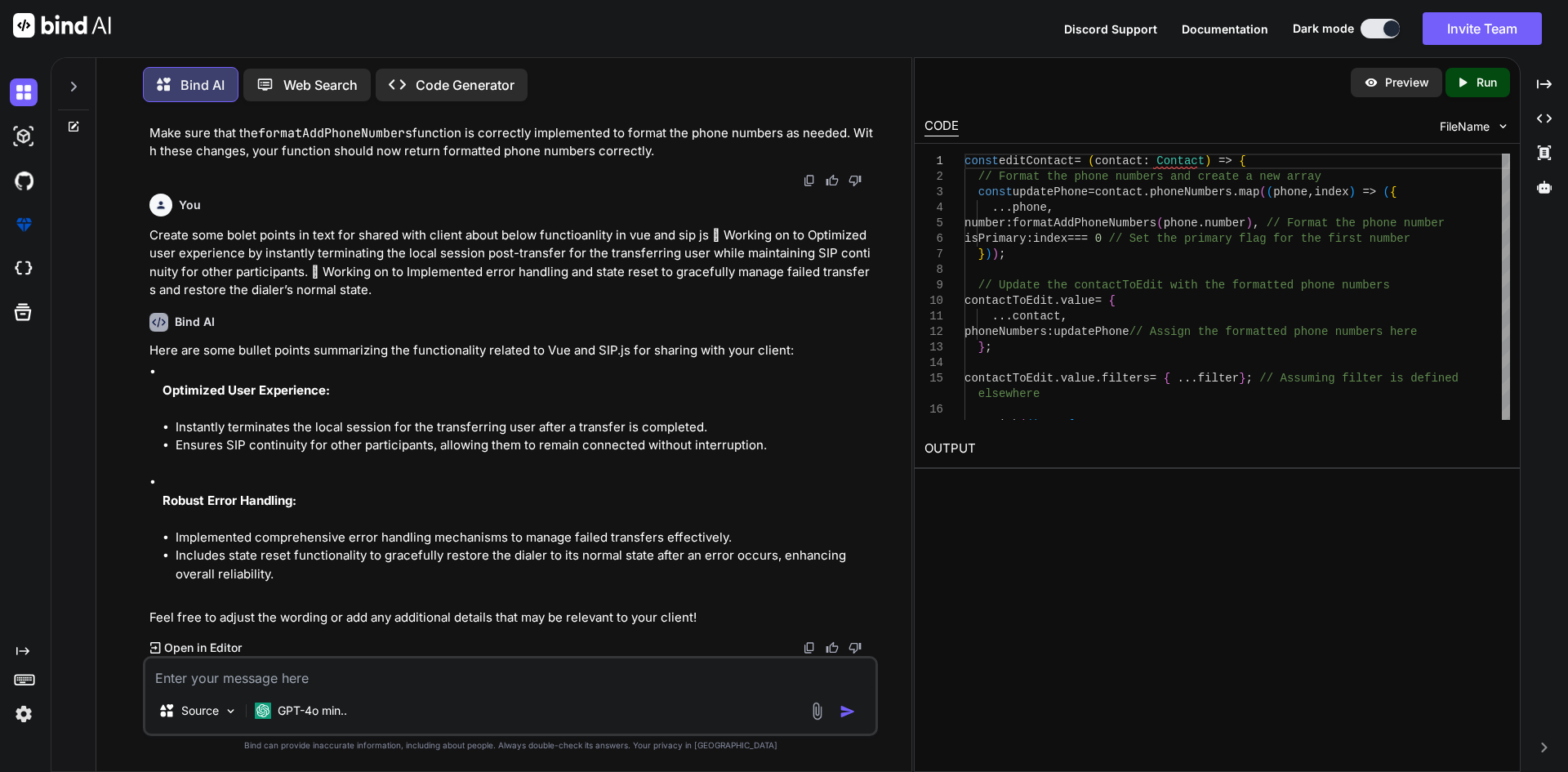
scroll to position [889, 0]
click at [221, 678] on textarea at bounding box center [510, 672] width 730 height 30
type textarea "create 8 points with business logic for developer implement"
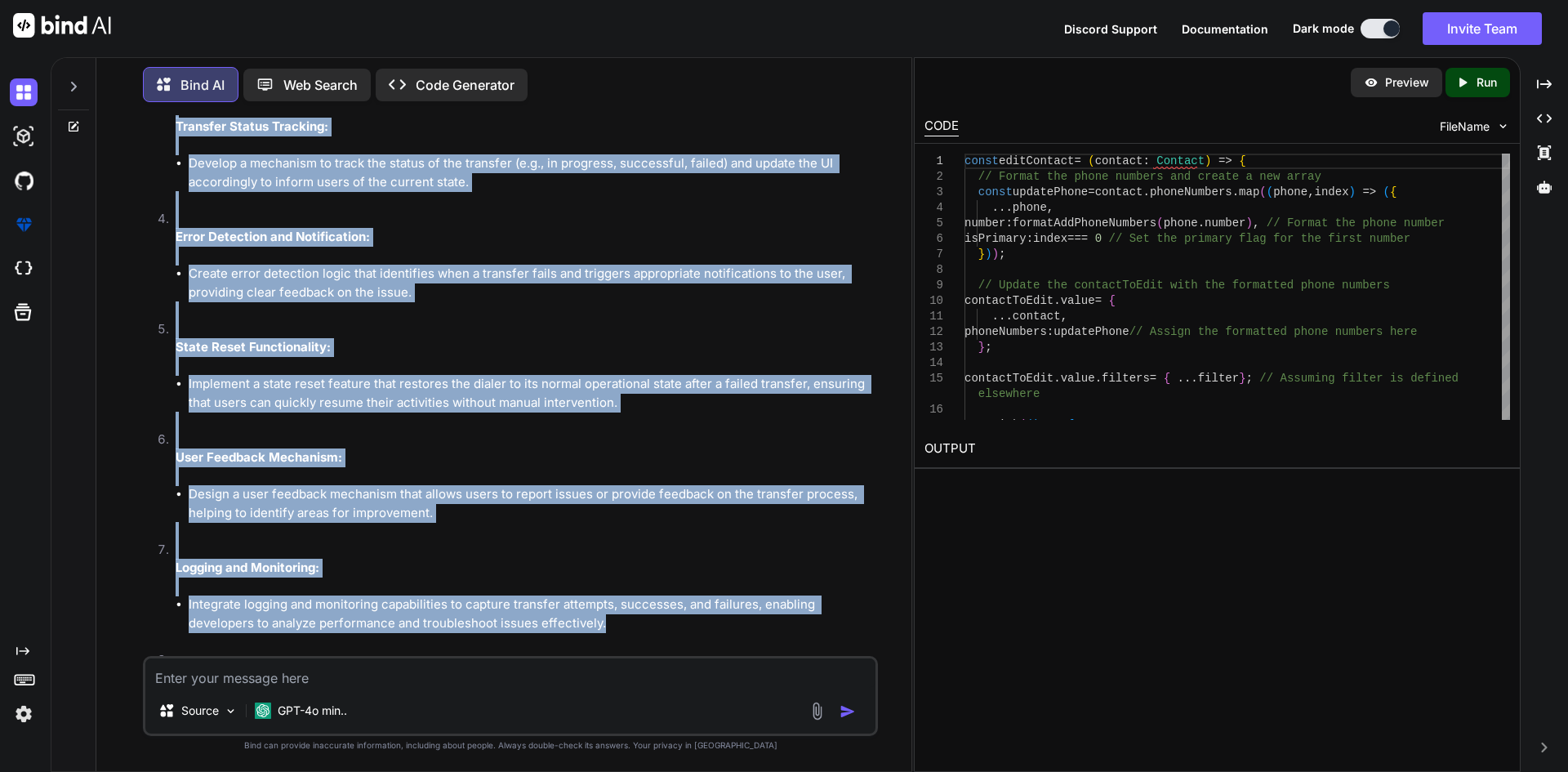
scroll to position [1559, 0]
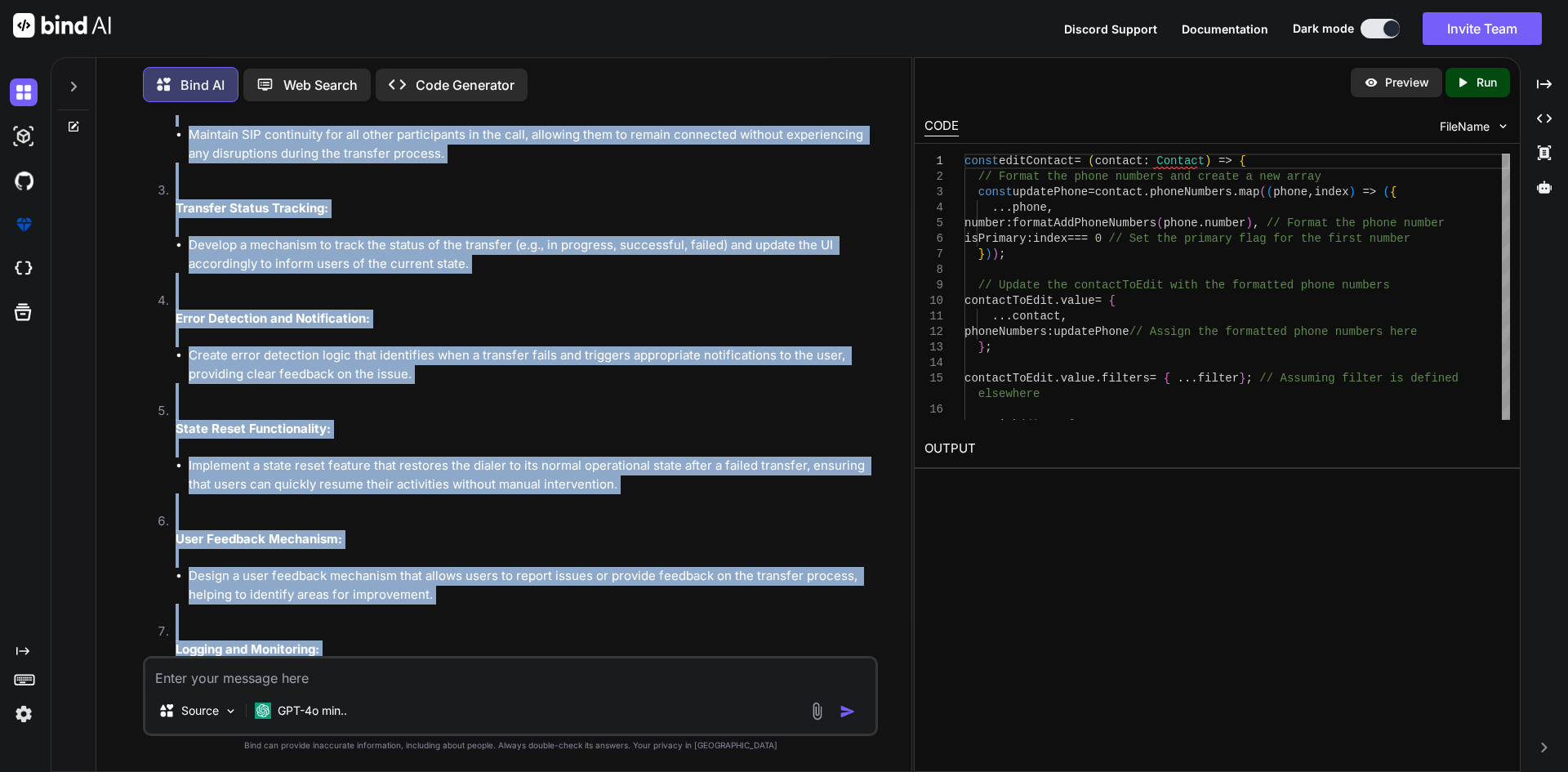
copy ol "Session Management: Implement logic to automatically terminate the local sessio…"
drag, startPoint x: 621, startPoint y: 542, endPoint x: 165, endPoint y: 143, distance: 605.9
click at [165, 143] on ol "Session Management: Implement logic to automatically terminate the local sessio…" at bounding box center [511, 401] width 725 height 882
click at [286, 679] on textarea at bounding box center [510, 672] width 730 height 30
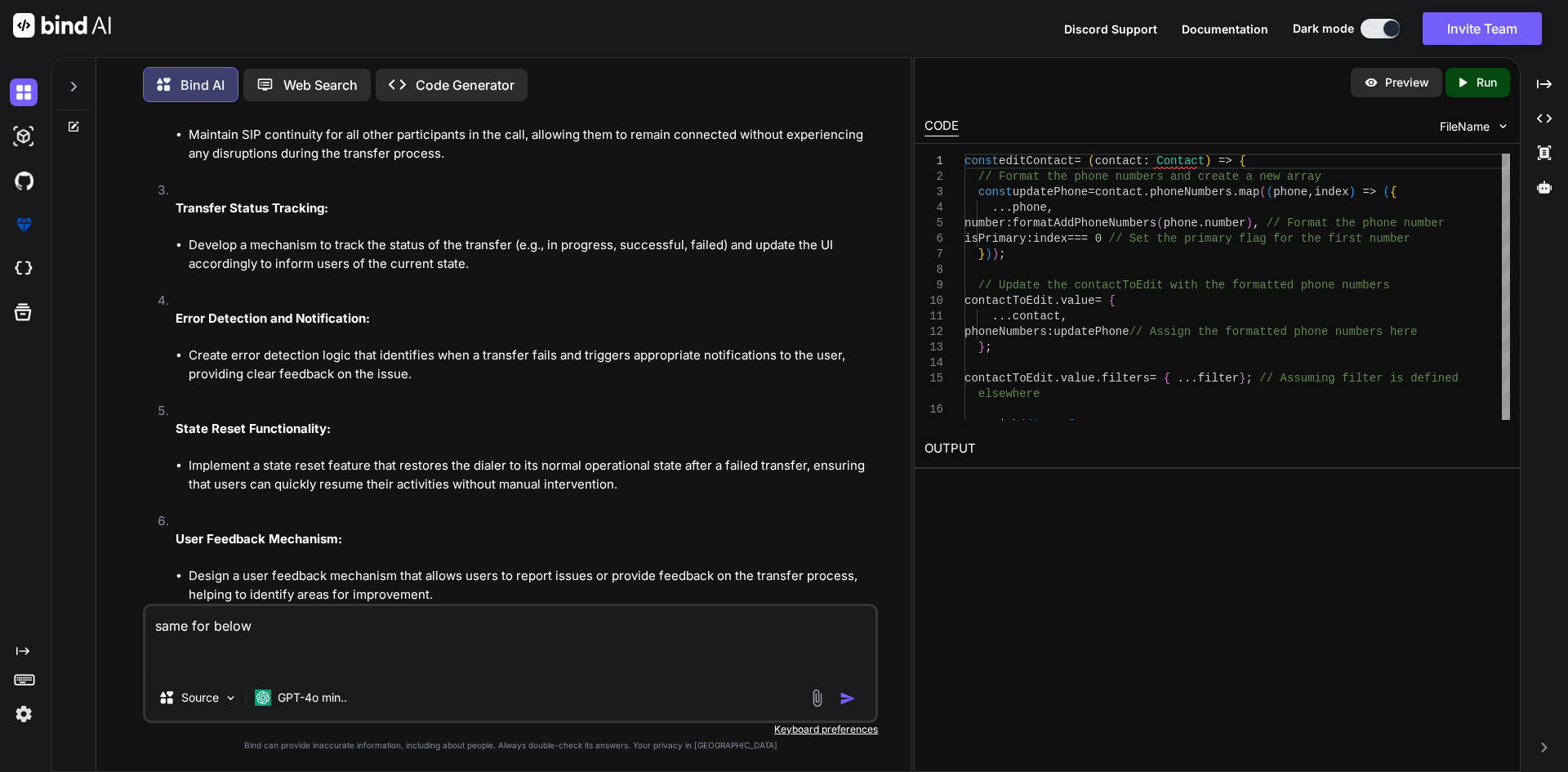
paste textarea " Worked on to introducing a transfer mode to distinguish between normal call d…"
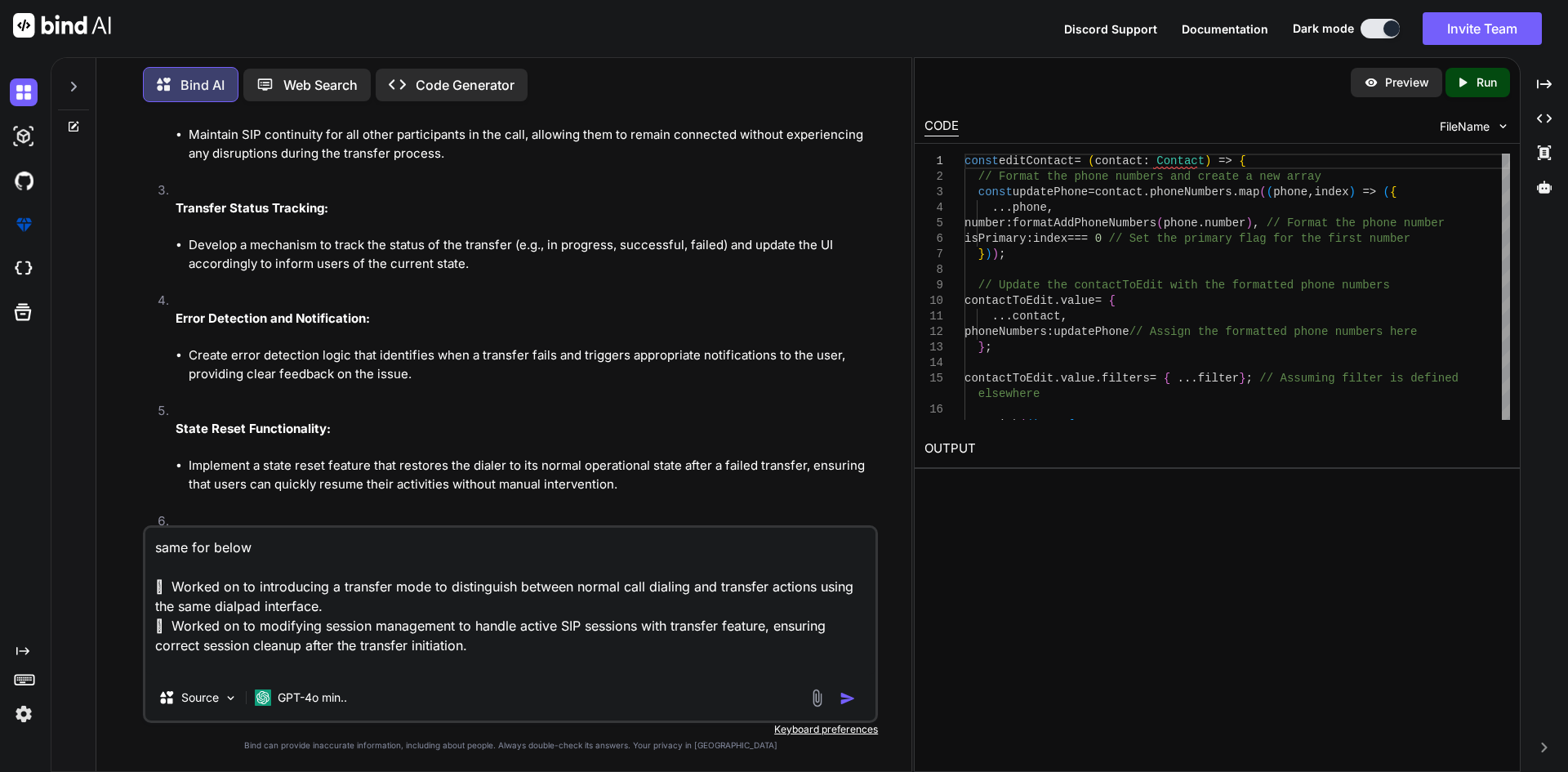
type textarea "same for below  Worked on to introducing a transfer mode to distinguish betwee…"
click at [842, 703] on img "button" at bounding box center [847, 698] width 16 height 16
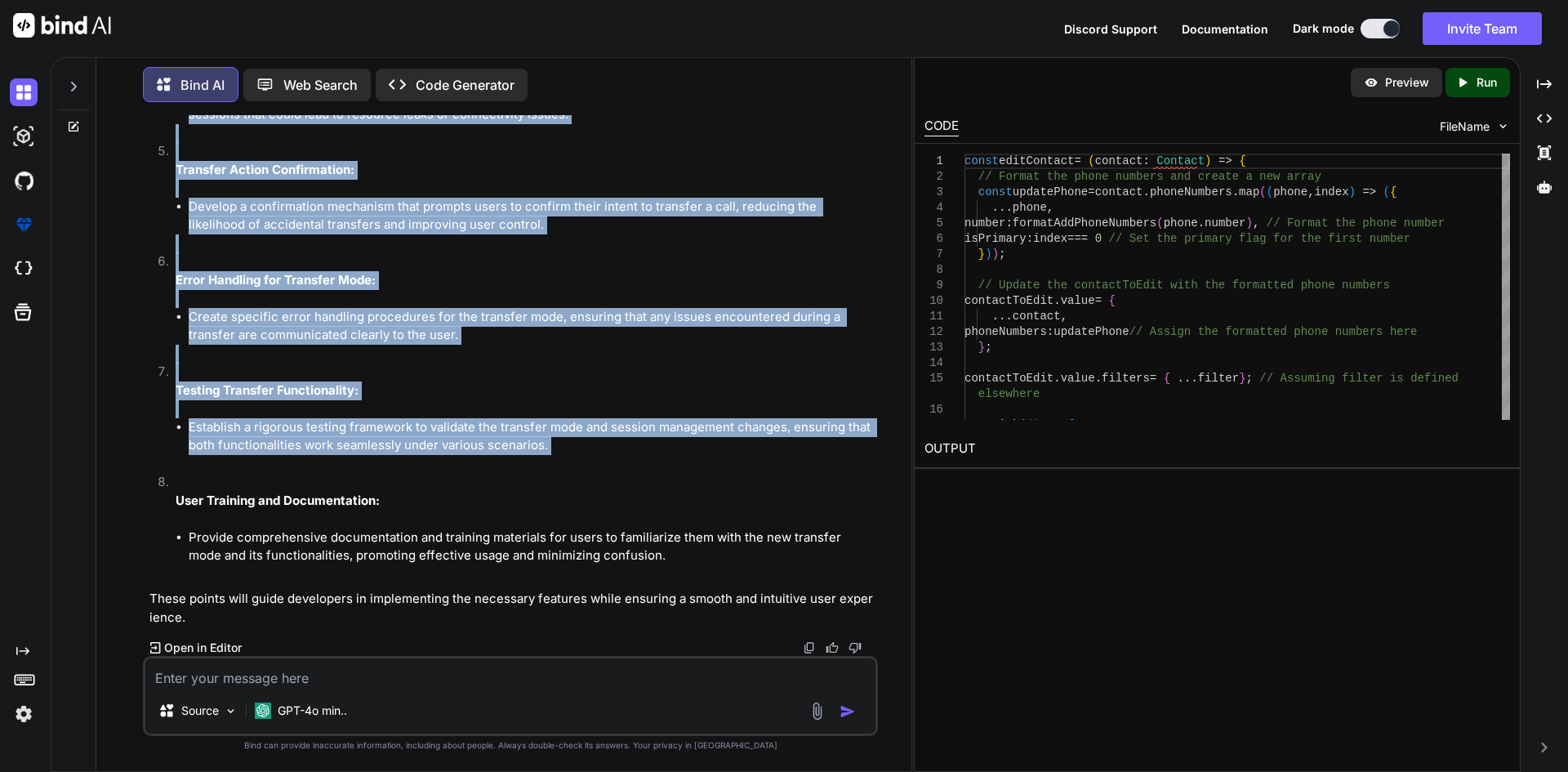
scroll to position [3114, 0]
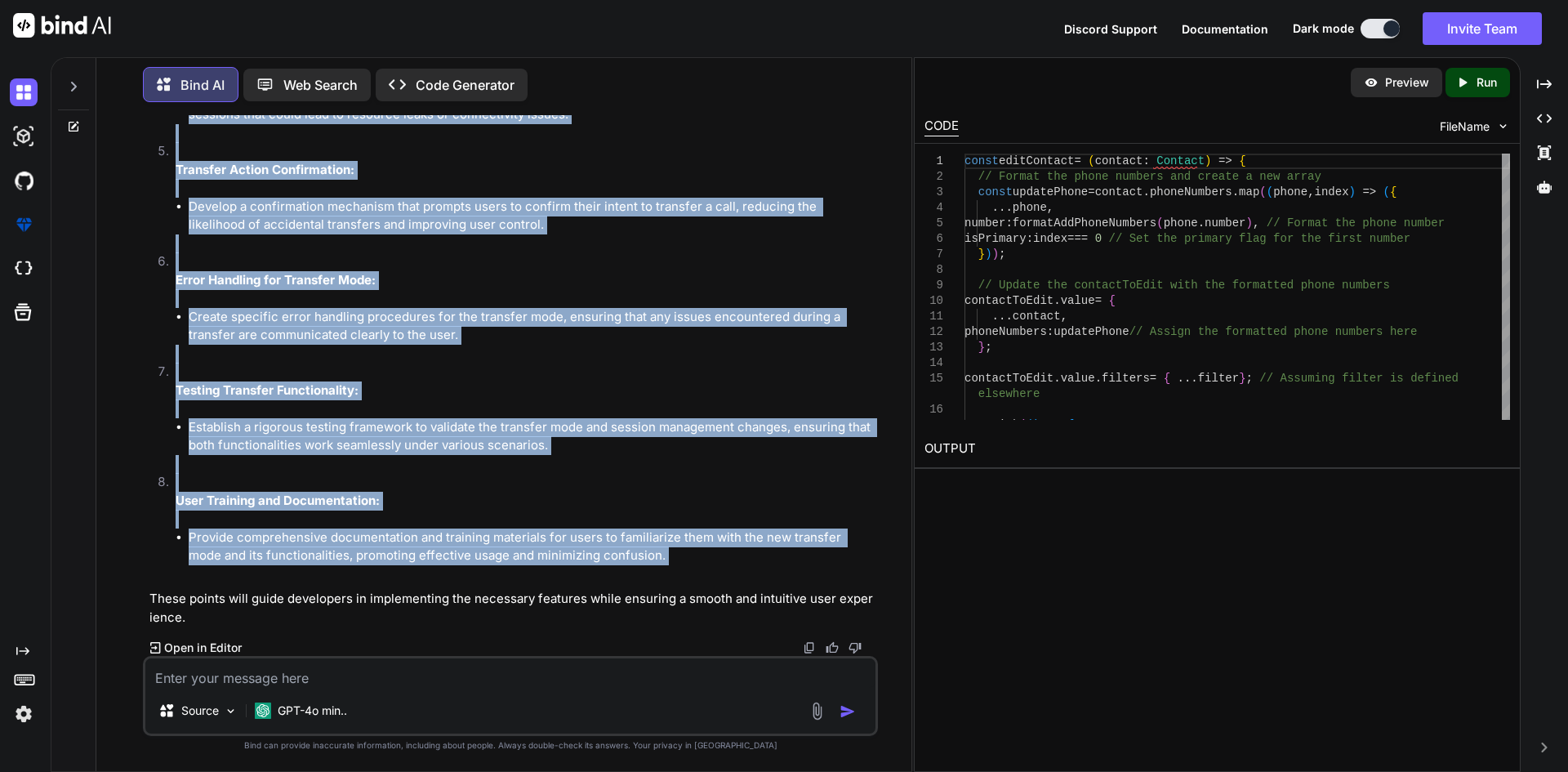
copy ol "Transfer Mode Implementation: Introduce a distinct transfer mode within the dia…"
drag, startPoint x: 155, startPoint y: 142, endPoint x: 701, endPoint y: 567, distance: 691.9
click at [701, 567] on ol "Transfer Mode Implementation: Introduce a distinct transfer mode within the dia…" at bounding box center [511, 141] width 725 height 882
click at [292, 669] on textarea at bounding box center [510, 672] width 730 height 30
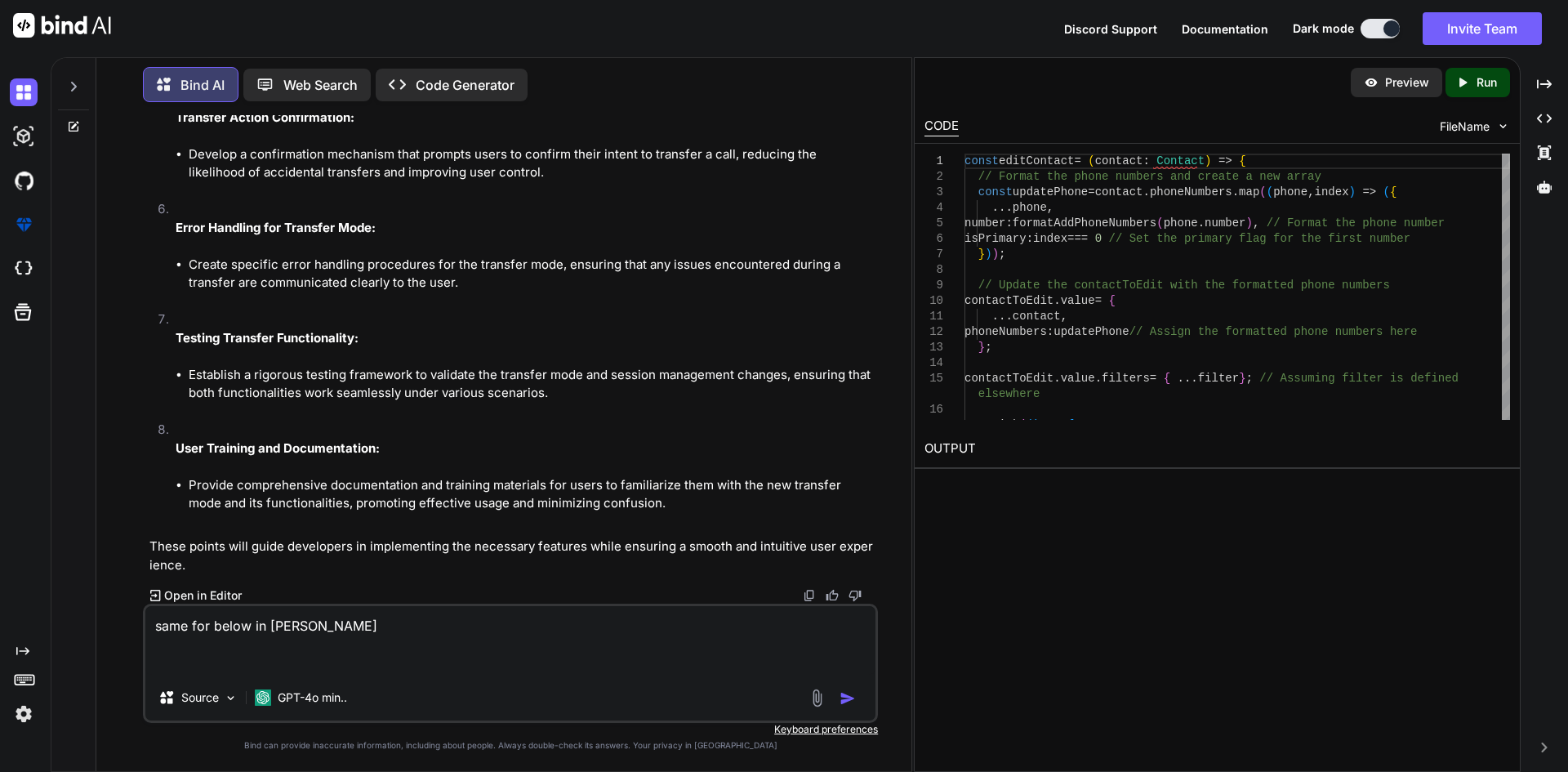
paste textarea "• Work on implement logic for changes the personal contact phone format in add,…"
type textarea "same for below in [PERSON_NAME] • Work on implement logic for changes the perso…"
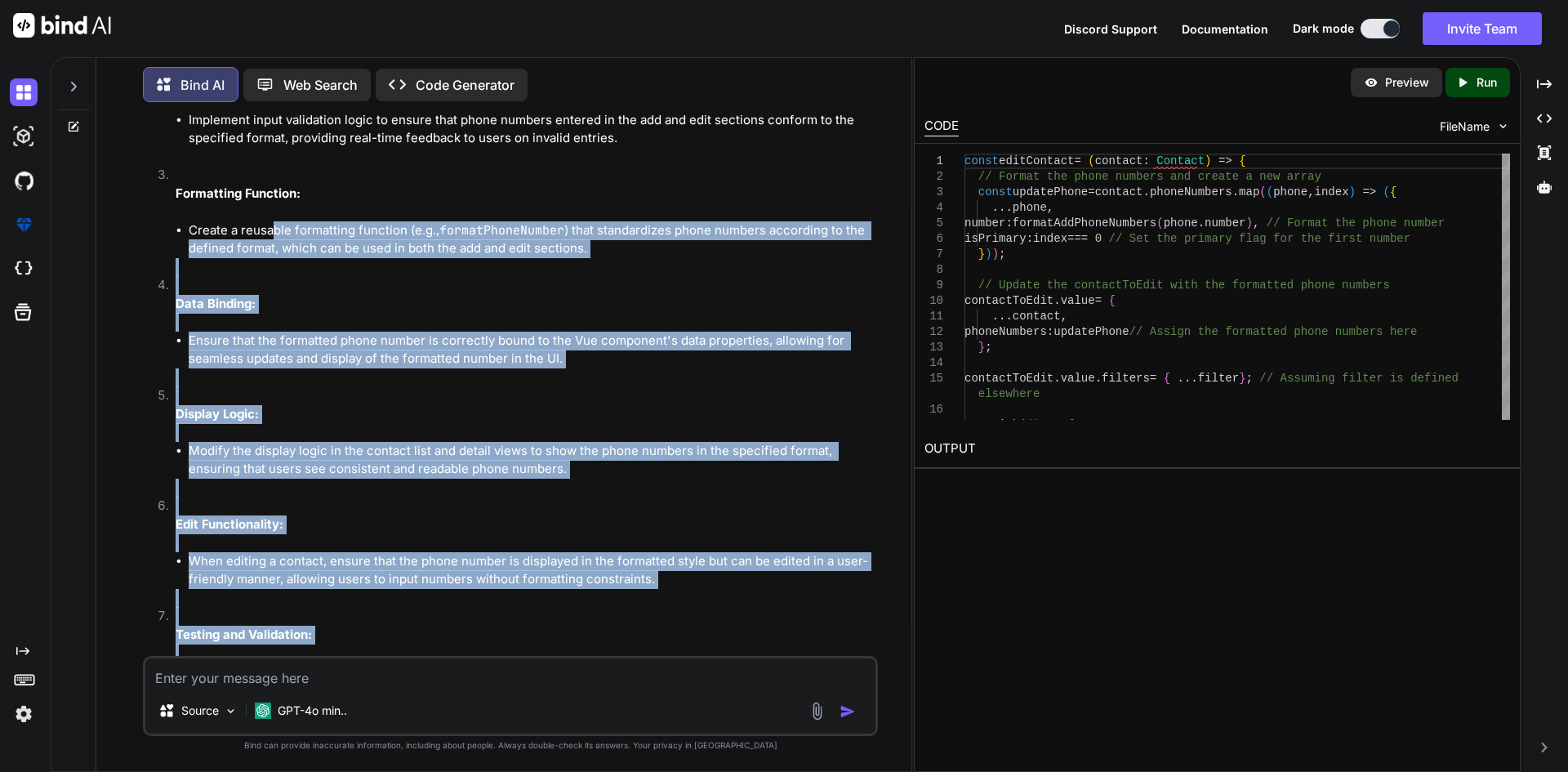
scroll to position [3572, 0]
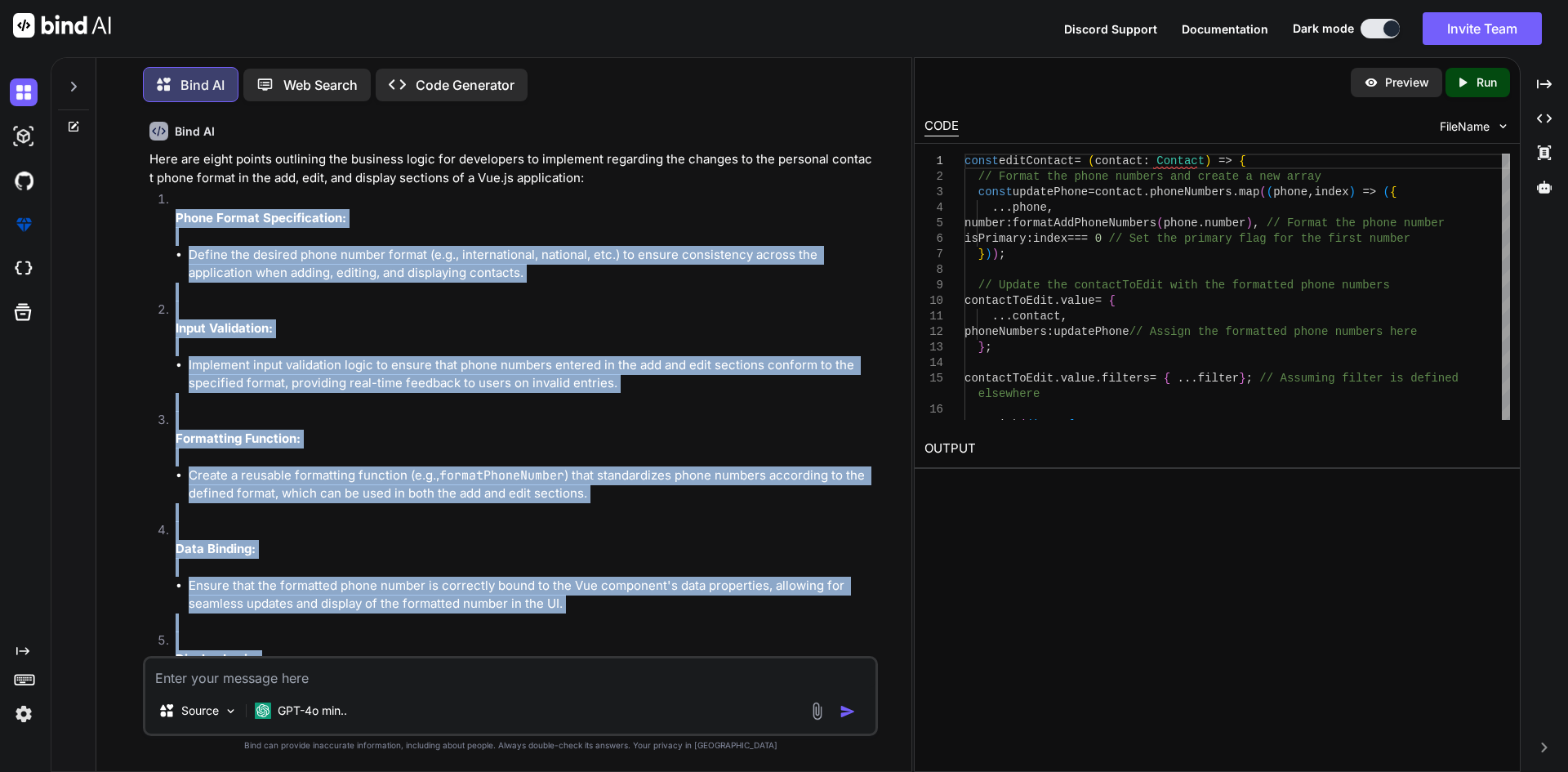
copy ol "Phone Format Specification: Define the desired phone number format (e.g., inter…"
drag, startPoint x: 530, startPoint y: 553, endPoint x: 165, endPoint y: 378, distance: 404.8
click at [165, 378] on ol "Phone Format Specification: Define the desired phone number format (e.g., inter…" at bounding box center [511, 631] width 725 height 882
